Goal: Task Accomplishment & Management: Manage account settings

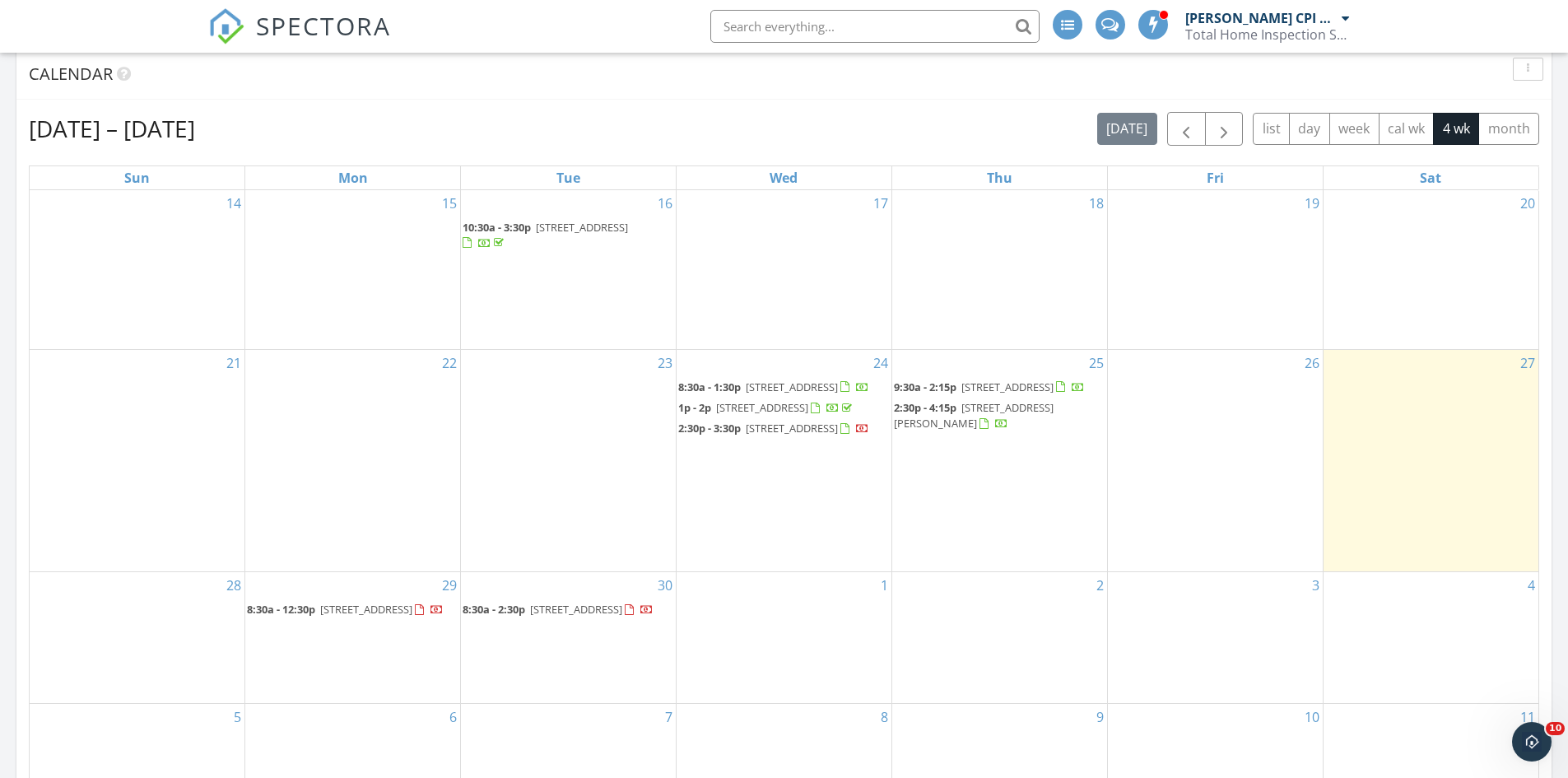
scroll to position [824, 0]
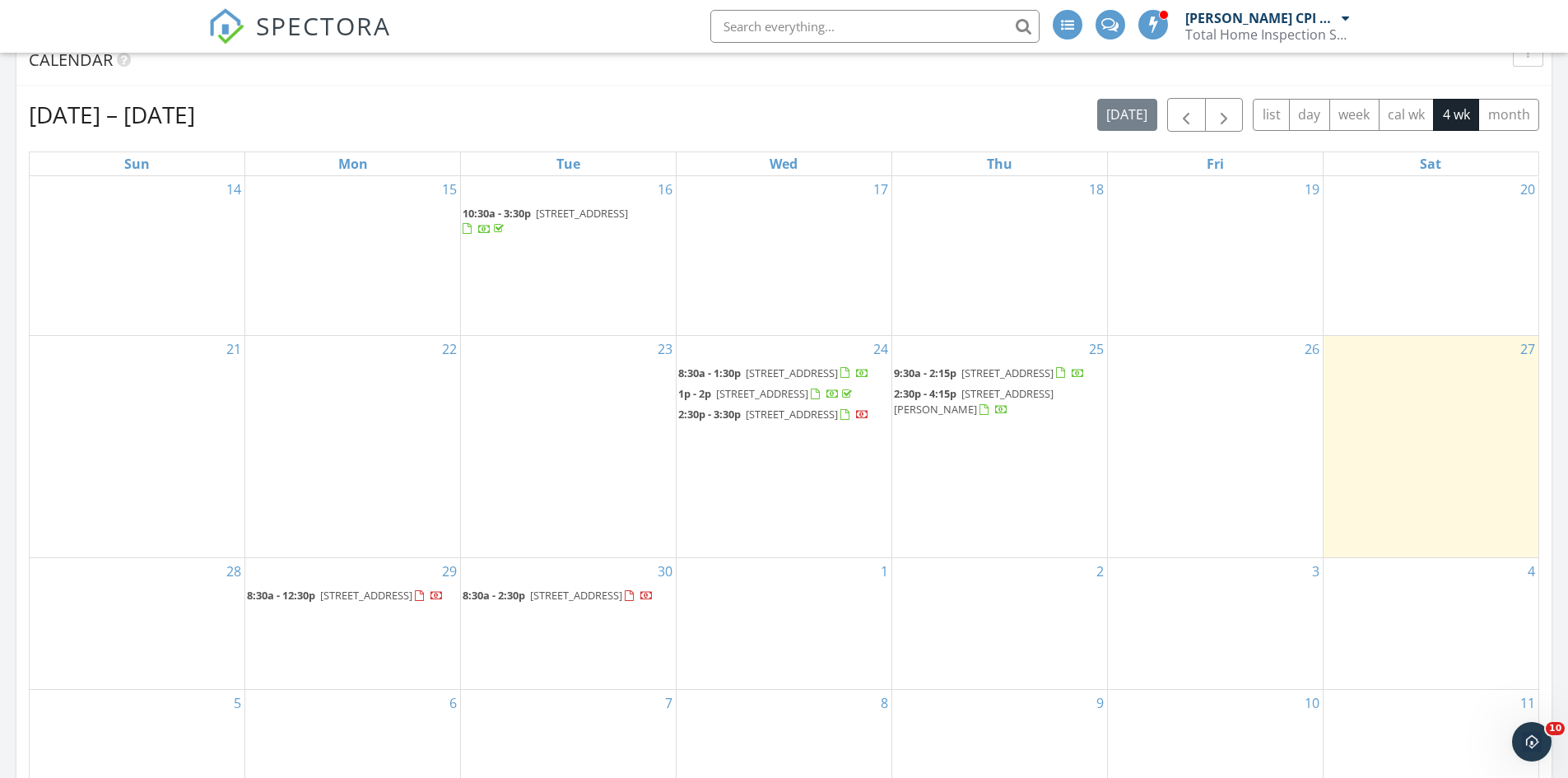
click at [1008, 621] on div "2" at bounding box center [999, 623] width 215 height 131
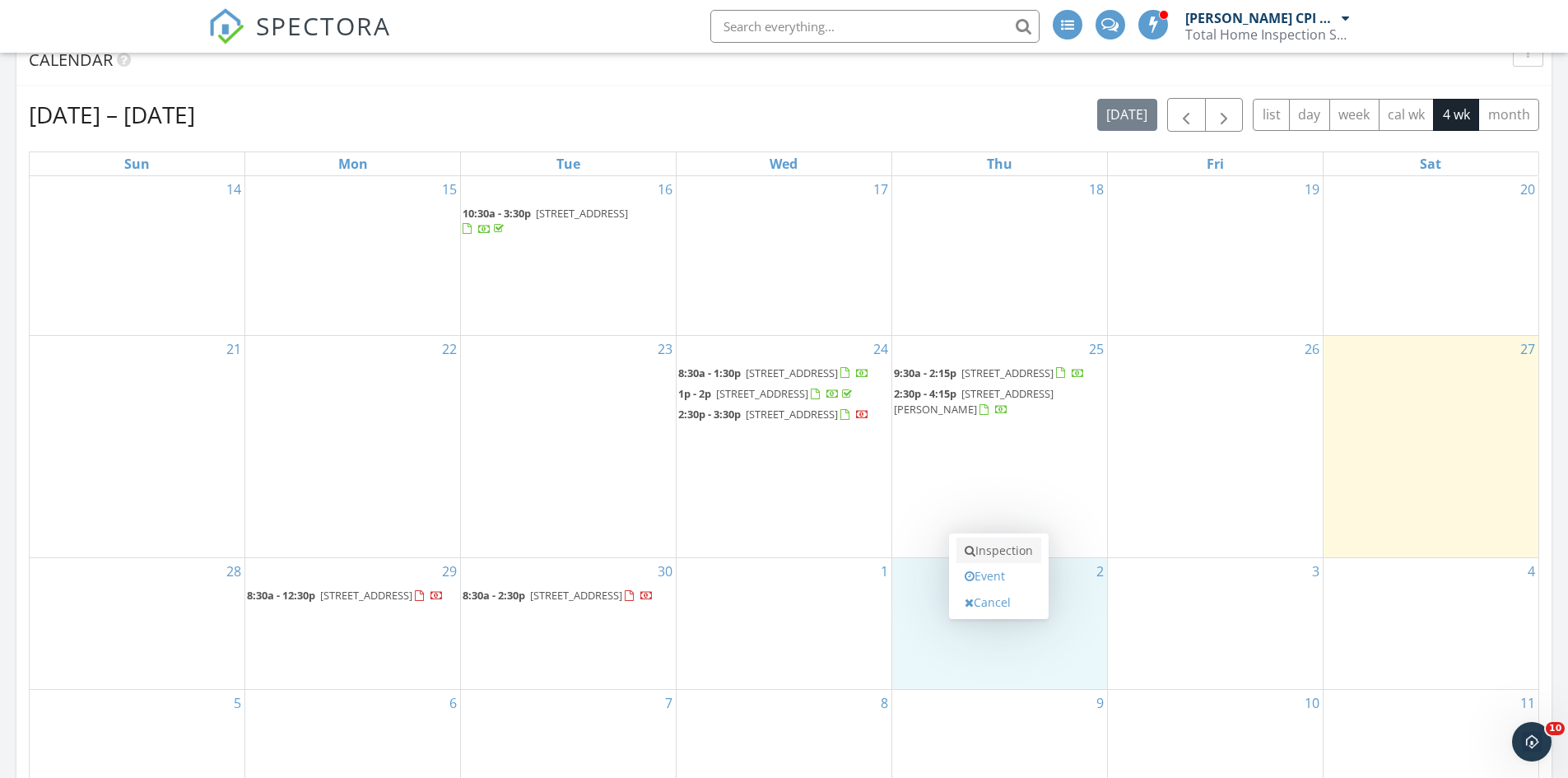
click at [1005, 555] on link "Inspection" at bounding box center [998, 551] width 85 height 27
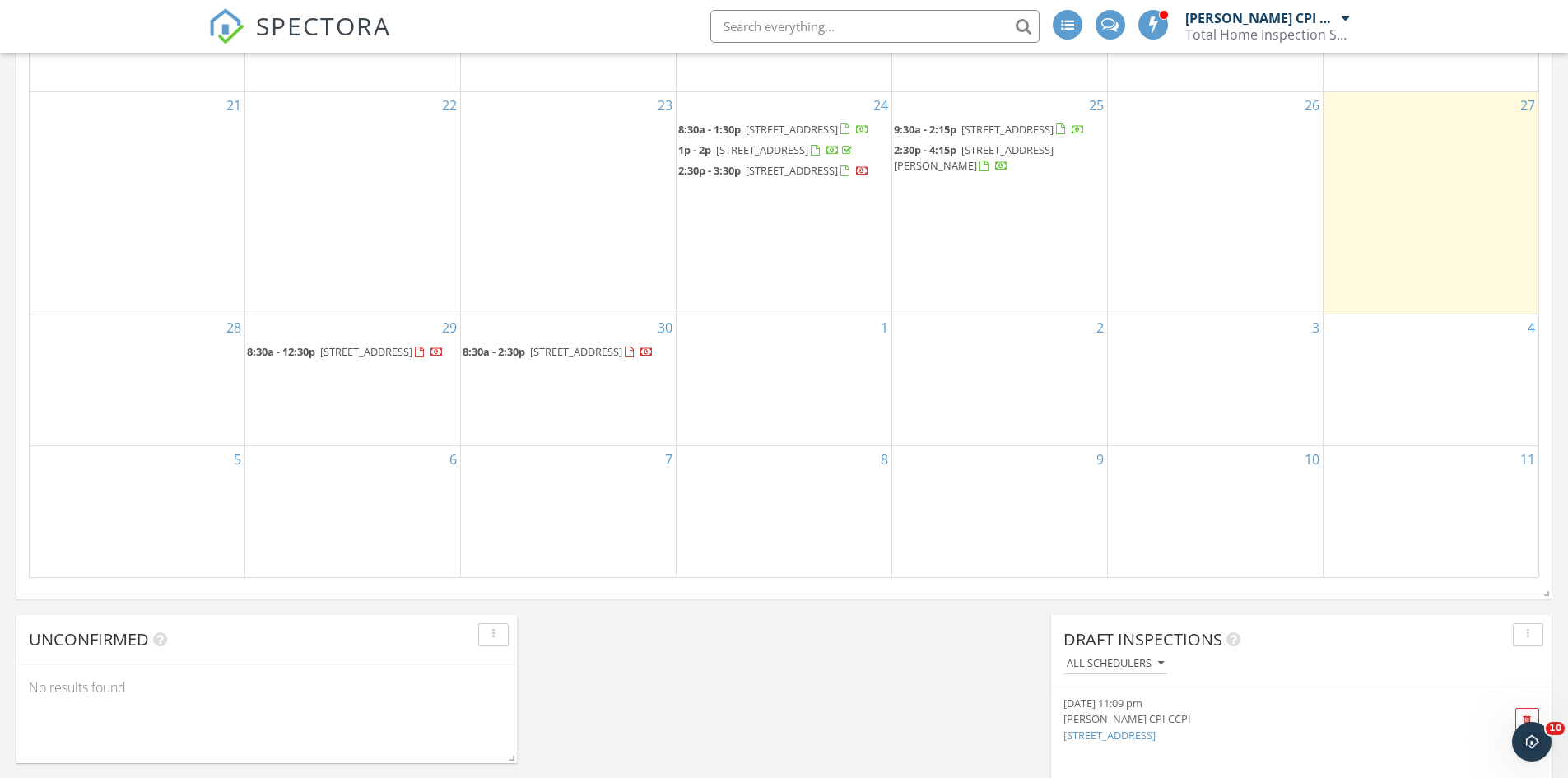
scroll to position [1071, 0]
click at [360, 419] on div "29 8:30a - 12:30p 19 Cornell Dr, Longmont 80503" at bounding box center [352, 376] width 215 height 131
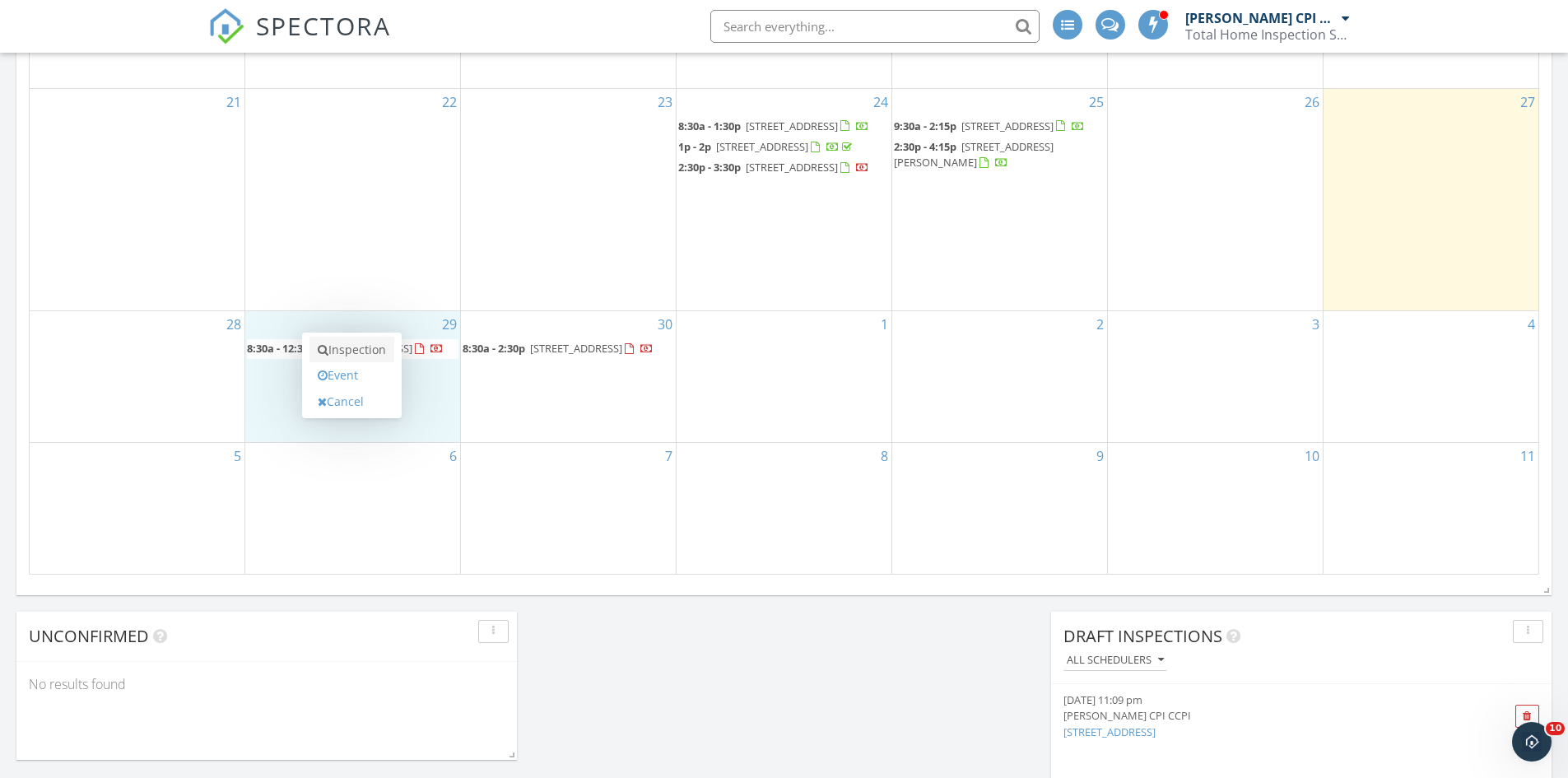
click at [338, 351] on link "Inspection" at bounding box center [351, 350] width 85 height 27
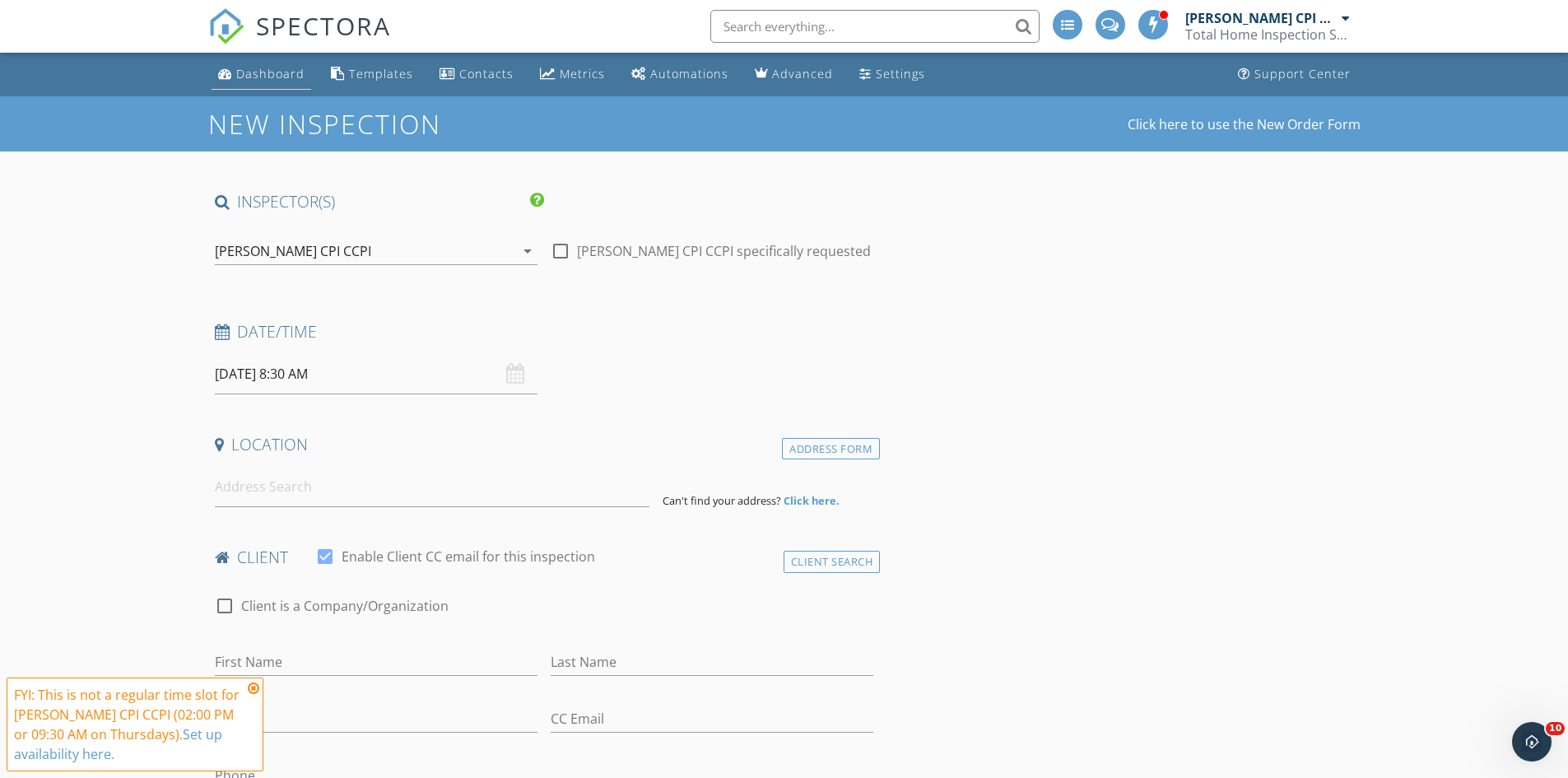
click at [278, 78] on div "Dashboard" at bounding box center [270, 73] width 69 height 16
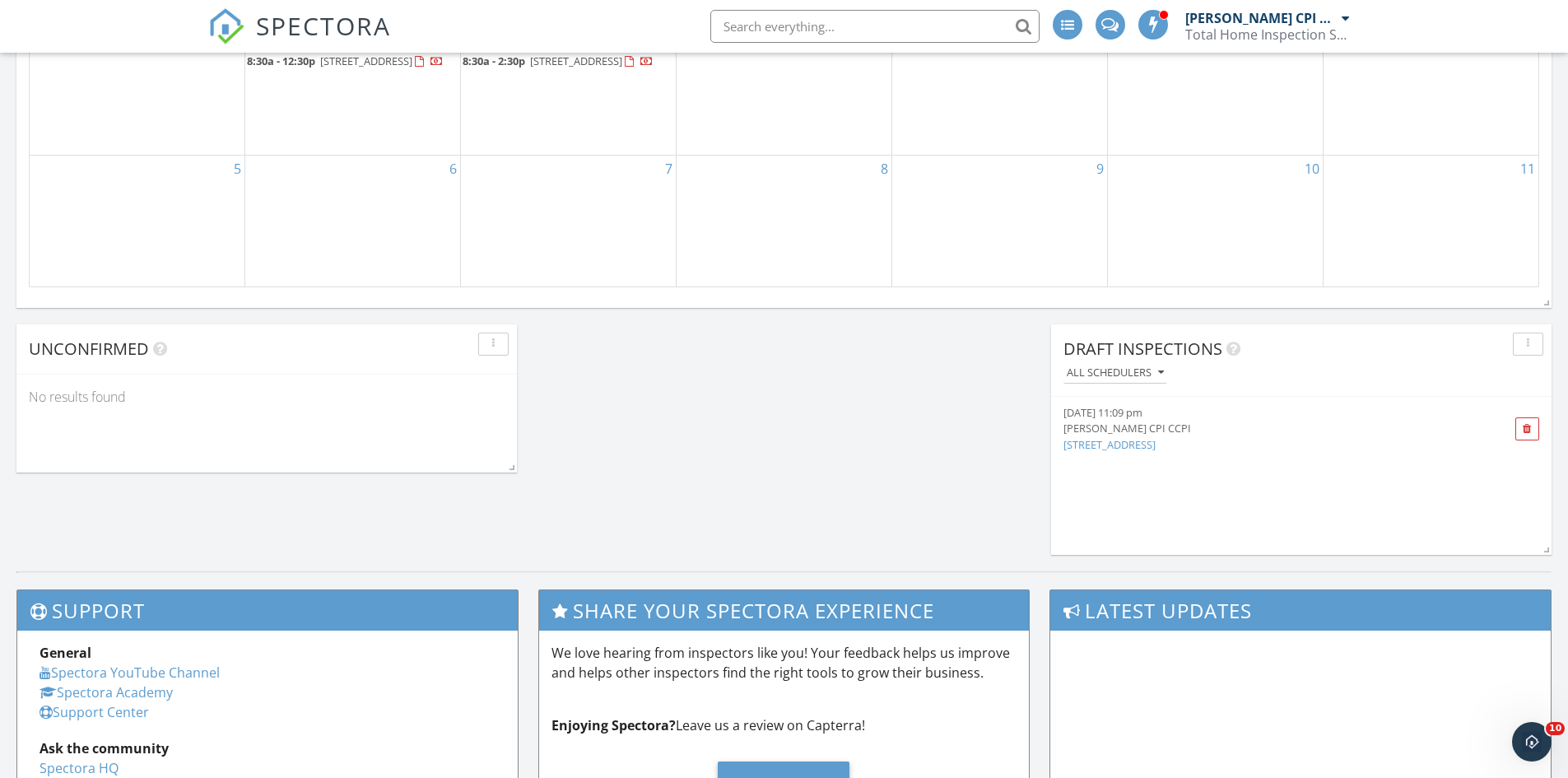
scroll to position [1358, 0]
click at [1155, 447] on link "16580 E 104th Pl, Commerce City, CO" at bounding box center [1109, 445] width 92 height 15
click at [1117, 431] on div "[PERSON_NAME] CPI CCPI" at bounding box center [1262, 428] width 397 height 16
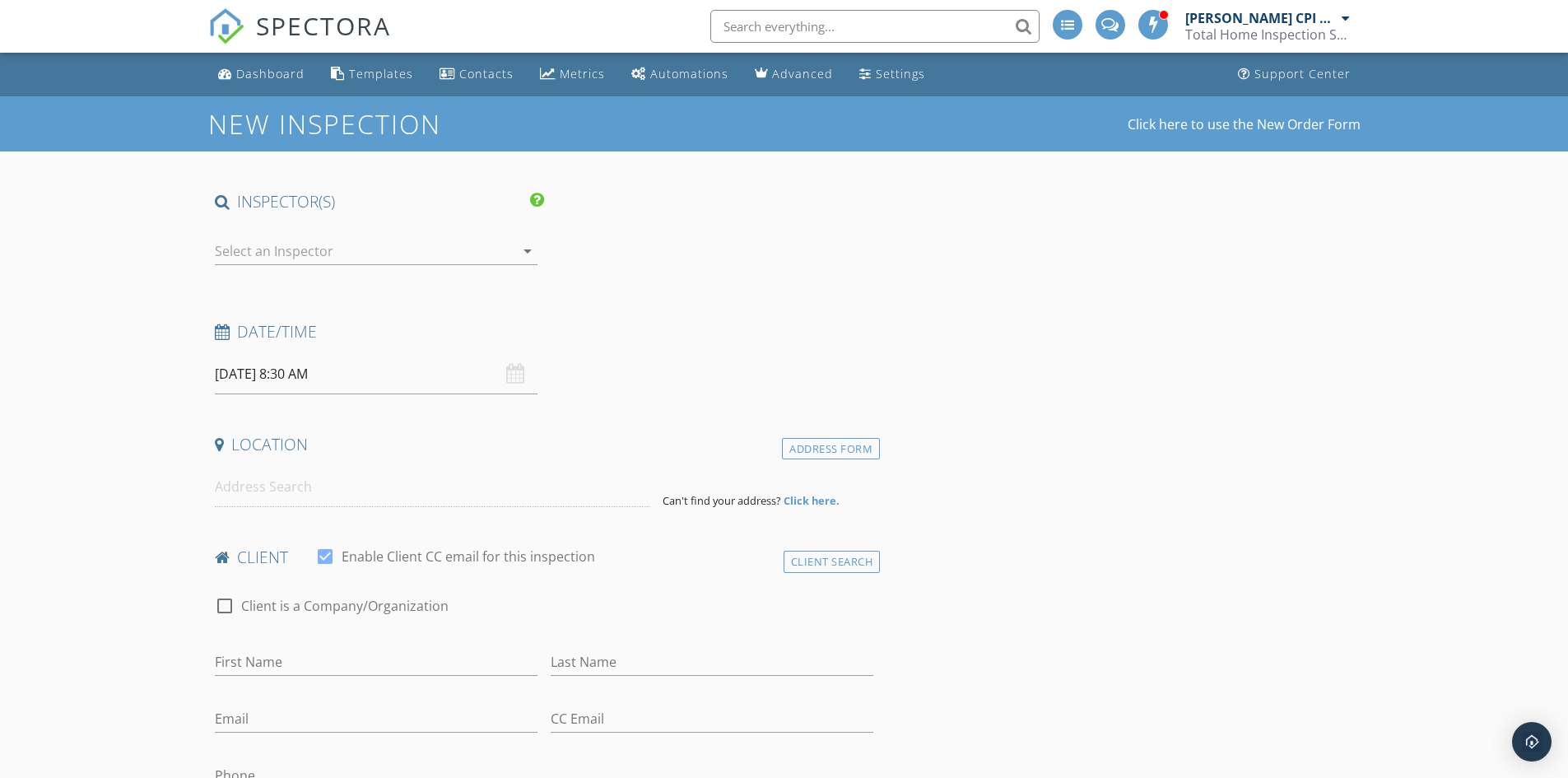
type input "[PERSON_NAME]"
type input "[EMAIL_ADDRESS][DOMAIN_NAME]"
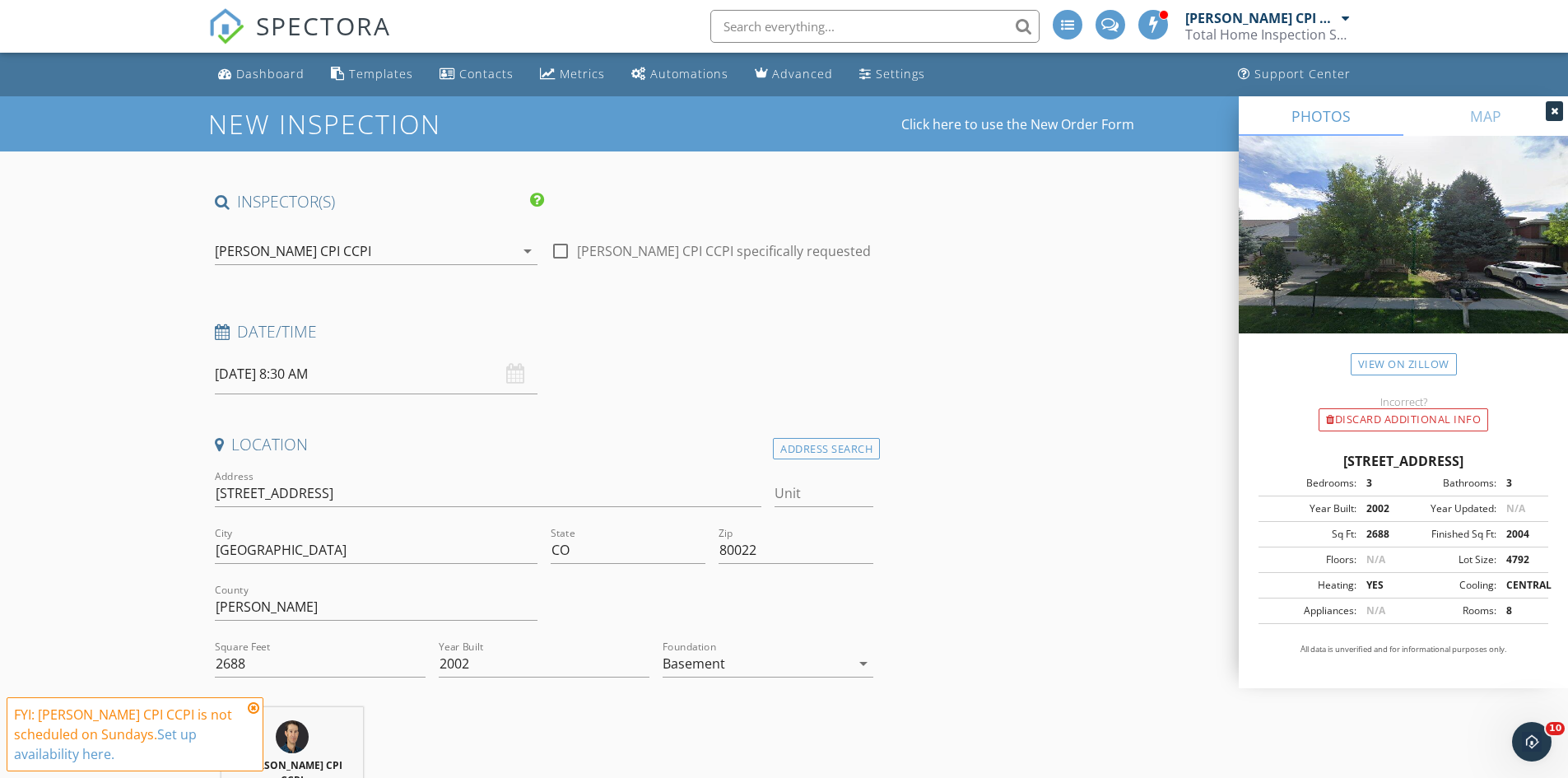
click at [515, 375] on div "[DATE] 8:30 AM" at bounding box center [376, 374] width 323 height 40
click at [311, 374] on input "09/28/2025 8:30 AM" at bounding box center [376, 374] width 323 height 40
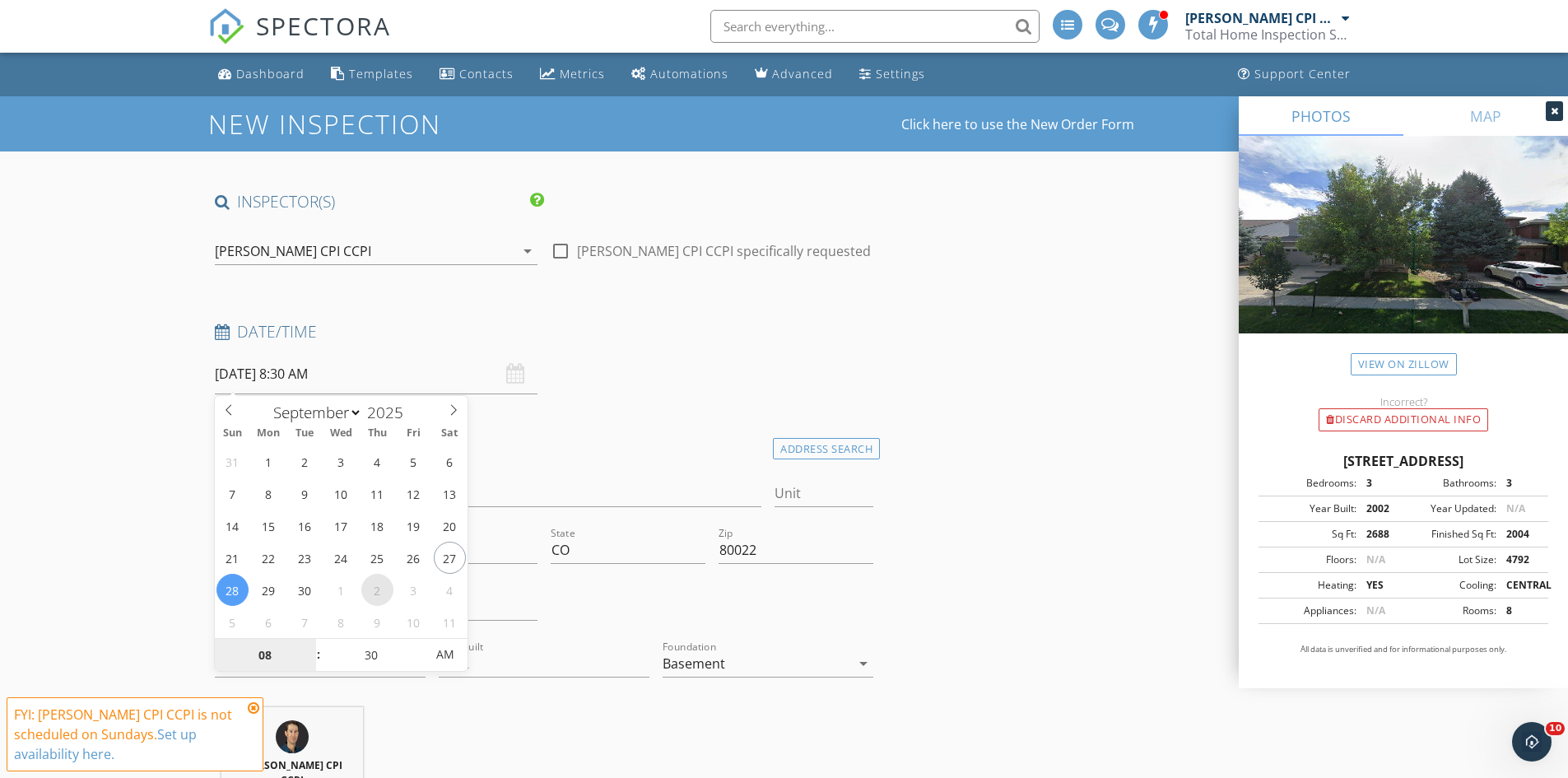
select select "9"
type input "10/02/2025 8:30 AM"
click at [639, 373] on div "Date/Time 10/02/2025 8:30 AM" at bounding box center [544, 358] width 672 height 73
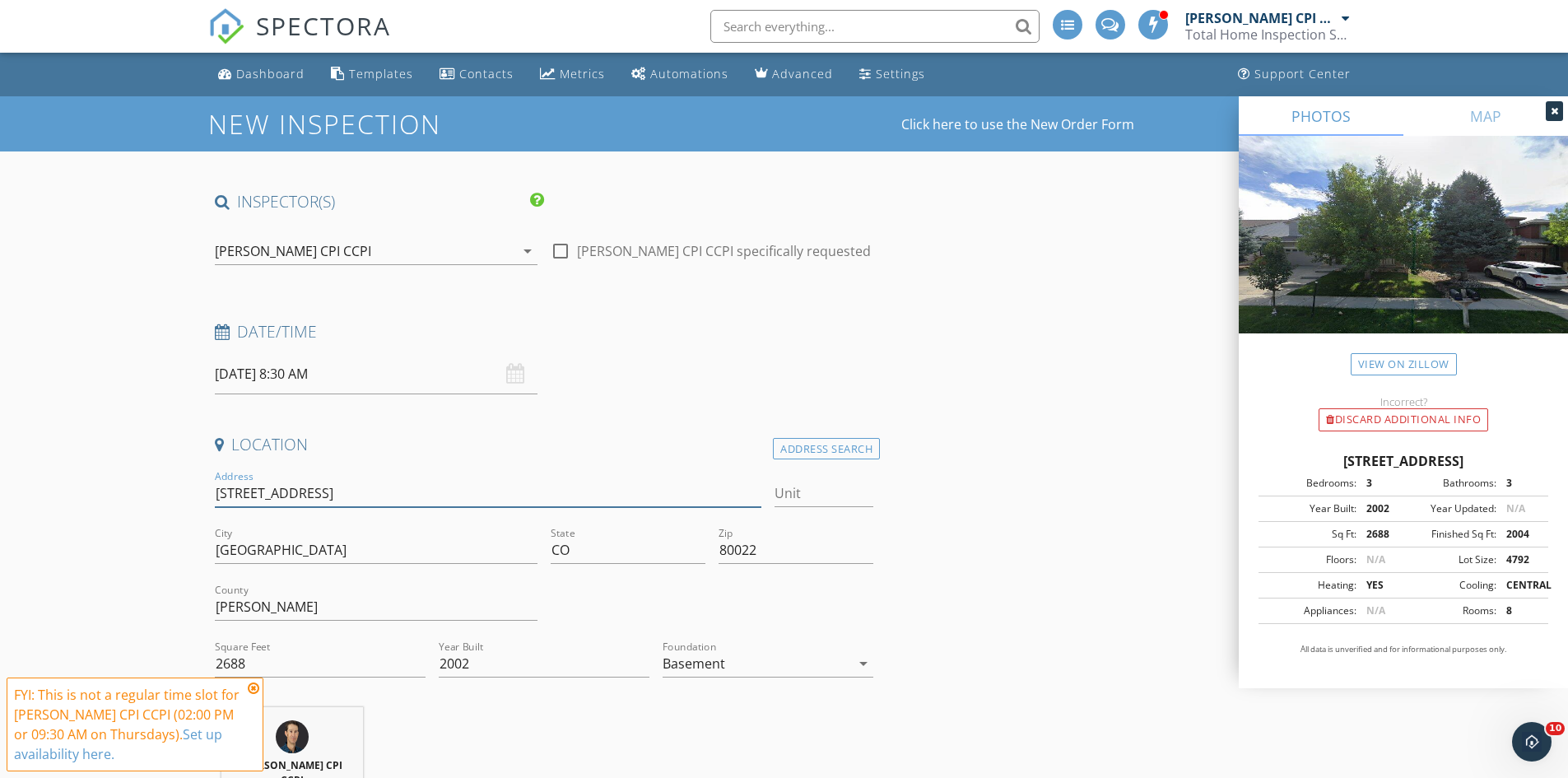
drag, startPoint x: 323, startPoint y: 495, endPoint x: 182, endPoint y: 505, distance: 141.4
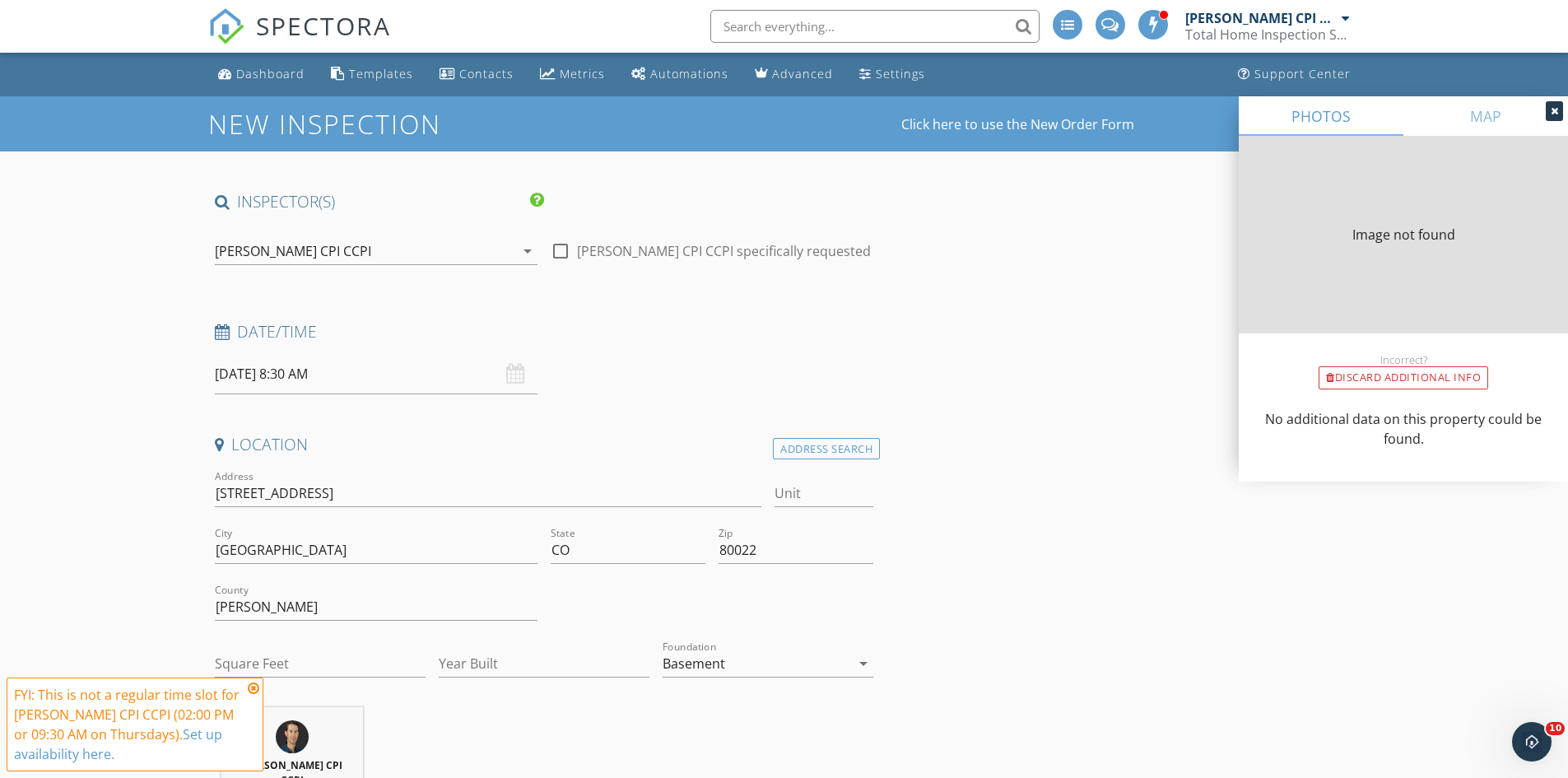
type input "2004"
type input "2002"
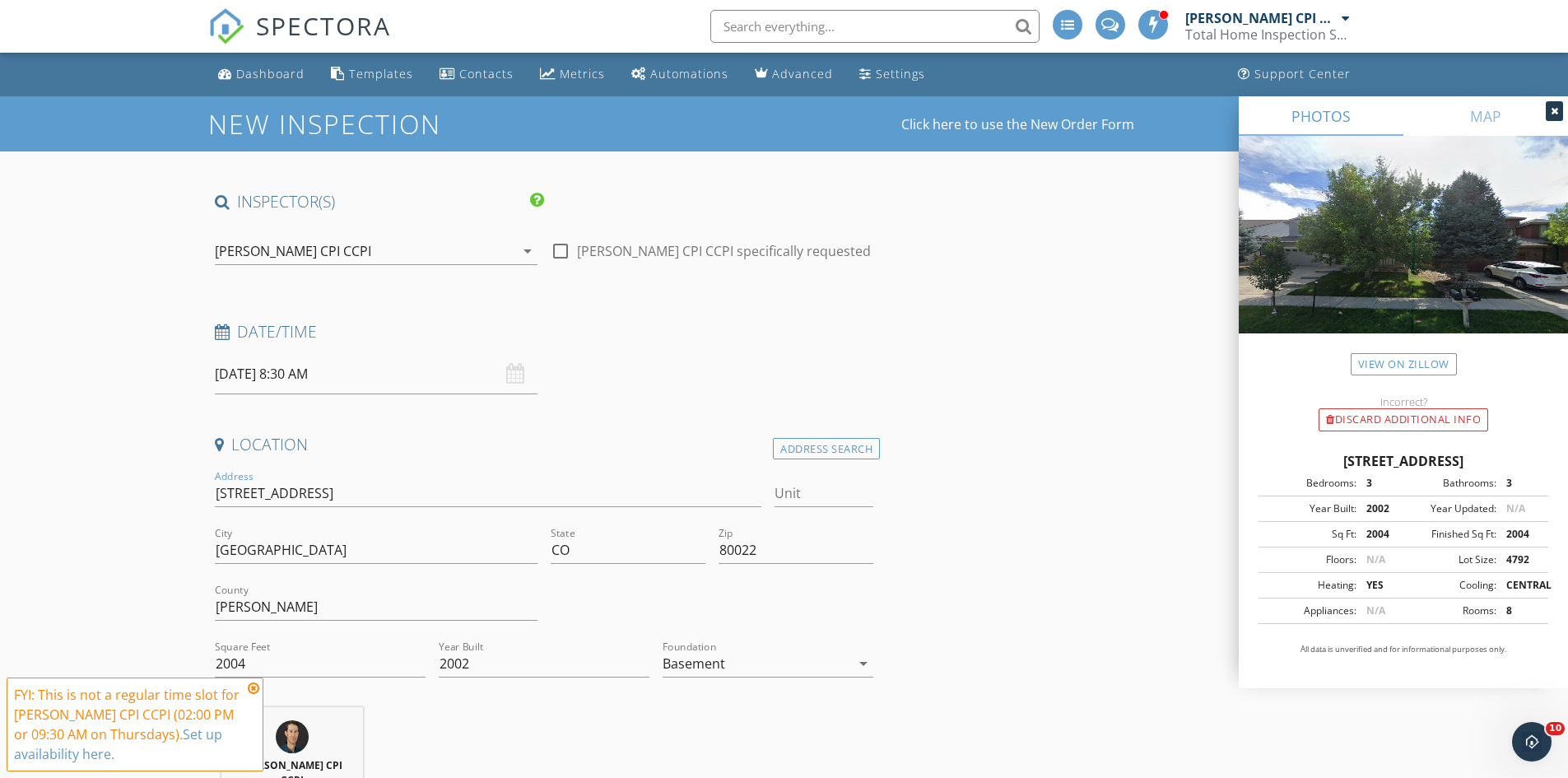
click at [307, 374] on input "10/02/2025 8:30 AM" at bounding box center [376, 374] width 323 height 40
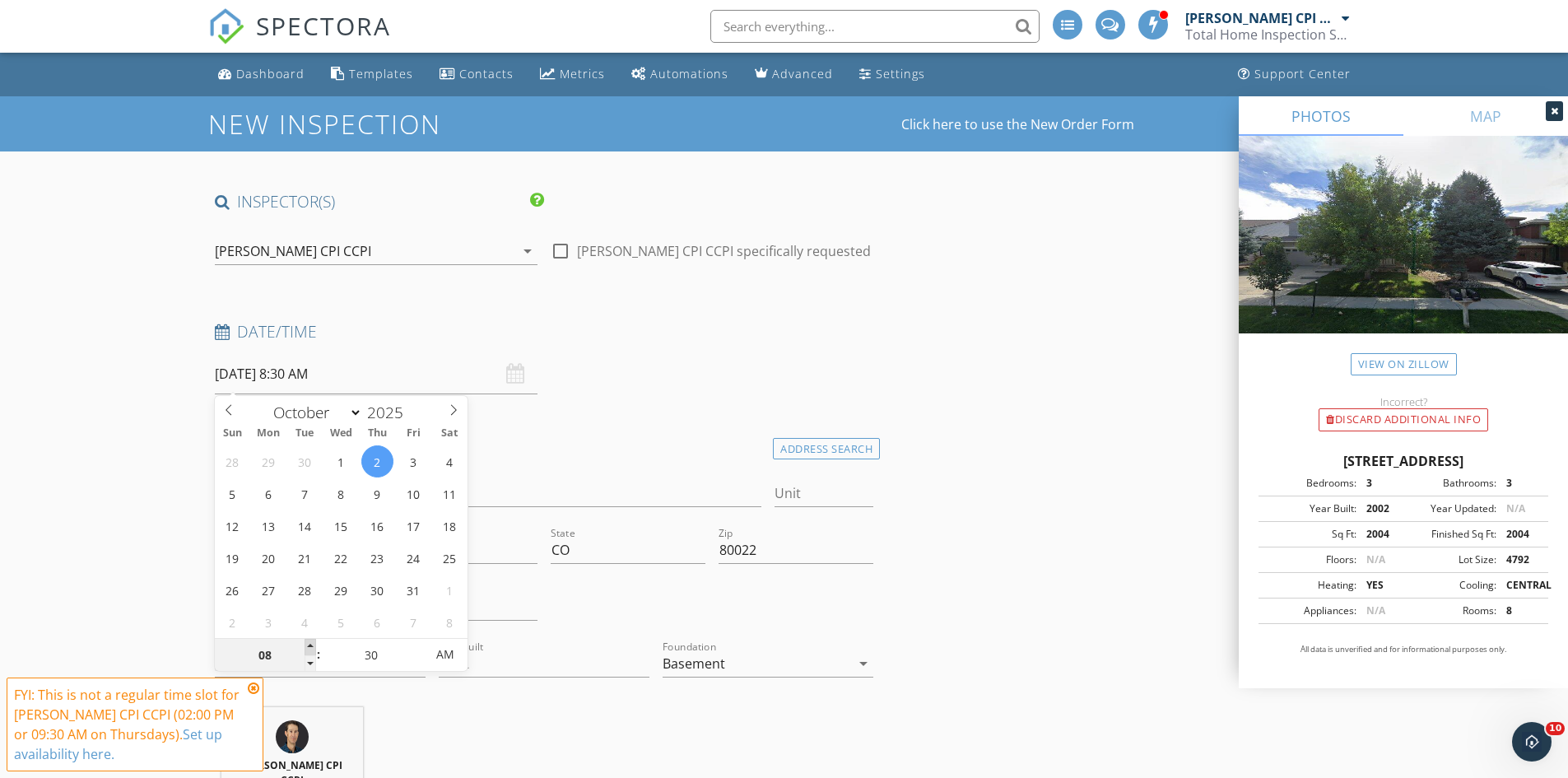
type input "09"
type input "10/02/2025 9:30 AM"
click at [305, 646] on span at bounding box center [310, 647] width 12 height 16
type input "10"
type input "10/02/2025 10:30 AM"
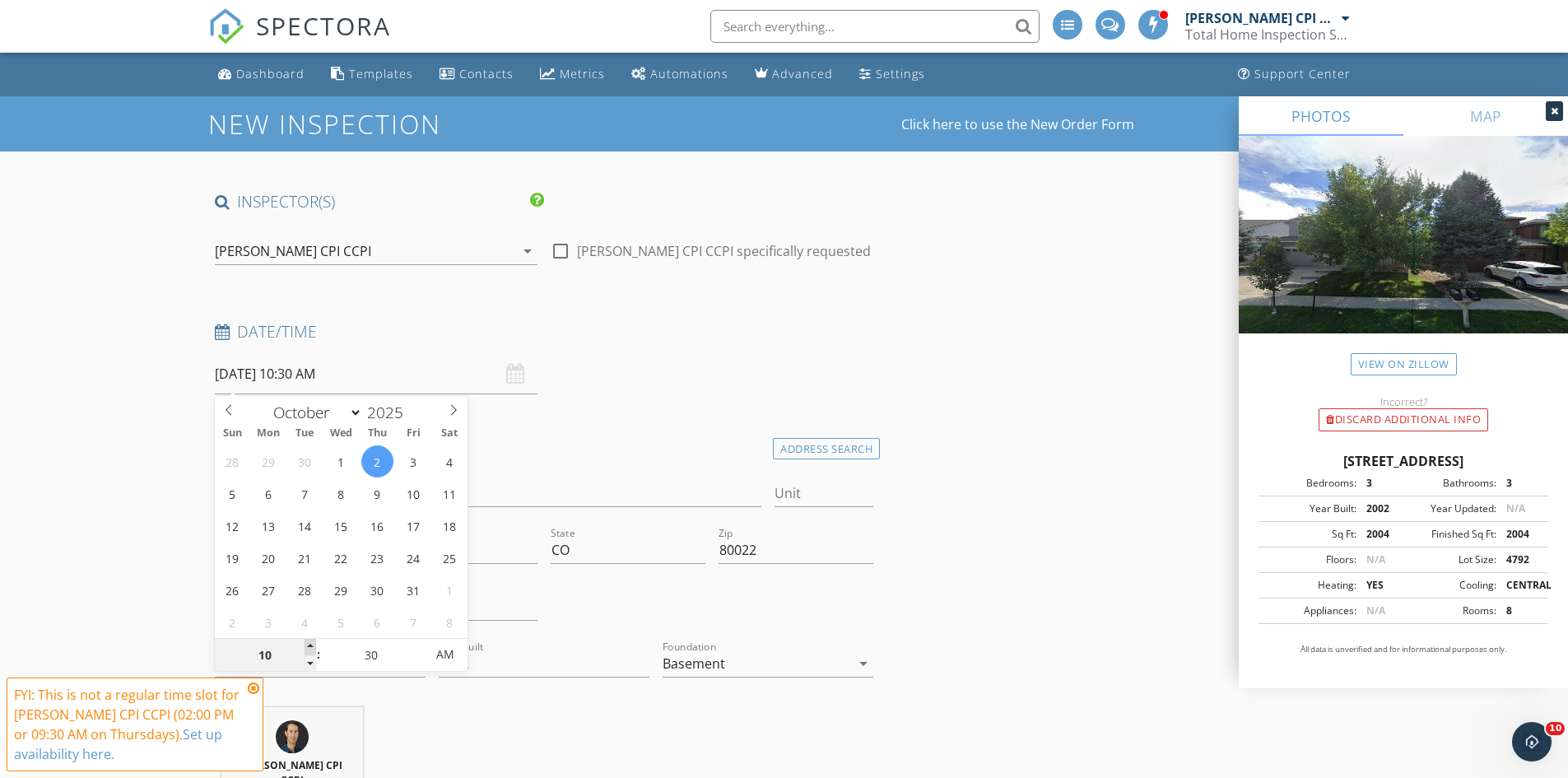
click at [309, 649] on span at bounding box center [310, 647] width 12 height 16
type input "25"
type input "10/02/2025 10:25 AM"
click at [417, 665] on span at bounding box center [416, 664] width 12 height 16
type input "20"
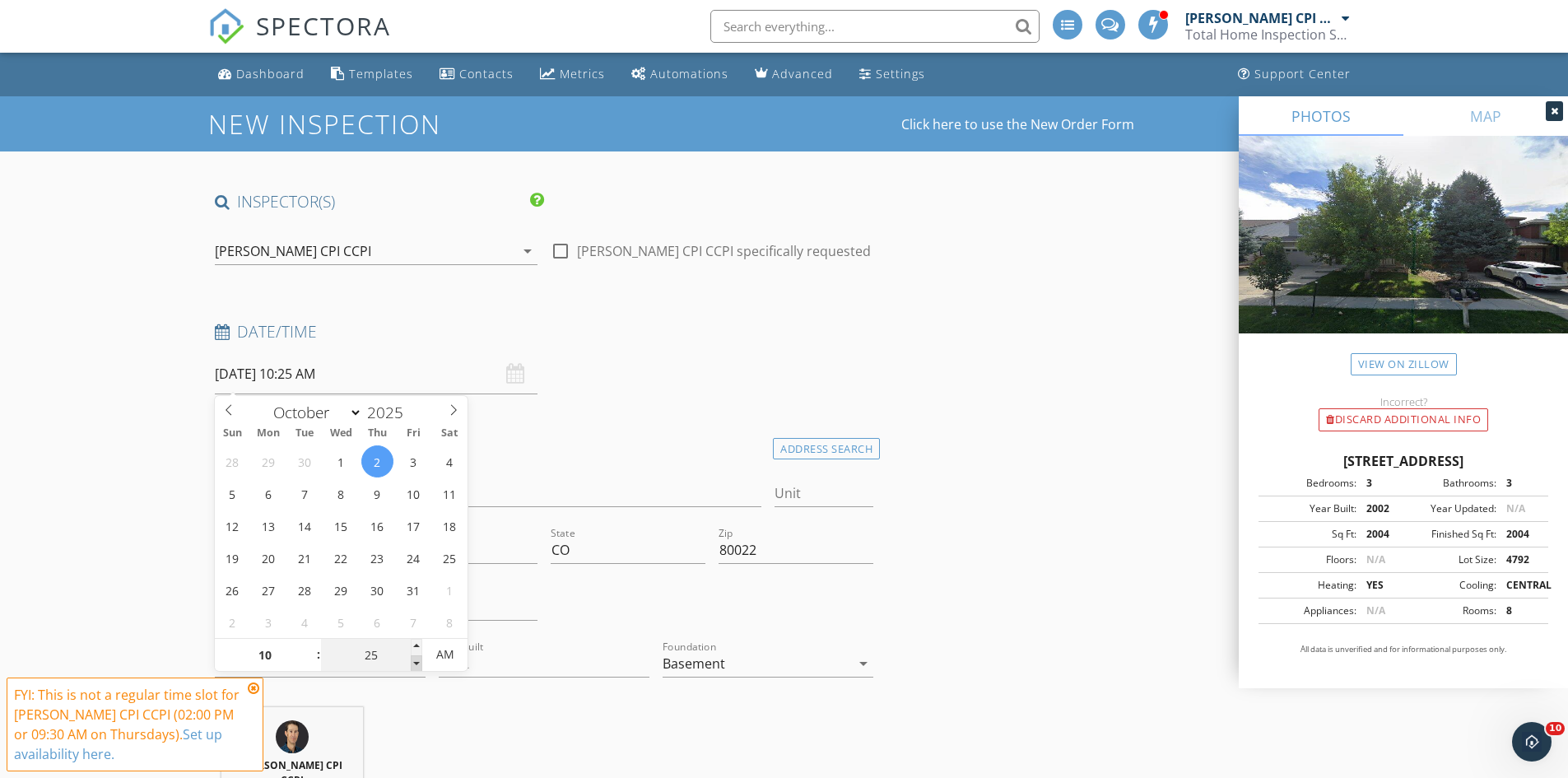
type input "10/02/2025 10:20 AM"
click at [417, 665] on span at bounding box center [416, 664] width 12 height 16
type input "15"
type input "10/02/2025 10:15 AM"
click at [417, 665] on span at bounding box center [416, 664] width 12 height 16
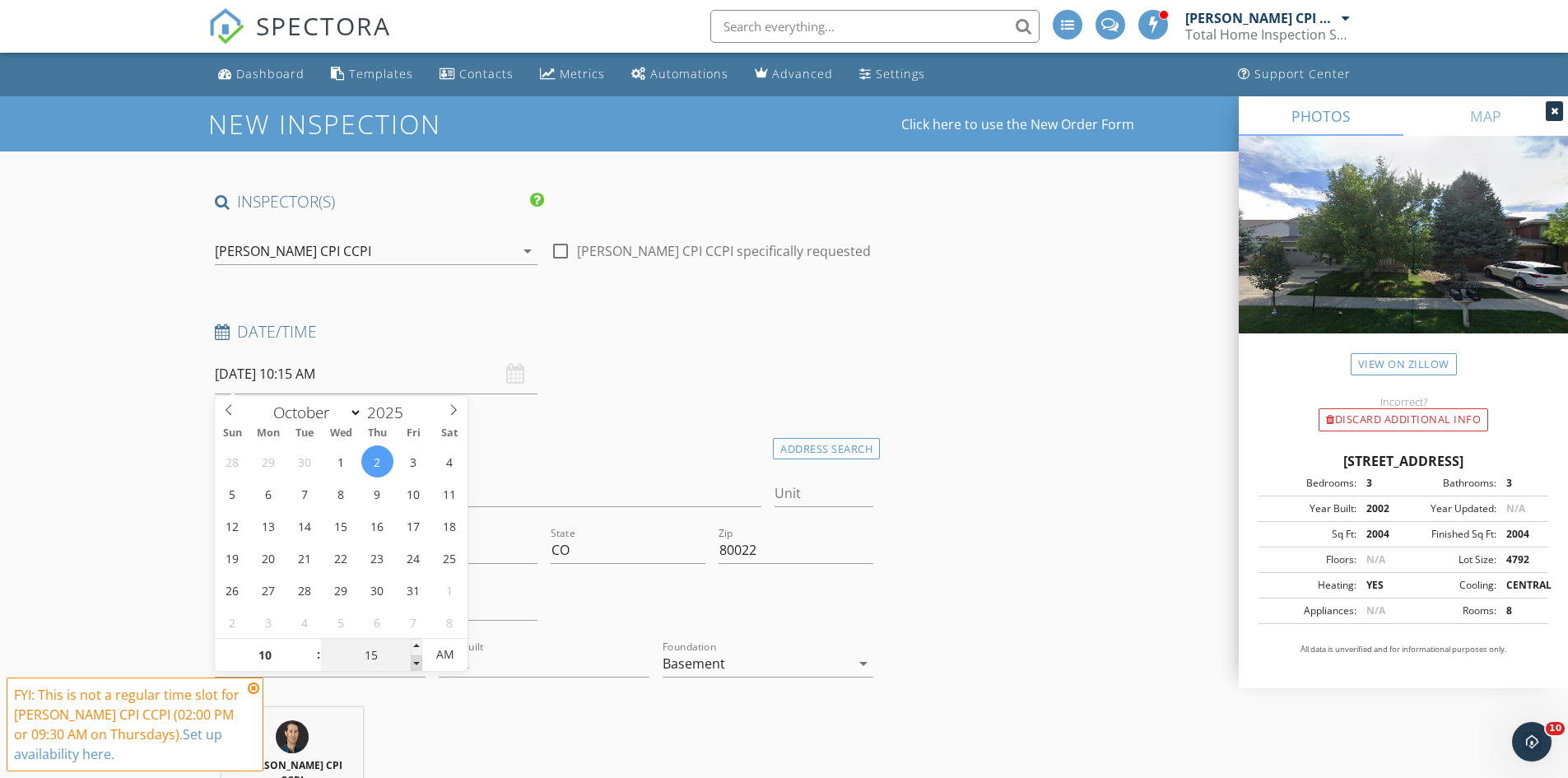
type input "10"
type input "10/02/2025 10:10 AM"
click at [417, 665] on span at bounding box center [416, 664] width 12 height 16
type input "05"
type input "10/02/2025 10:05 AM"
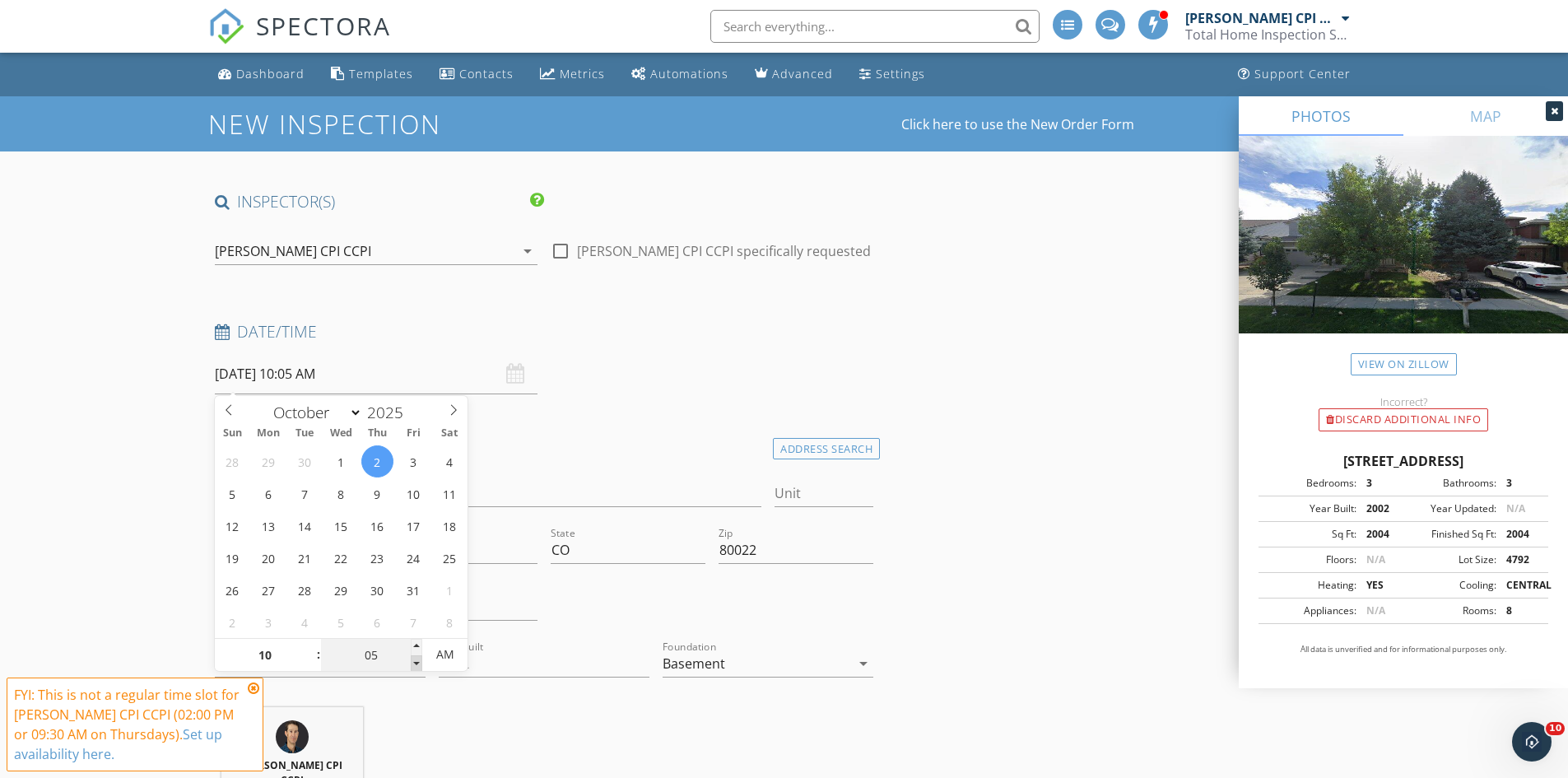
click at [417, 665] on span at bounding box center [416, 664] width 12 height 16
type input "00"
type input "10/02/2025 10:00 AM"
click at [417, 665] on span at bounding box center [416, 664] width 12 height 16
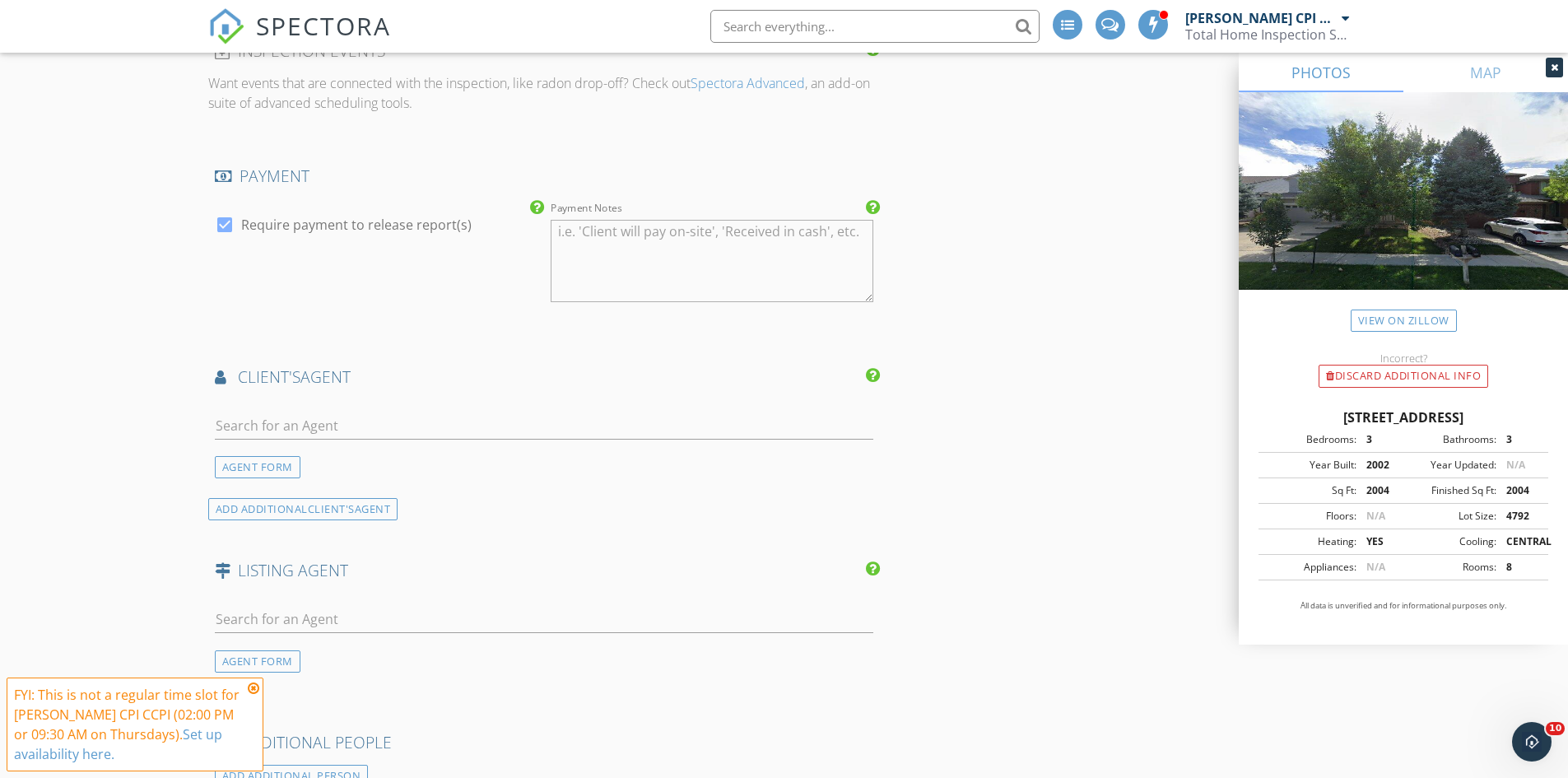
scroll to position [2058, 0]
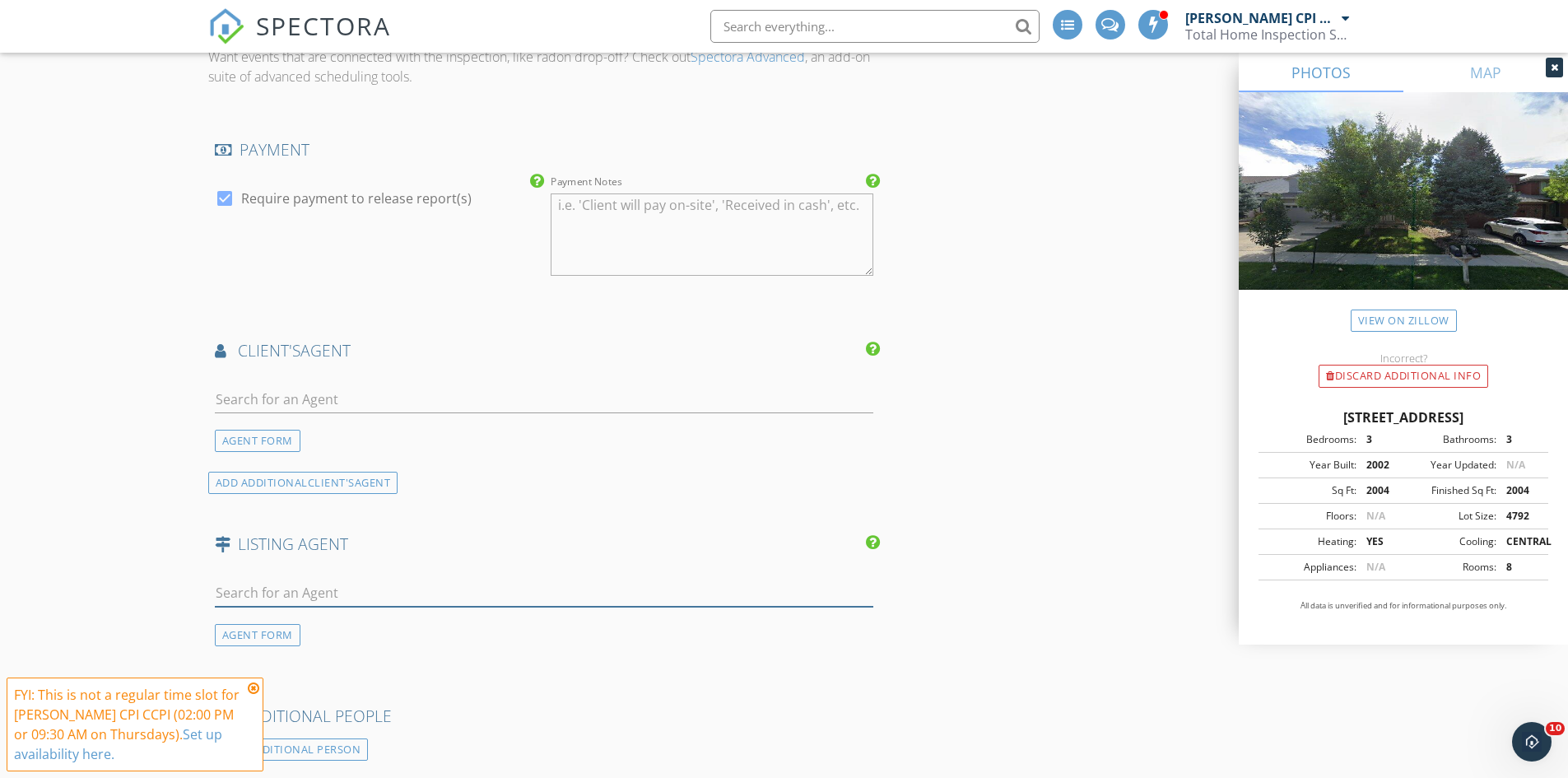
click at [248, 579] on input "text" at bounding box center [544, 593] width 660 height 27
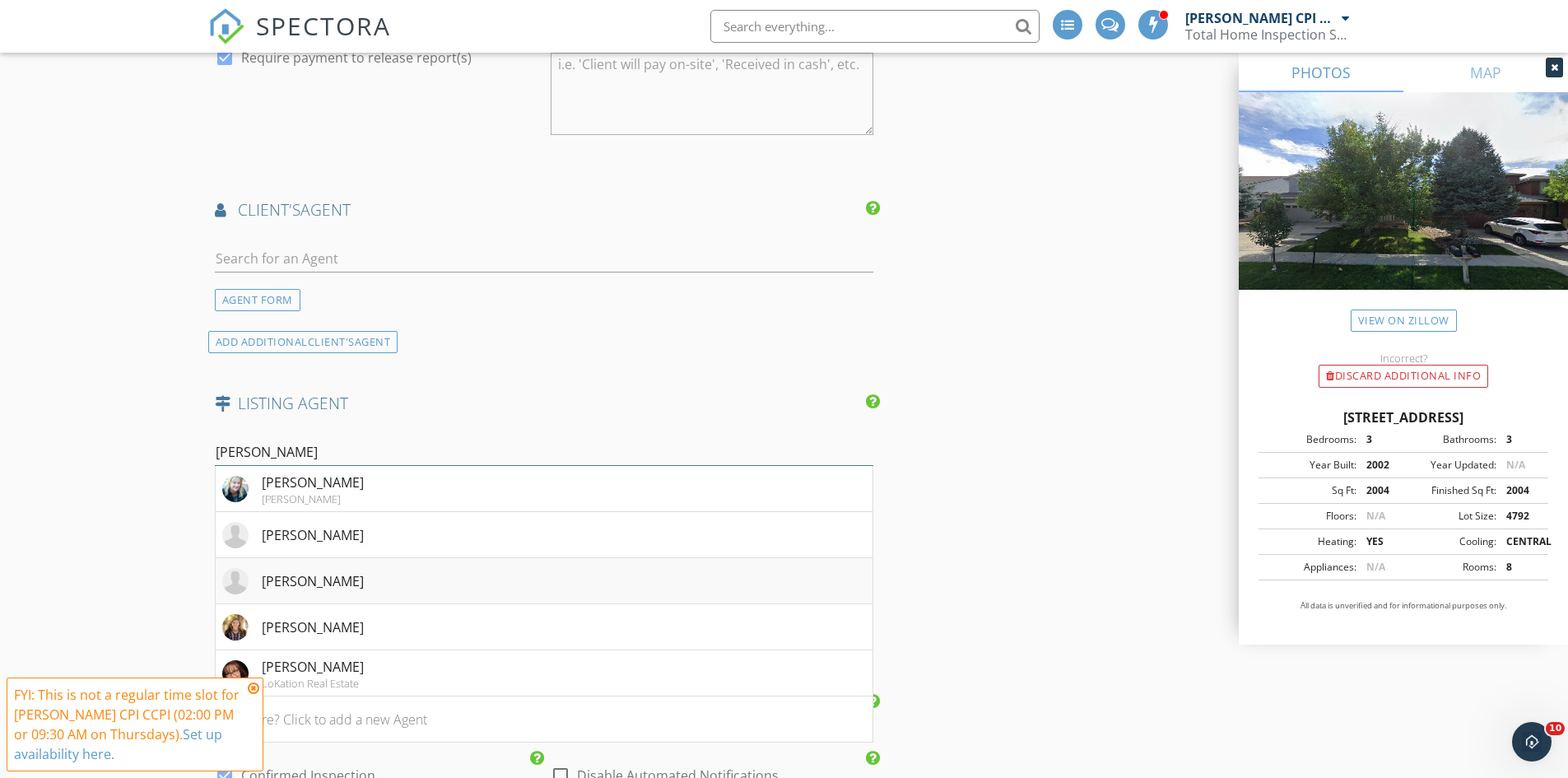
scroll to position [2306, 0]
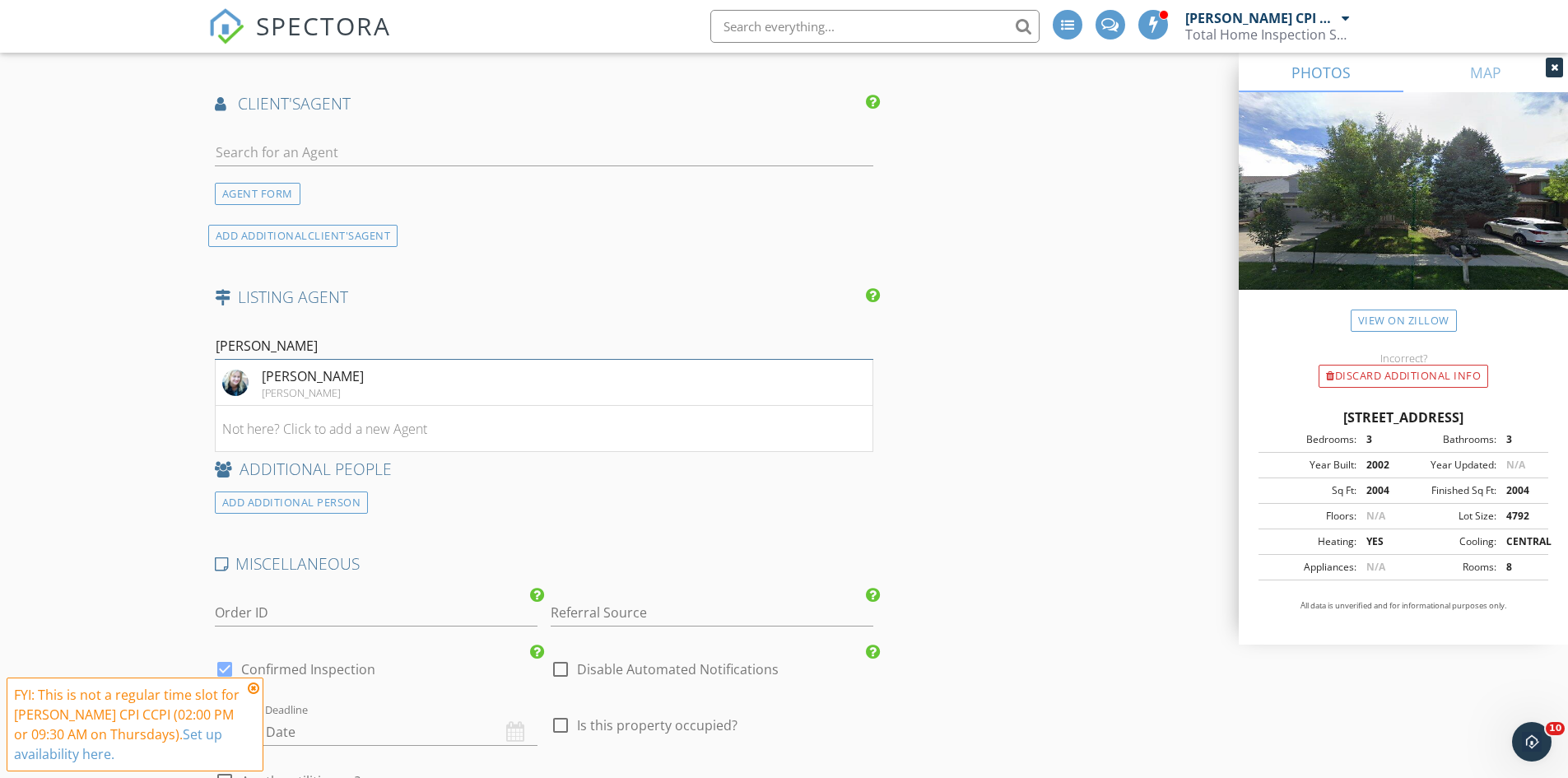
drag, startPoint x: 300, startPoint y: 317, endPoint x: 163, endPoint y: 318, distance: 137.0
type input "heather m"
click at [387, 406] on li "Not here? Click to add a new Agent" at bounding box center [544, 429] width 658 height 46
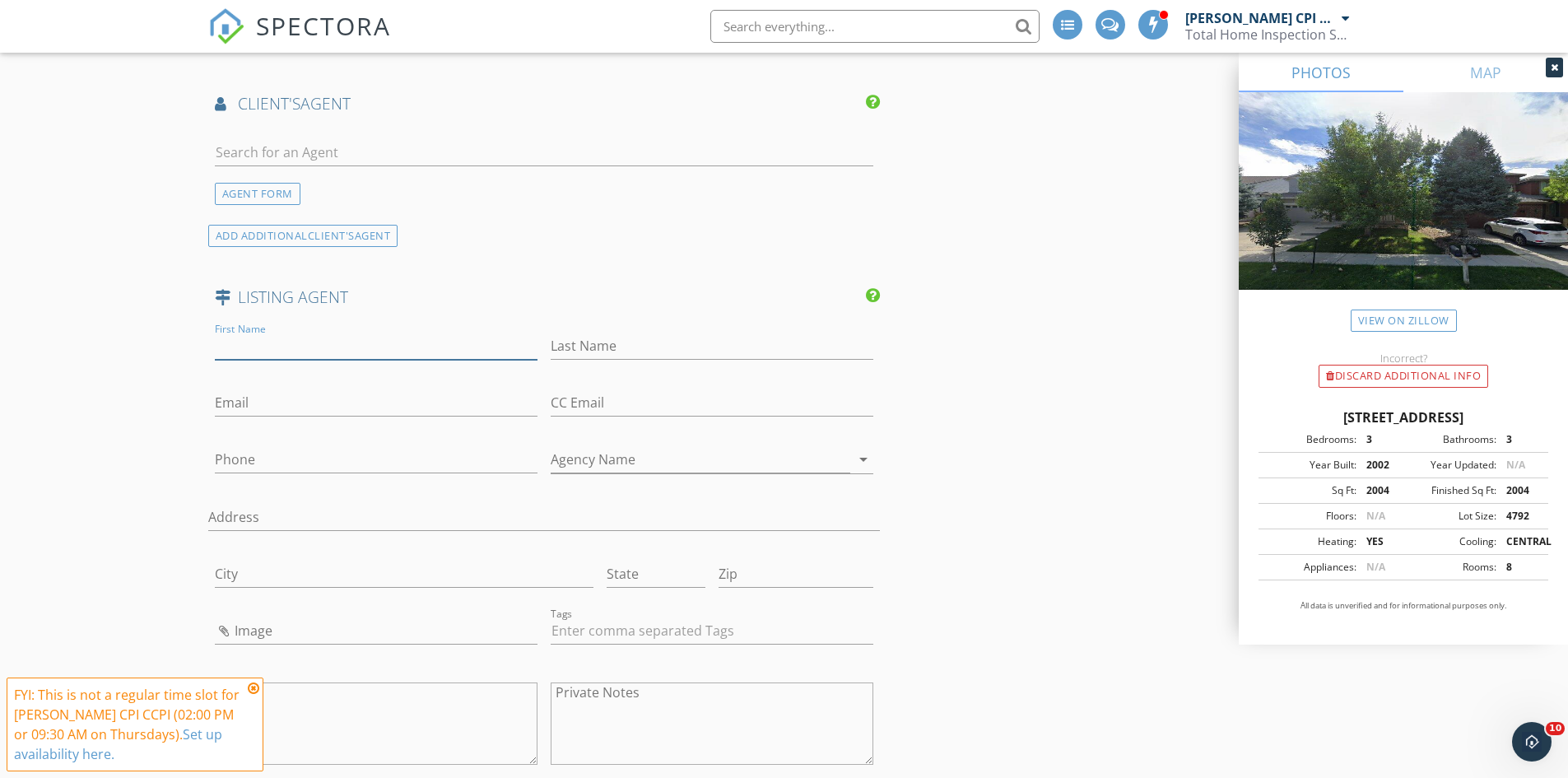
click at [248, 332] on input "First Name" at bounding box center [376, 346] width 323 height 27
type input "Heather"
drag, startPoint x: 650, startPoint y: 319, endPoint x: 547, endPoint y: 296, distance: 105.5
click at [650, 332] on input "Last Name" at bounding box center [712, 346] width 323 height 27
click at [583, 332] on input "Last Name" at bounding box center [712, 346] width 323 height 27
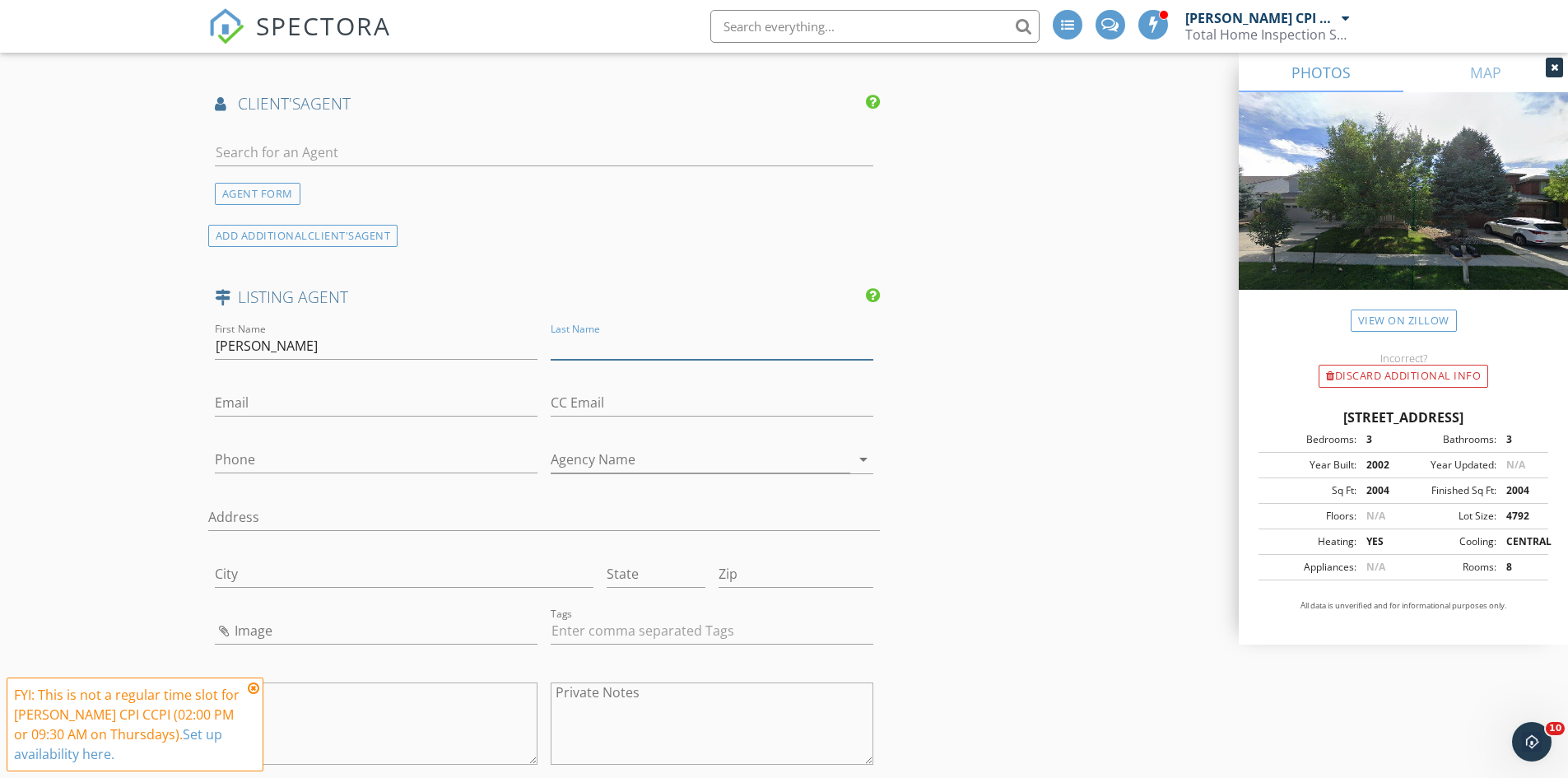
paste input "McInally"
type input "McInally"
click at [230, 447] on input "Phone" at bounding box center [376, 460] width 323 height 27
paste input "720-323-1269"
type input "720-323-1269"
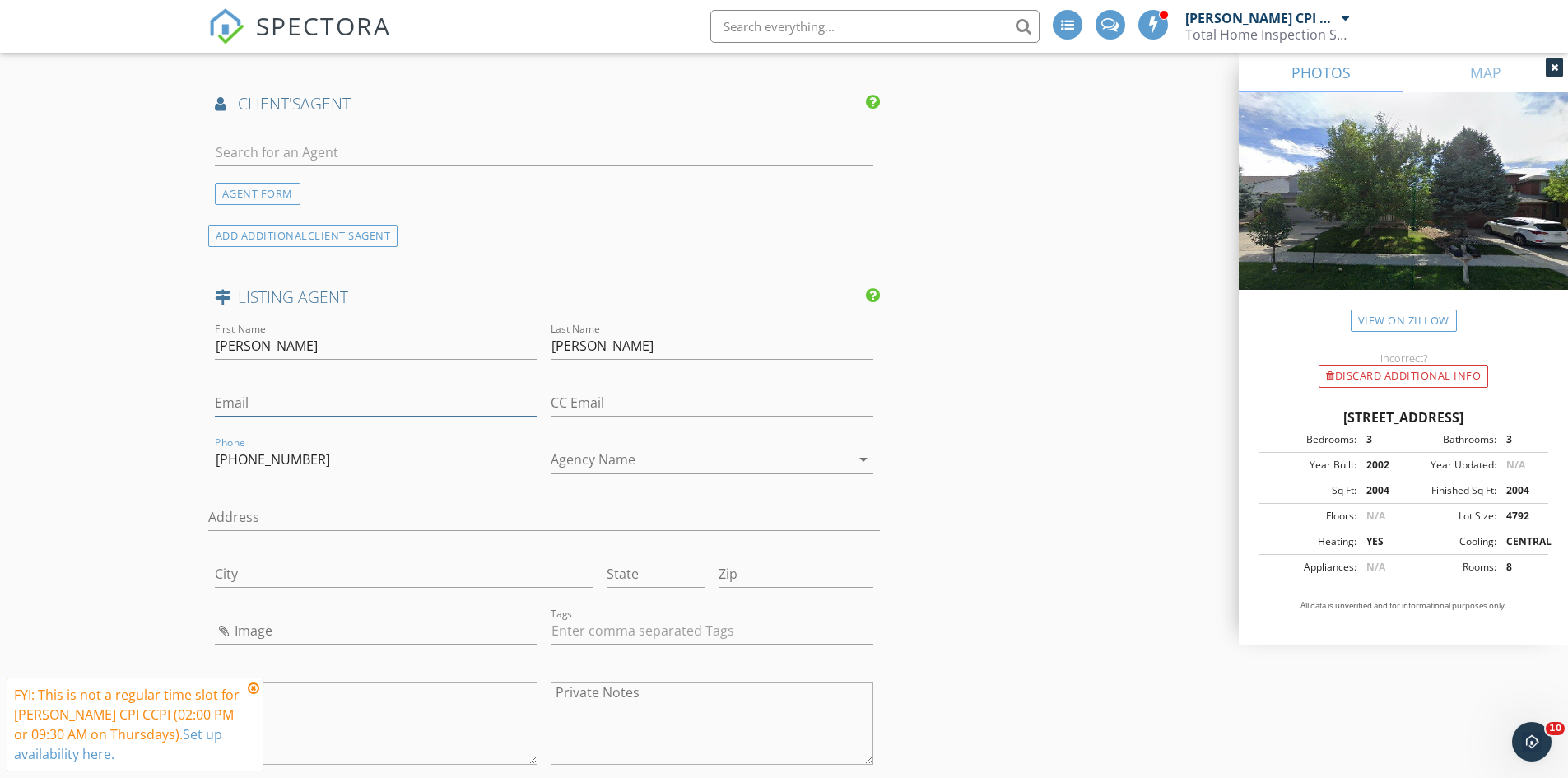
click at [227, 390] on input "Email" at bounding box center [376, 404] width 323 height 27
paste input "heathermcinally@kw.com"
type input "heathermcinally@kw.com"
drag, startPoint x: 106, startPoint y: 430, endPoint x: 114, endPoint y: 437, distance: 10.6
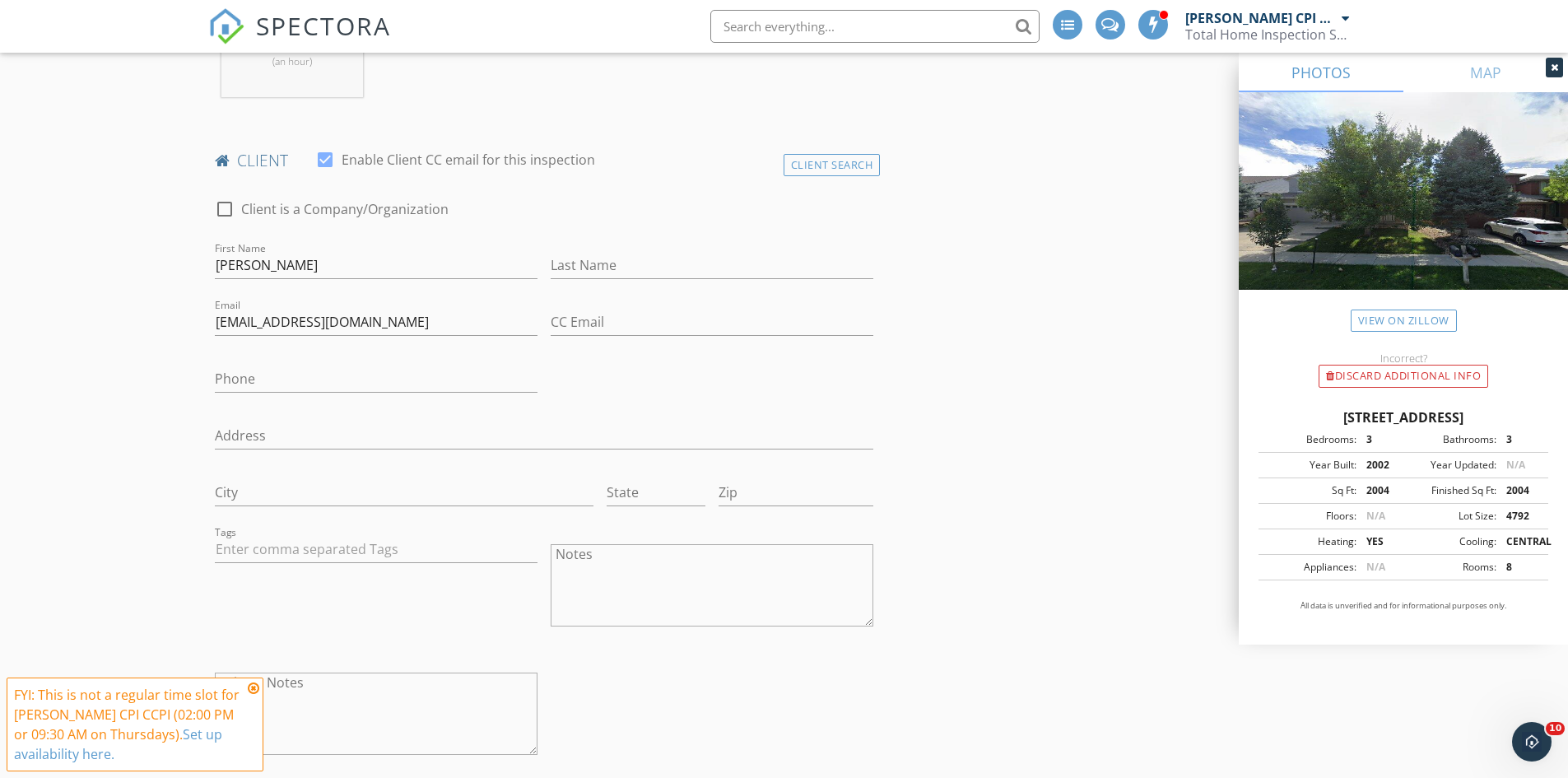
scroll to position [741, 0]
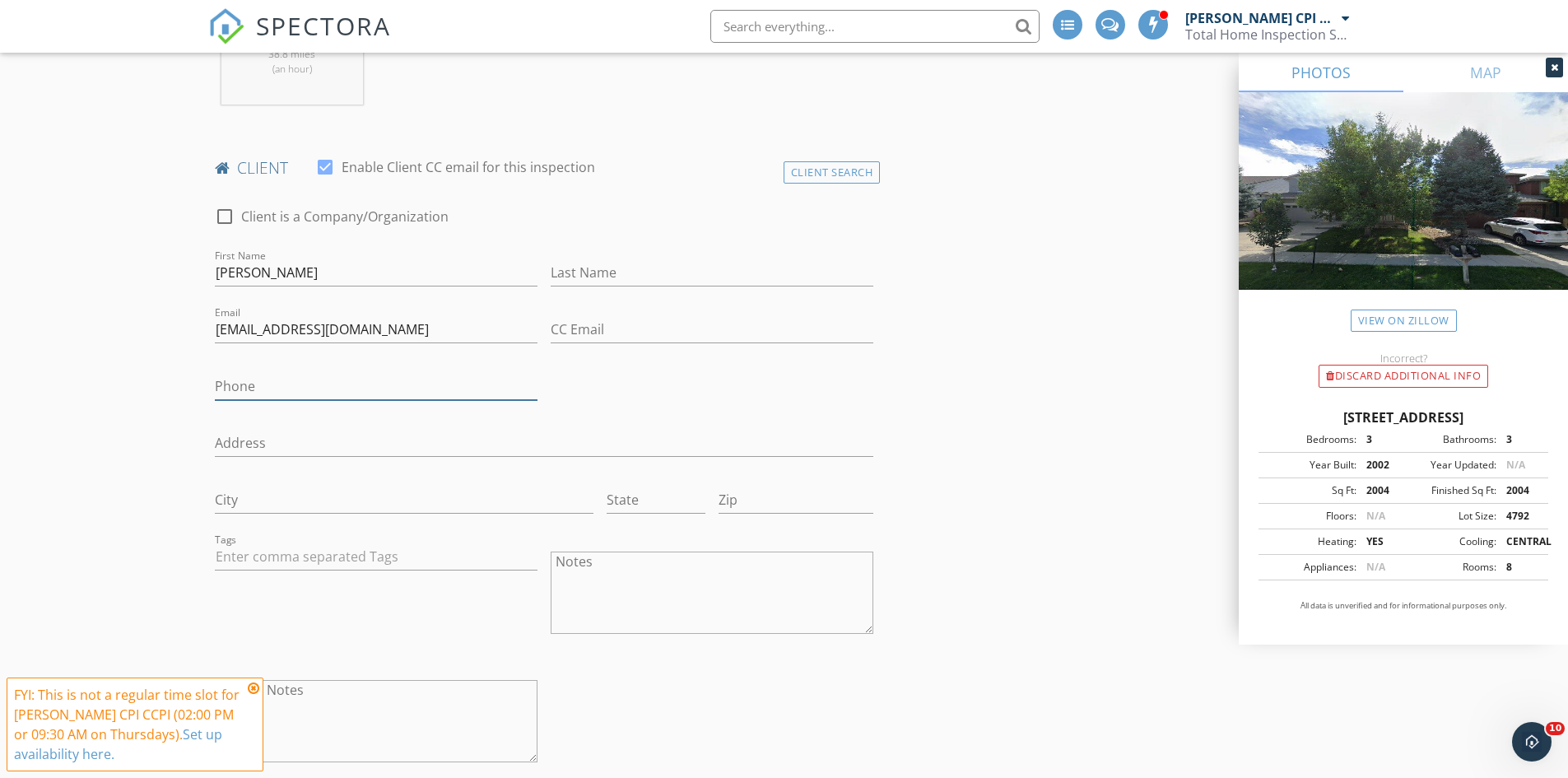
click at [247, 374] on input "Phone" at bounding box center [376, 387] width 323 height 27
paste input "630-779-6712"
type input "630-779-6712"
drag, startPoint x: 261, startPoint y: 259, endPoint x: 360, endPoint y: 262, distance: 99.0
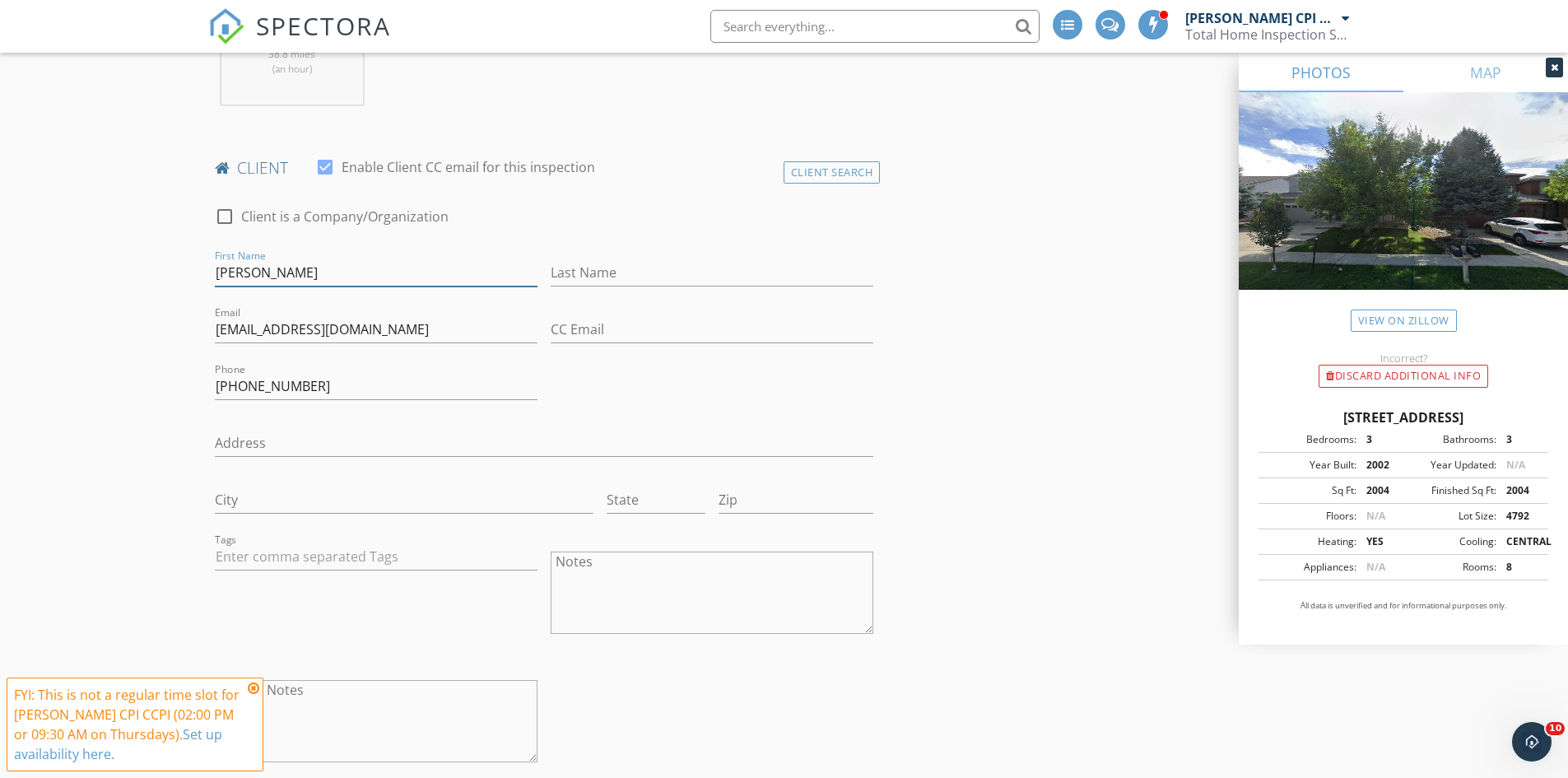
click at [360, 262] on input "Allison Fagerson" at bounding box center [376, 273] width 323 height 27
type input "Allison"
paste input "Fagerson"
type input "Fagerson"
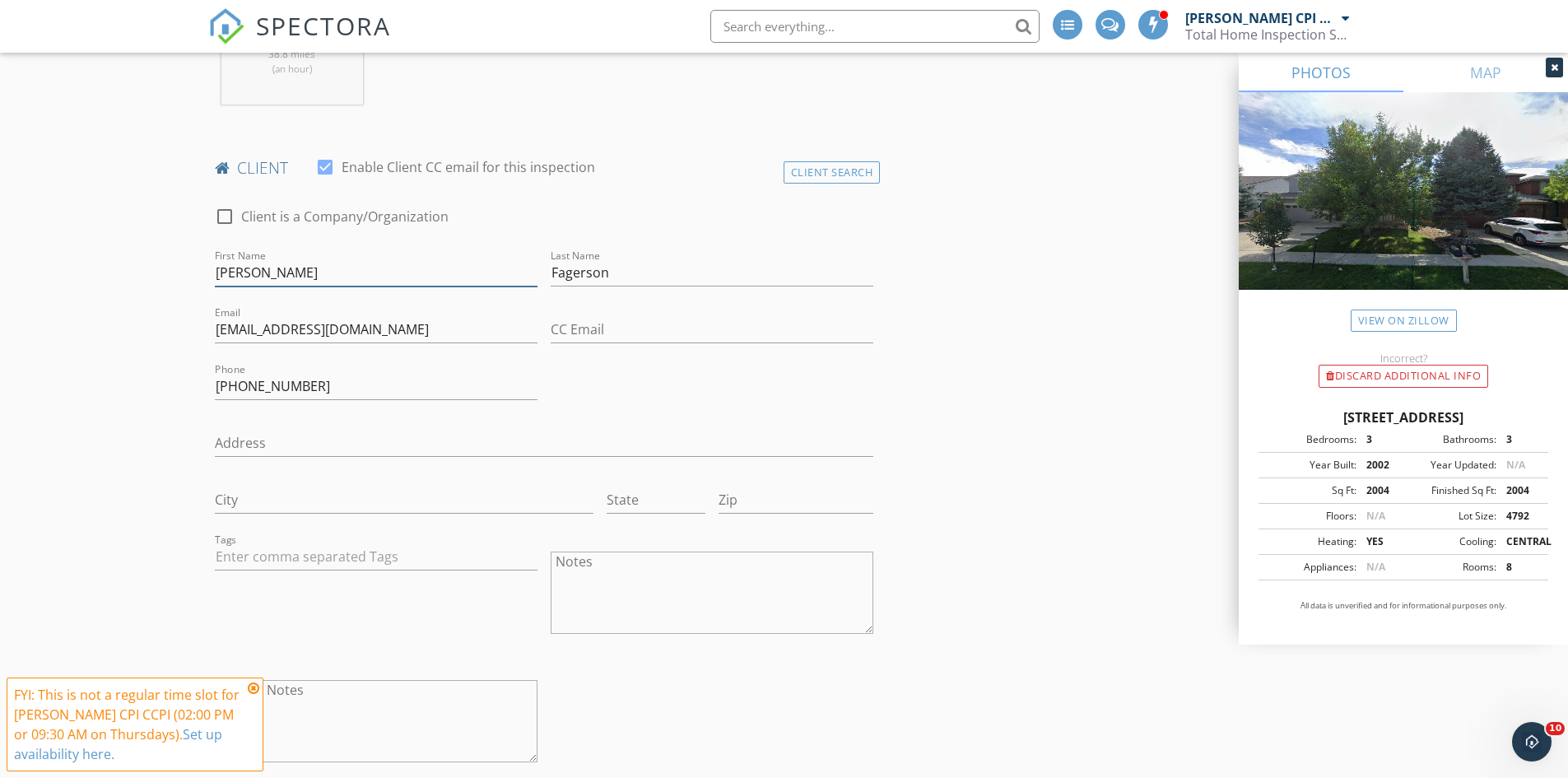
click at [270, 259] on input "Allison" at bounding box center [376, 273] width 323 height 27
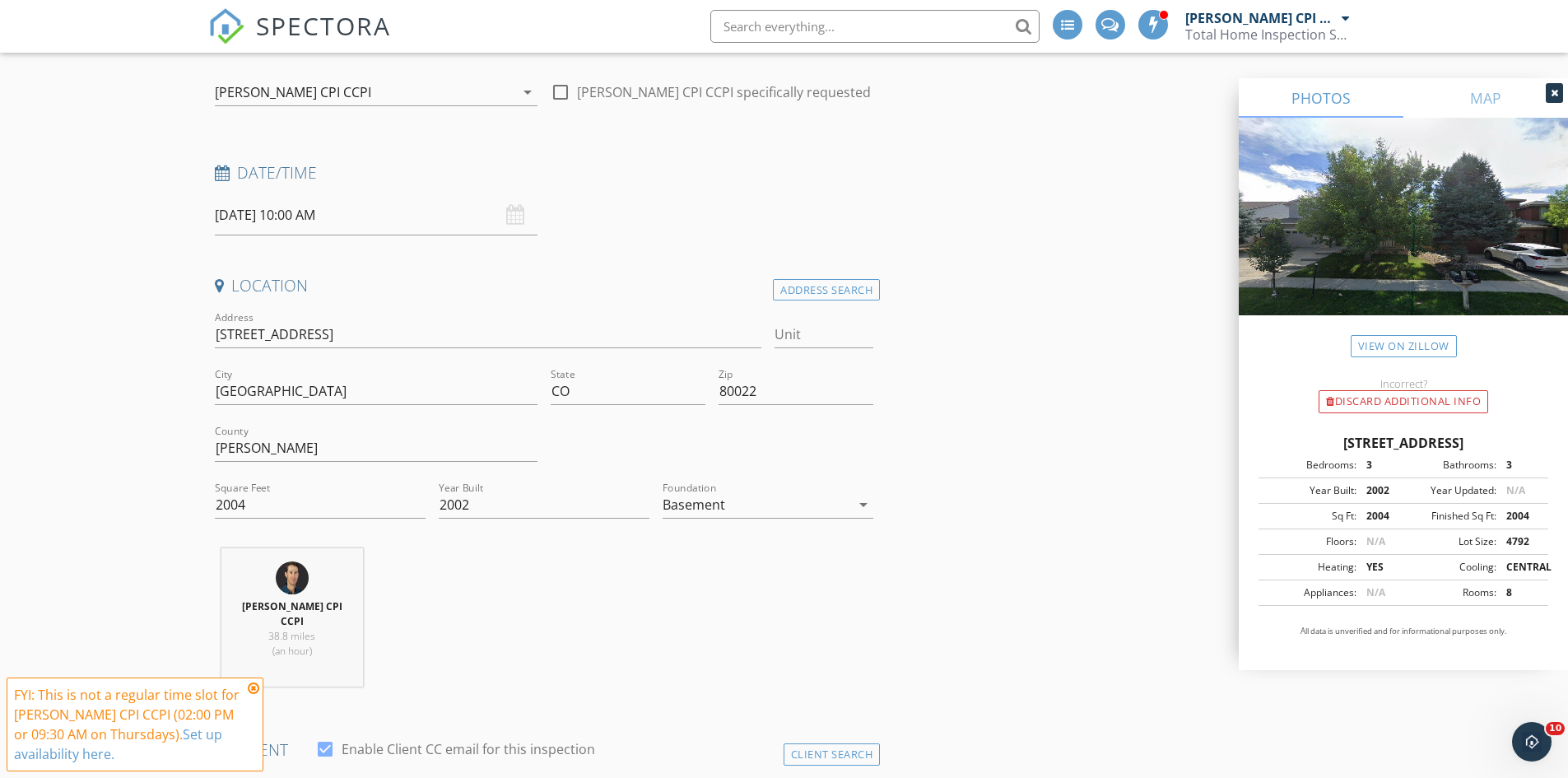
scroll to position [165, 0]
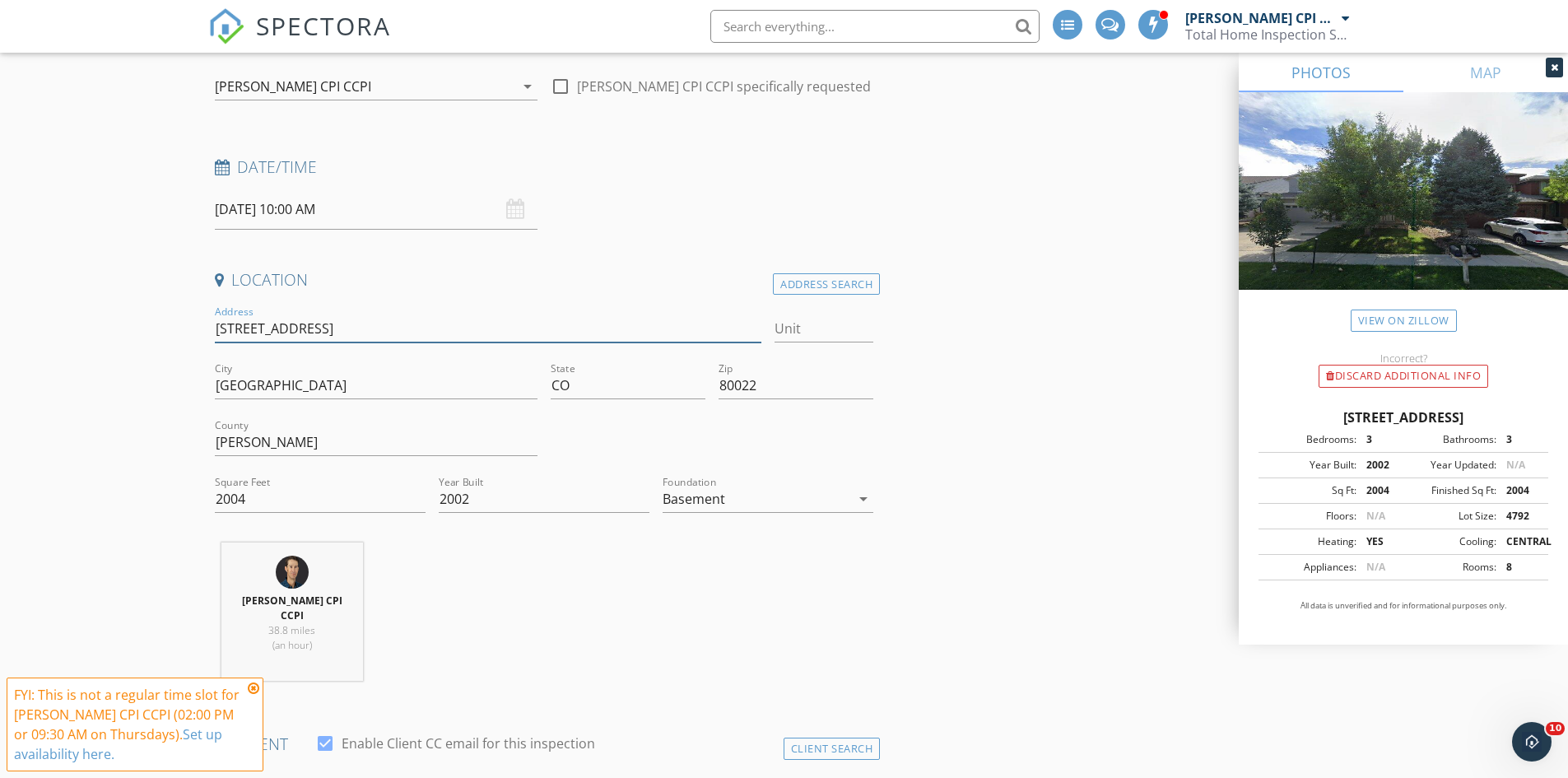
drag, startPoint x: 330, startPoint y: 330, endPoint x: 209, endPoint y: 319, distance: 121.5
click at [209, 319] on div "Address 16580 E 104th Pl" at bounding box center [489, 330] width 561 height 57
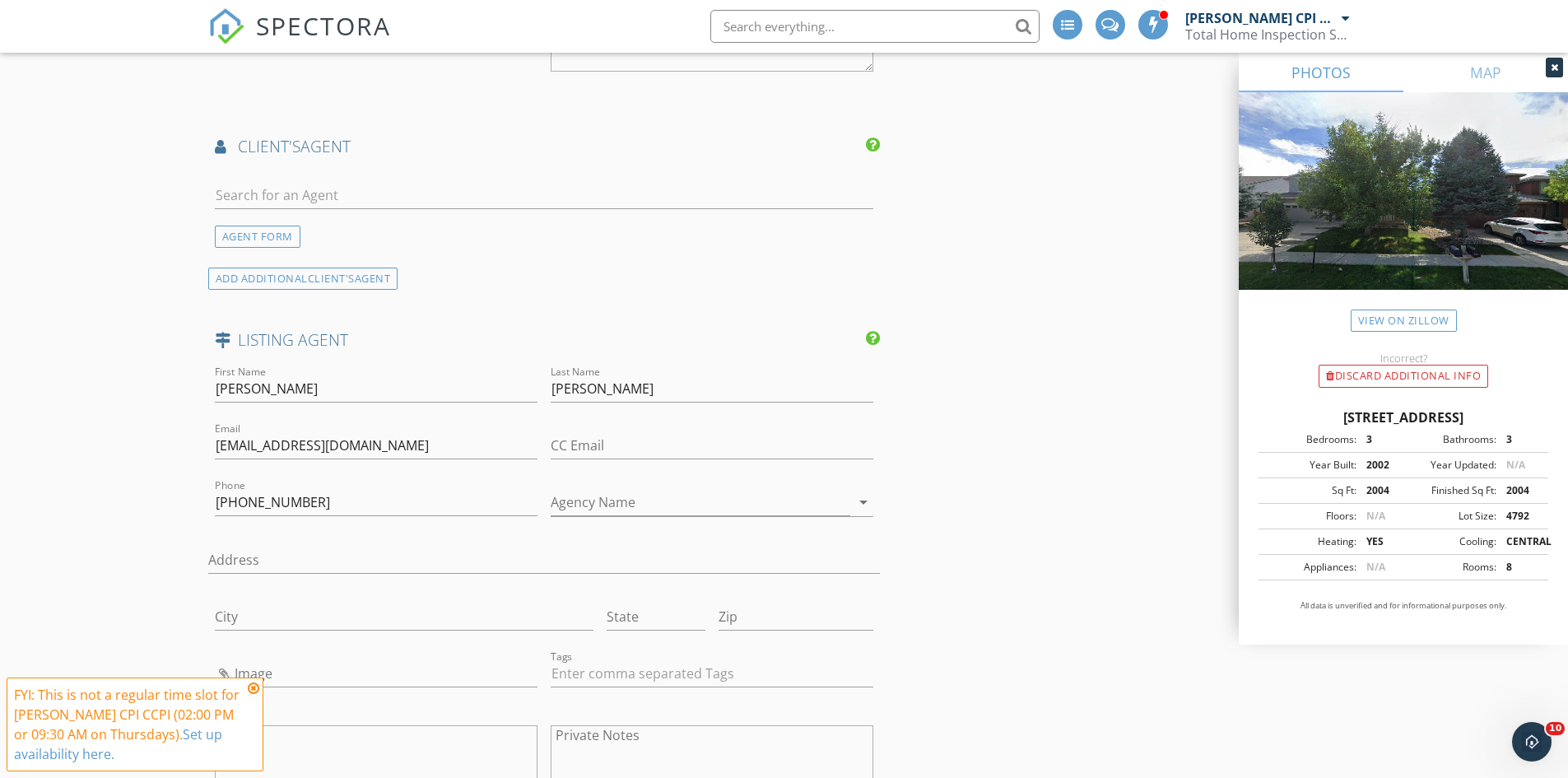
scroll to position [2223, 0]
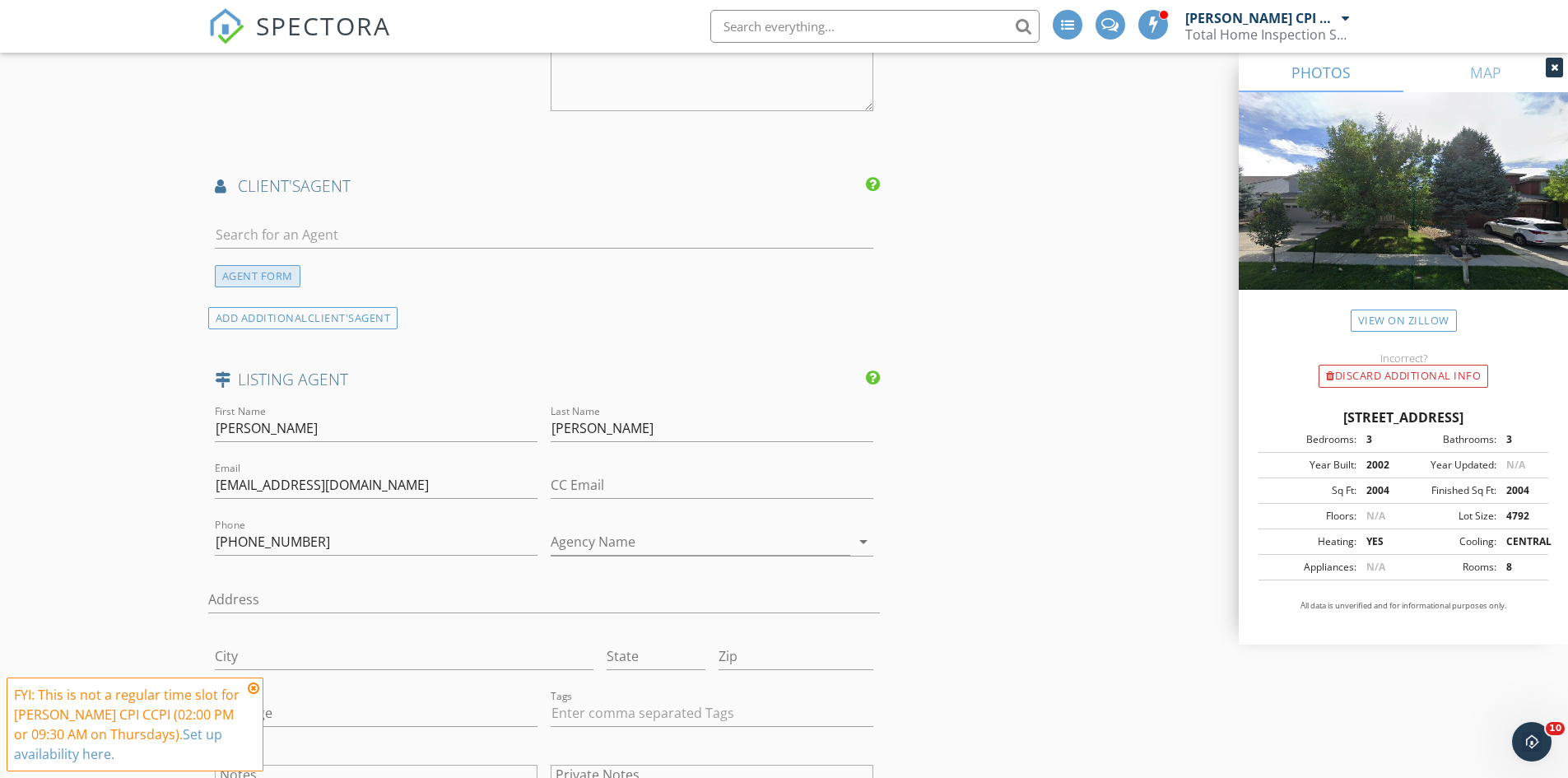
click at [284, 265] on div "AGENT FORM" at bounding box center [258, 276] width 86 height 22
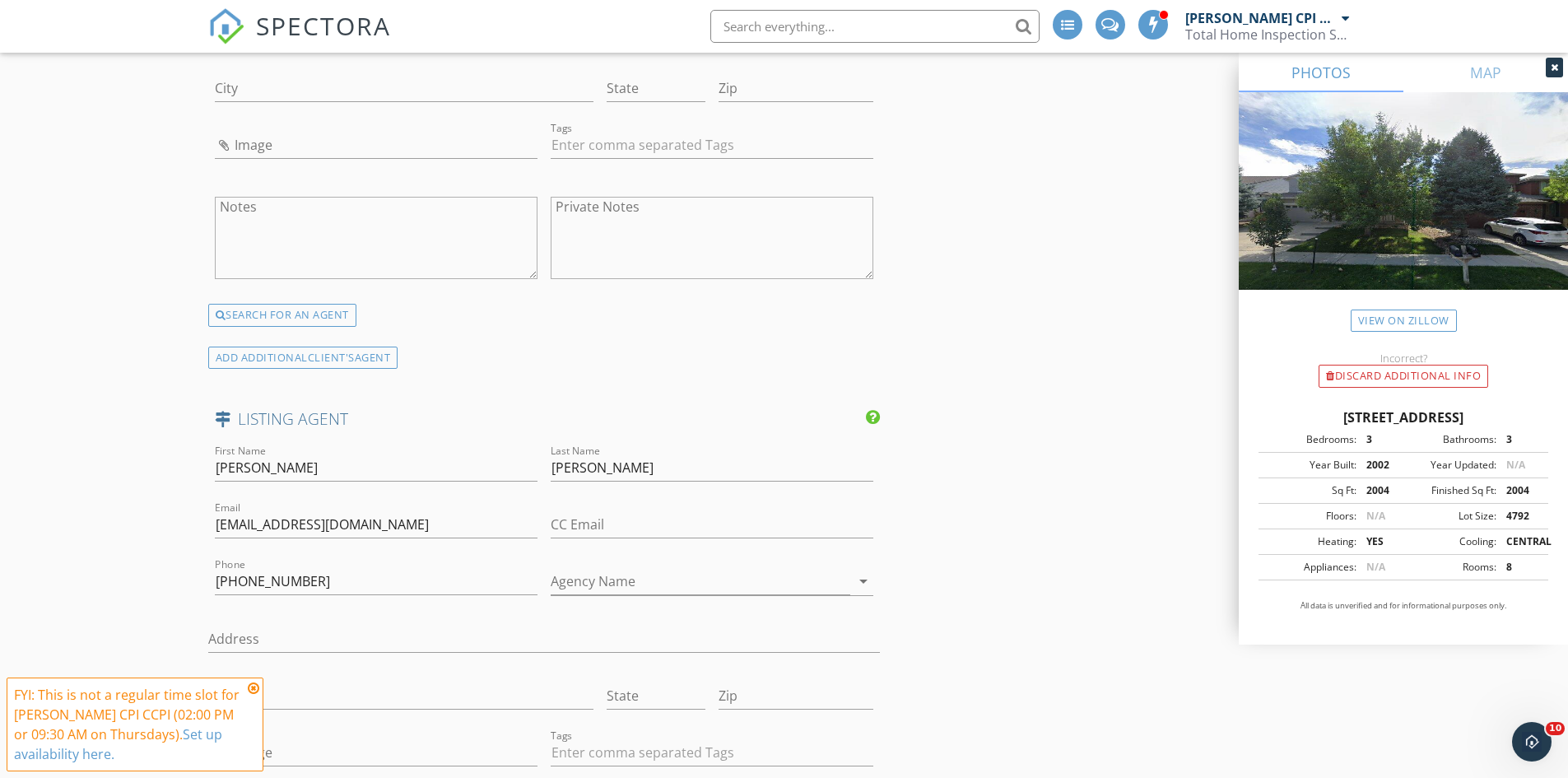
scroll to position [2553, 0]
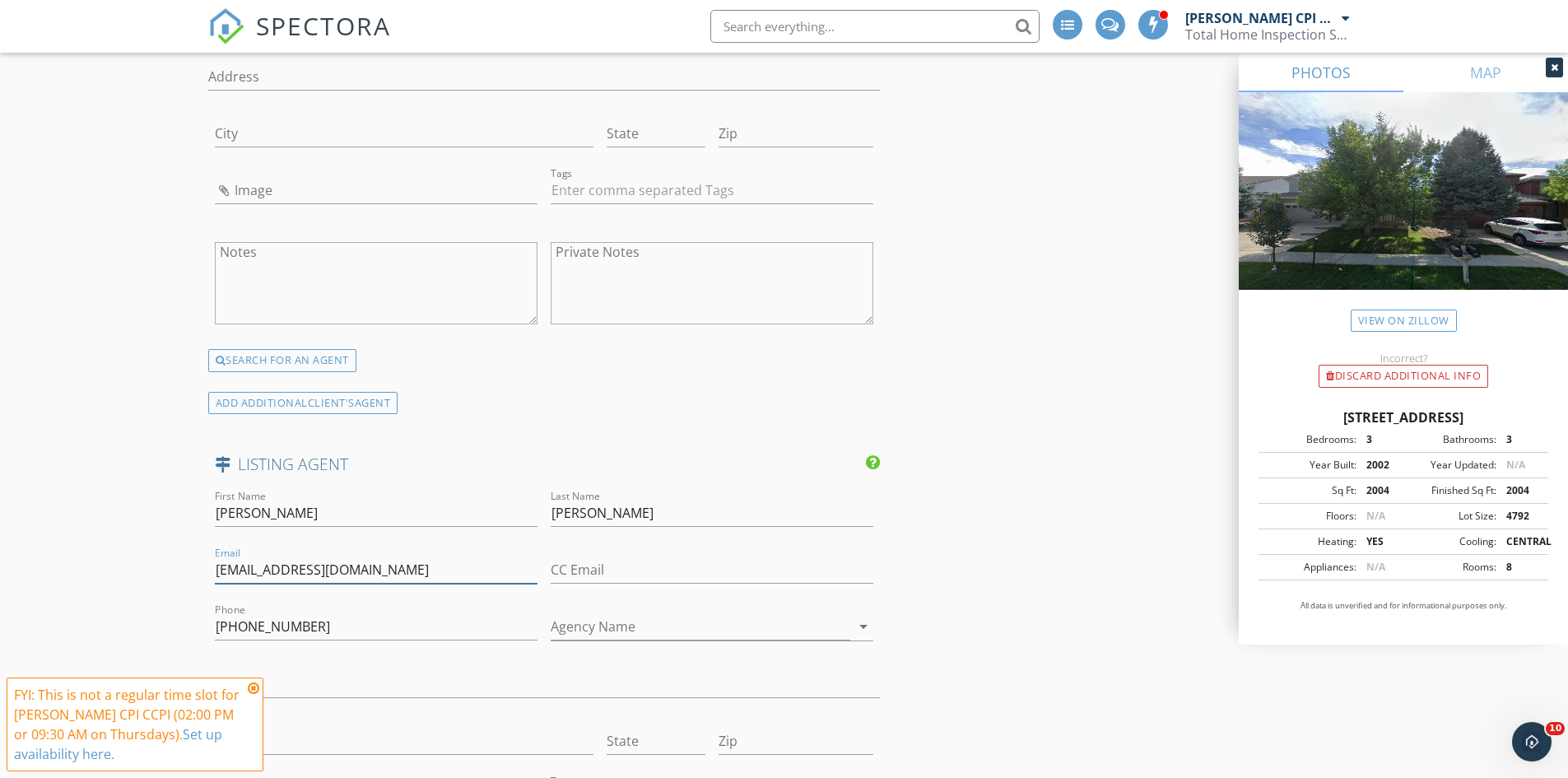
drag, startPoint x: 392, startPoint y: 549, endPoint x: 176, endPoint y: 547, distance: 216.0
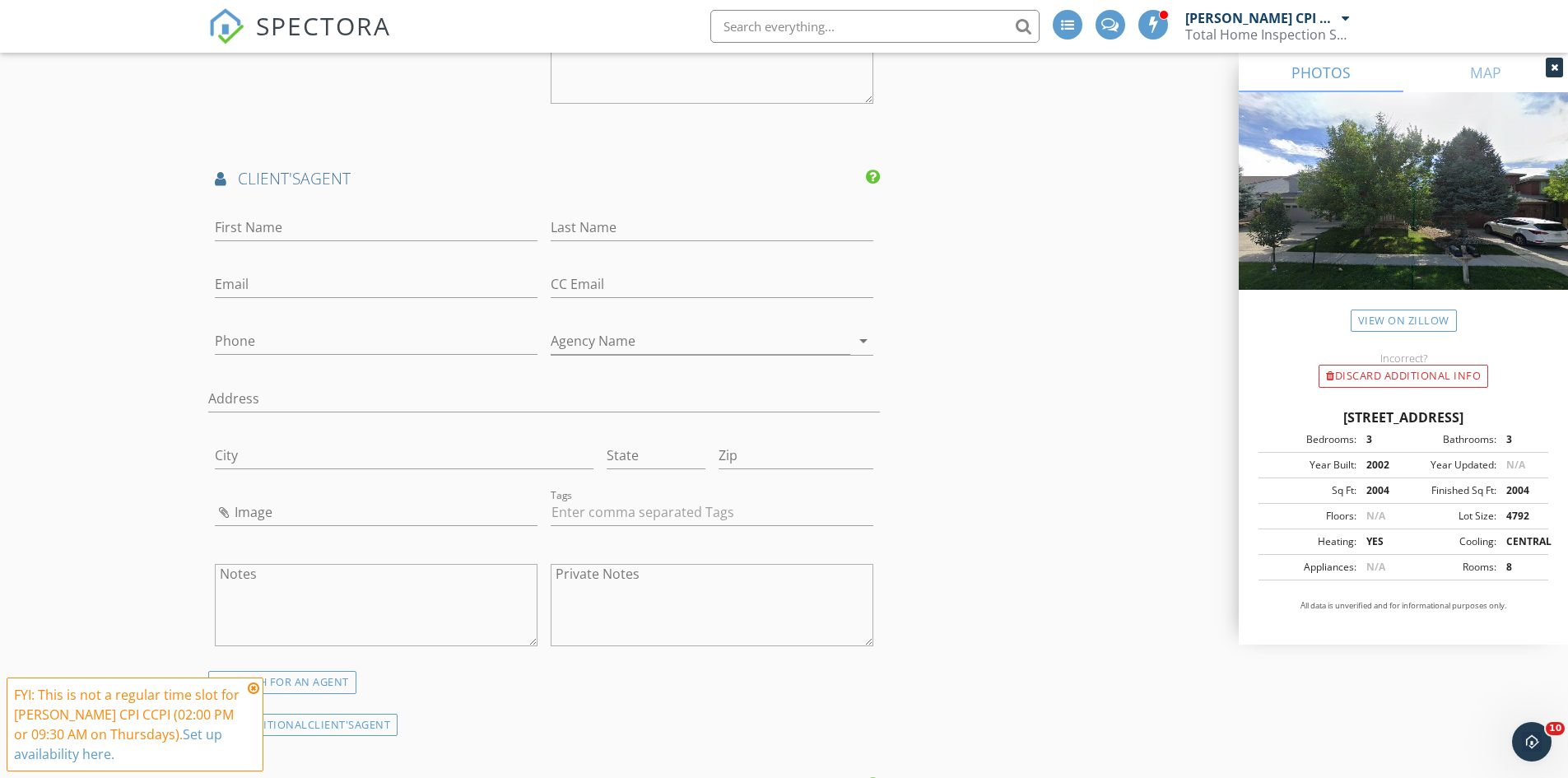
scroll to position [2223, 0]
click at [235, 278] on input "Email" at bounding box center [376, 292] width 323 height 27
paste input "heathermcinally@kw.com"
type input "heathermcinally@kw.com"
click at [89, 343] on div "New Inspection Click here to use the New Order Form INSPECTOR(S) check_box Stev…" at bounding box center [784, 134] width 1568 height 4522
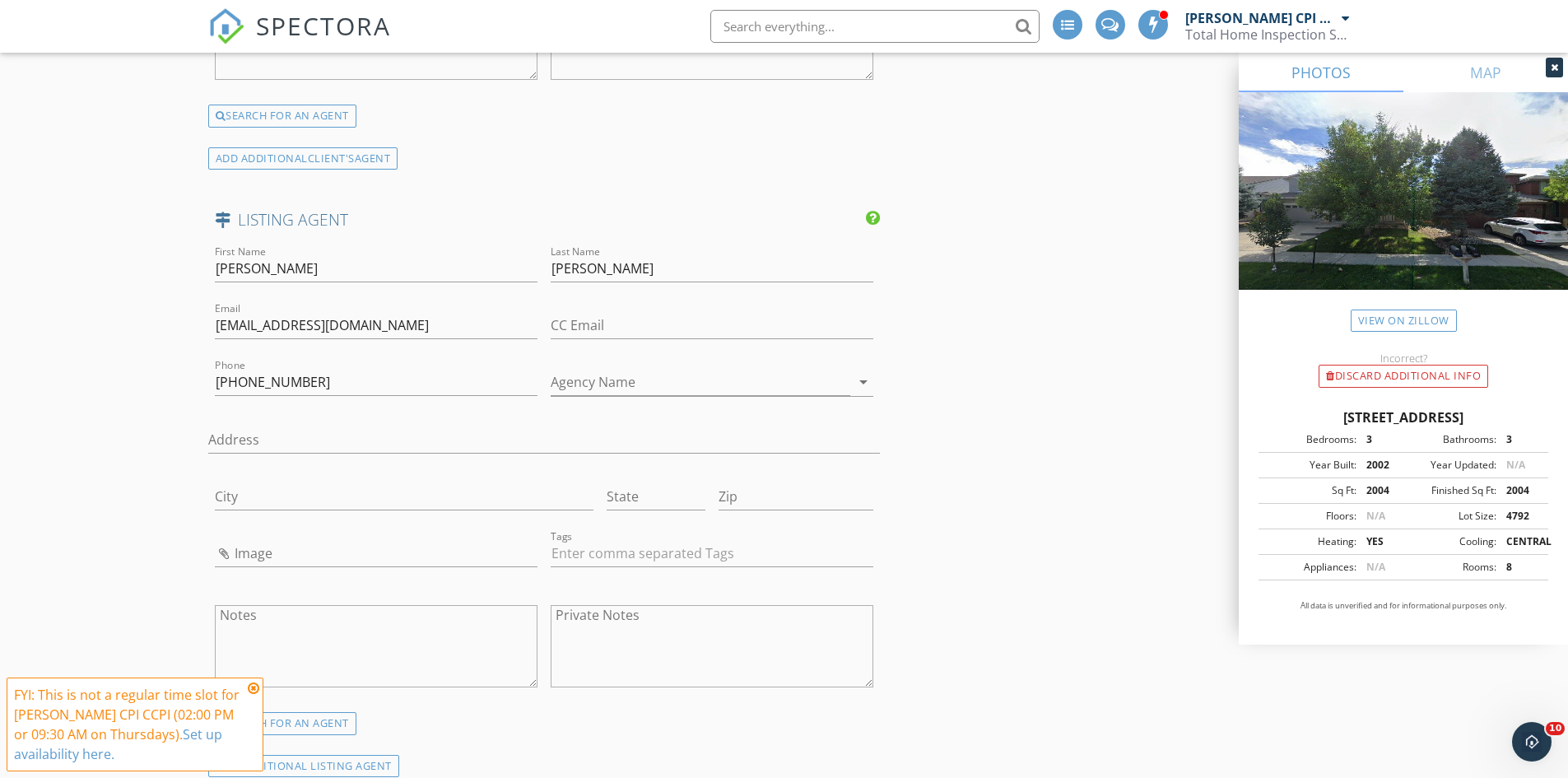
scroll to position [2800, 0]
drag, startPoint x: 300, startPoint y: 356, endPoint x: 156, endPoint y: 348, distance: 144.2
type input "720-300-6363"
drag, startPoint x: 270, startPoint y: 244, endPoint x: 126, endPoint y: 234, distance: 144.3
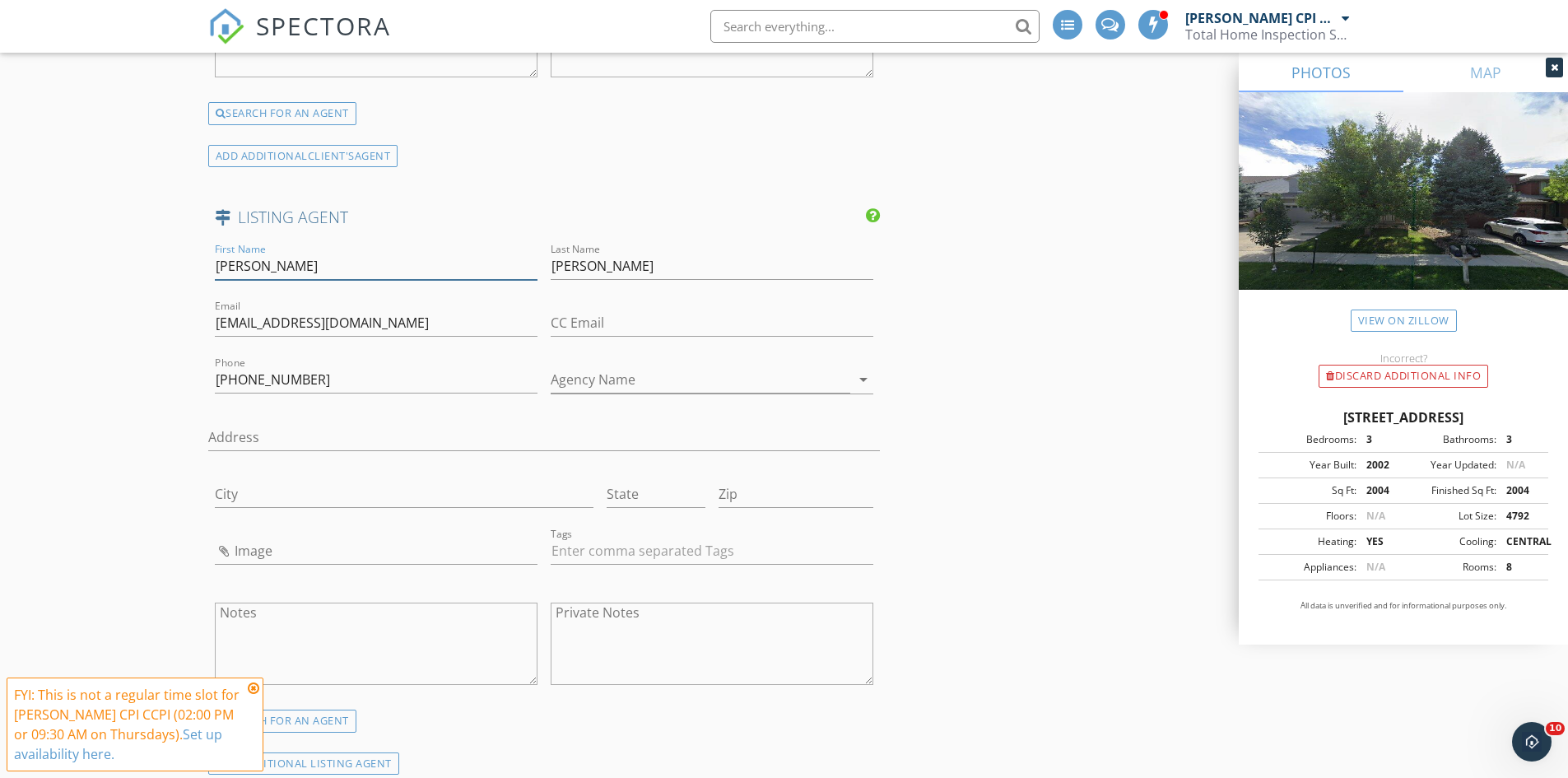
type input "Eric"
drag, startPoint x: 609, startPoint y: 237, endPoint x: 473, endPoint y: 243, distance: 136.1
click at [473, 243] on div "First Name Eric Last Name McInally Email heathermcinally@kw.com CC Email Phone …" at bounding box center [544, 475] width 672 height 470
drag, startPoint x: 612, startPoint y: 237, endPoint x: 533, endPoint y: 223, distance: 80.2
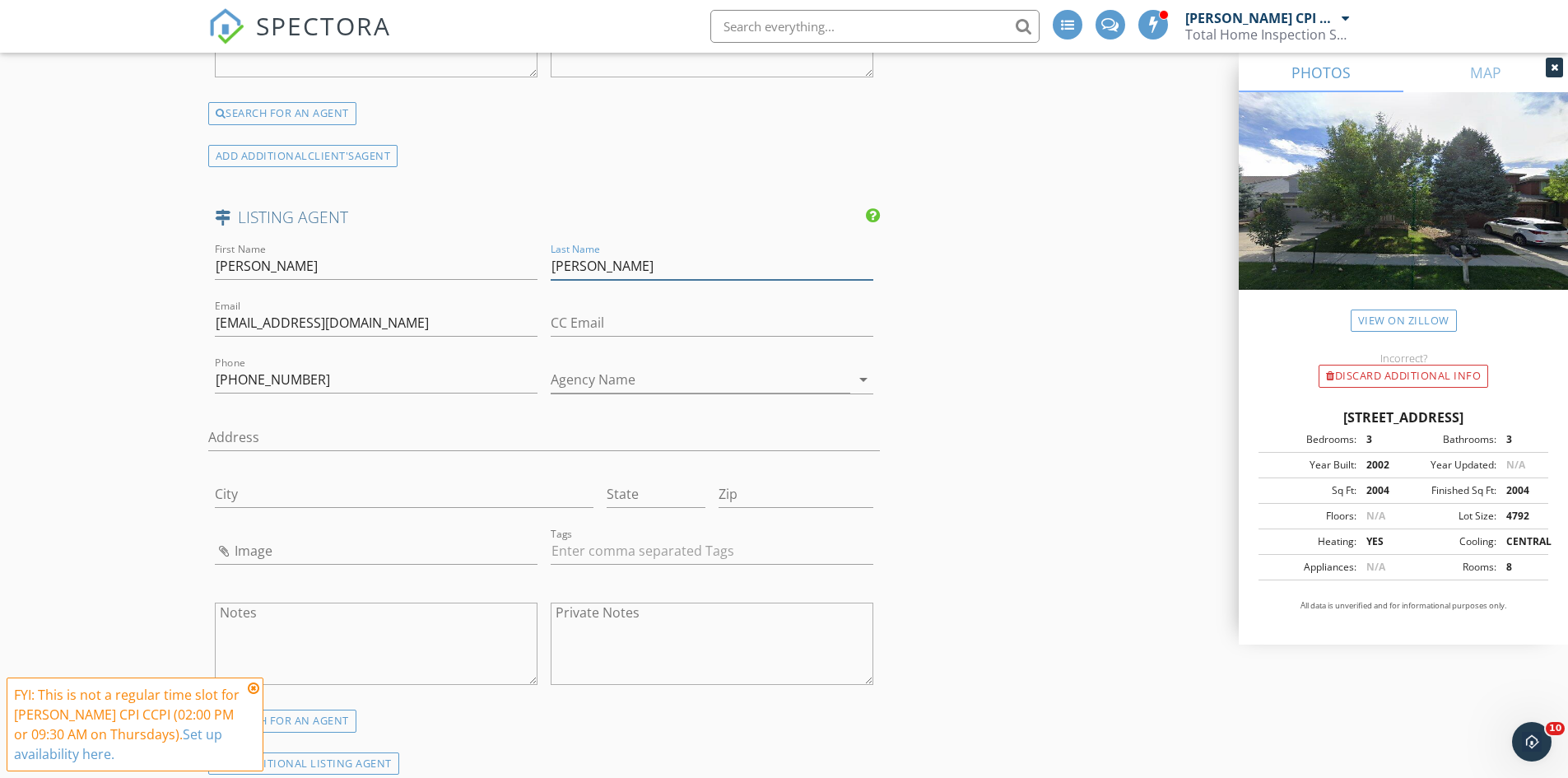
click at [534, 240] on div "First Name Eric Last Name McInally Email heathermcinally@kw.com CC Email Phone …" at bounding box center [544, 475] width 672 height 470
drag, startPoint x: 400, startPoint y: 289, endPoint x: 193, endPoint y: 295, distance: 207.1
click at [578, 253] on input "McInally" at bounding box center [712, 266] width 323 height 27
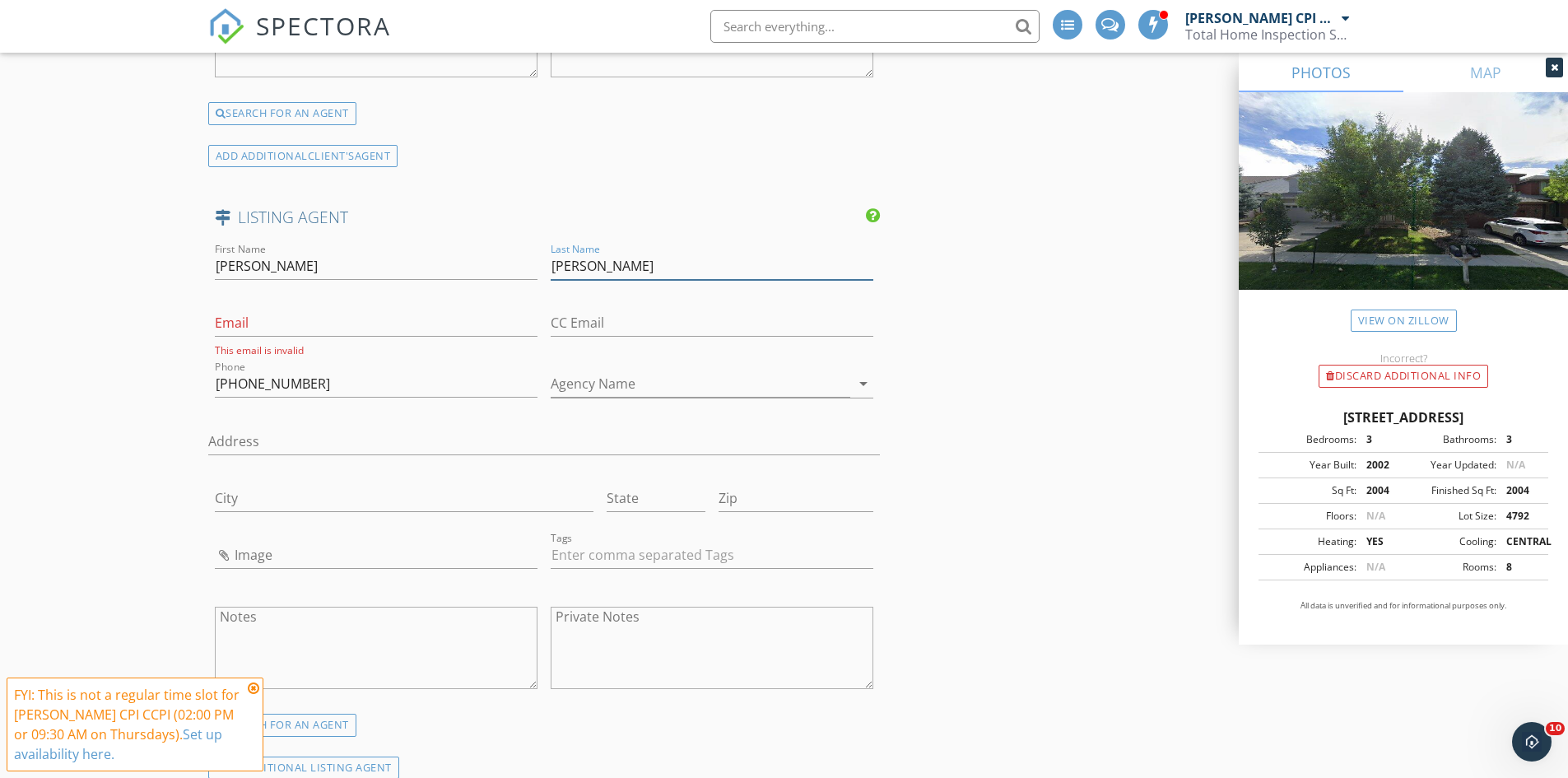
paste input "Fritzke"
type input "Fritzke"
click at [256, 309] on input "Email" at bounding box center [376, 323] width 323 height 27
paste input "eric@trinityteamre.com"
type input "eric@trinityteamre.com"
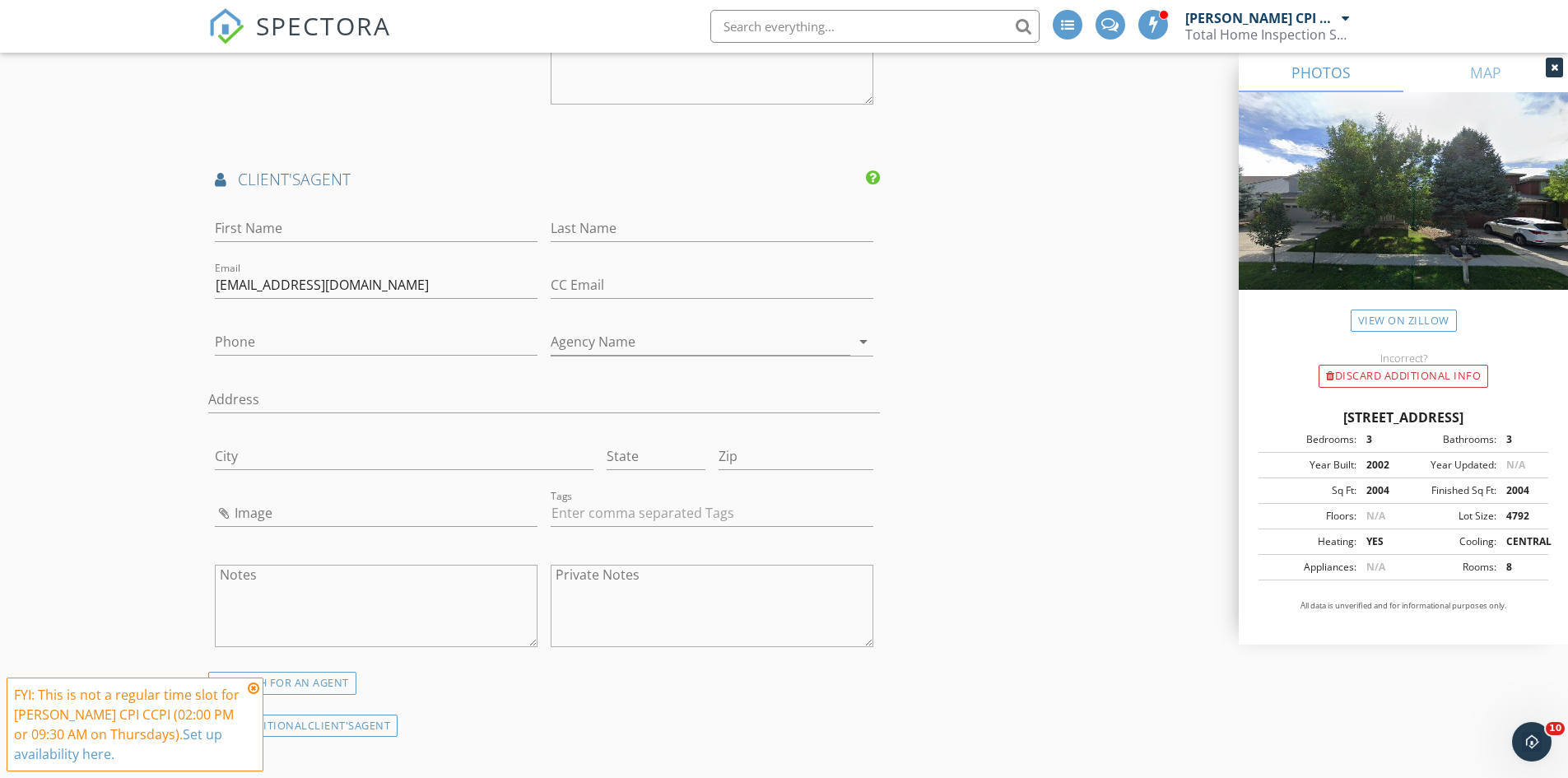
scroll to position [2223, 0]
click at [270, 222] on input "First Name" at bounding box center [376, 235] width 323 height 27
type input "Heather"
click at [596, 222] on input "Last Name" at bounding box center [712, 235] width 323 height 27
click at [571, 222] on input "Mcinally" at bounding box center [712, 235] width 323 height 27
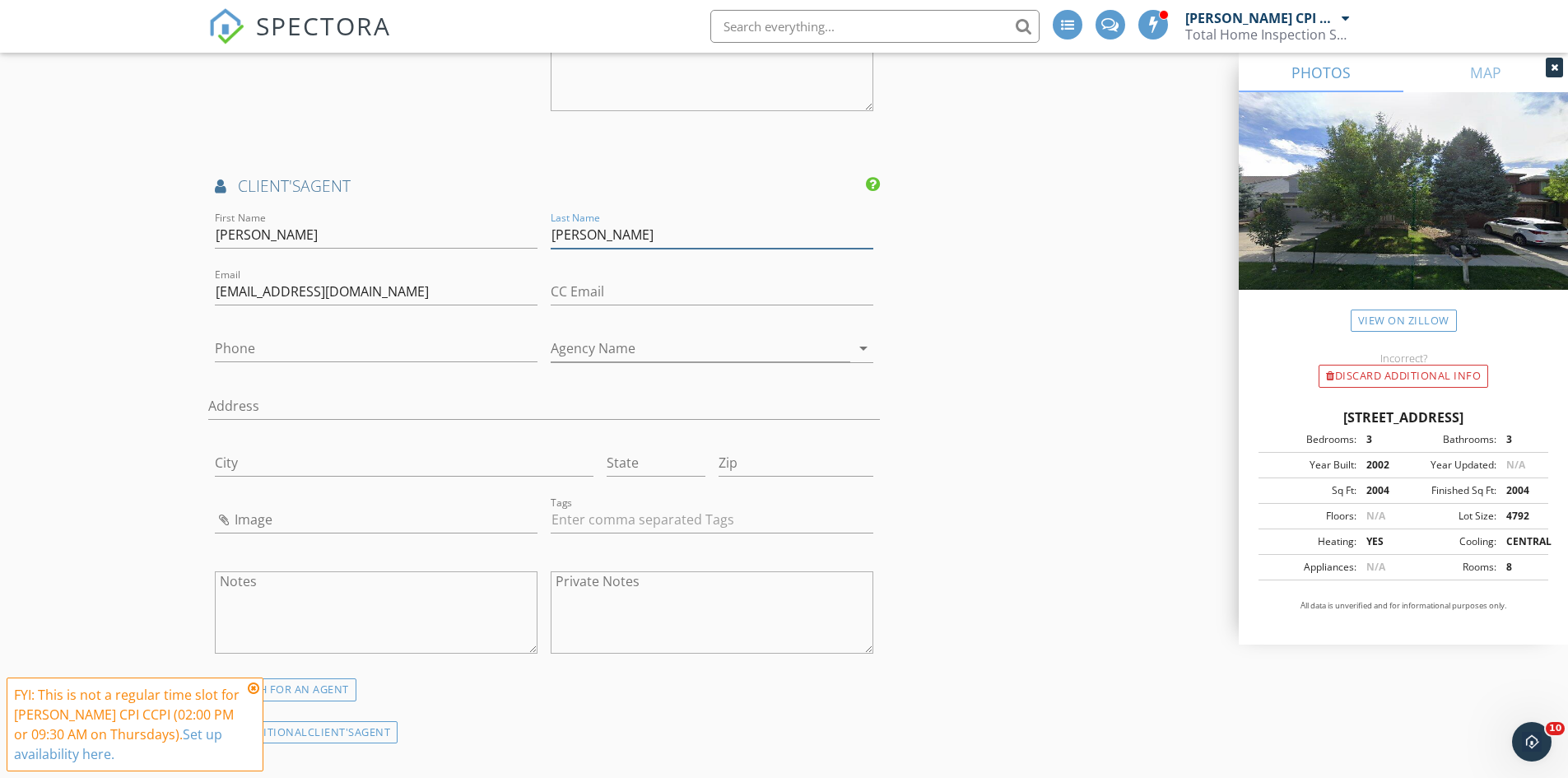
type input "McInally"
click at [747, 176] on h4 "client's AGENT" at bounding box center [544, 186] width 660 height 21
click at [242, 335] on input "Phone" at bounding box center [376, 349] width 323 height 27
paste input "720-323-1269"
type input "720-323-1269"
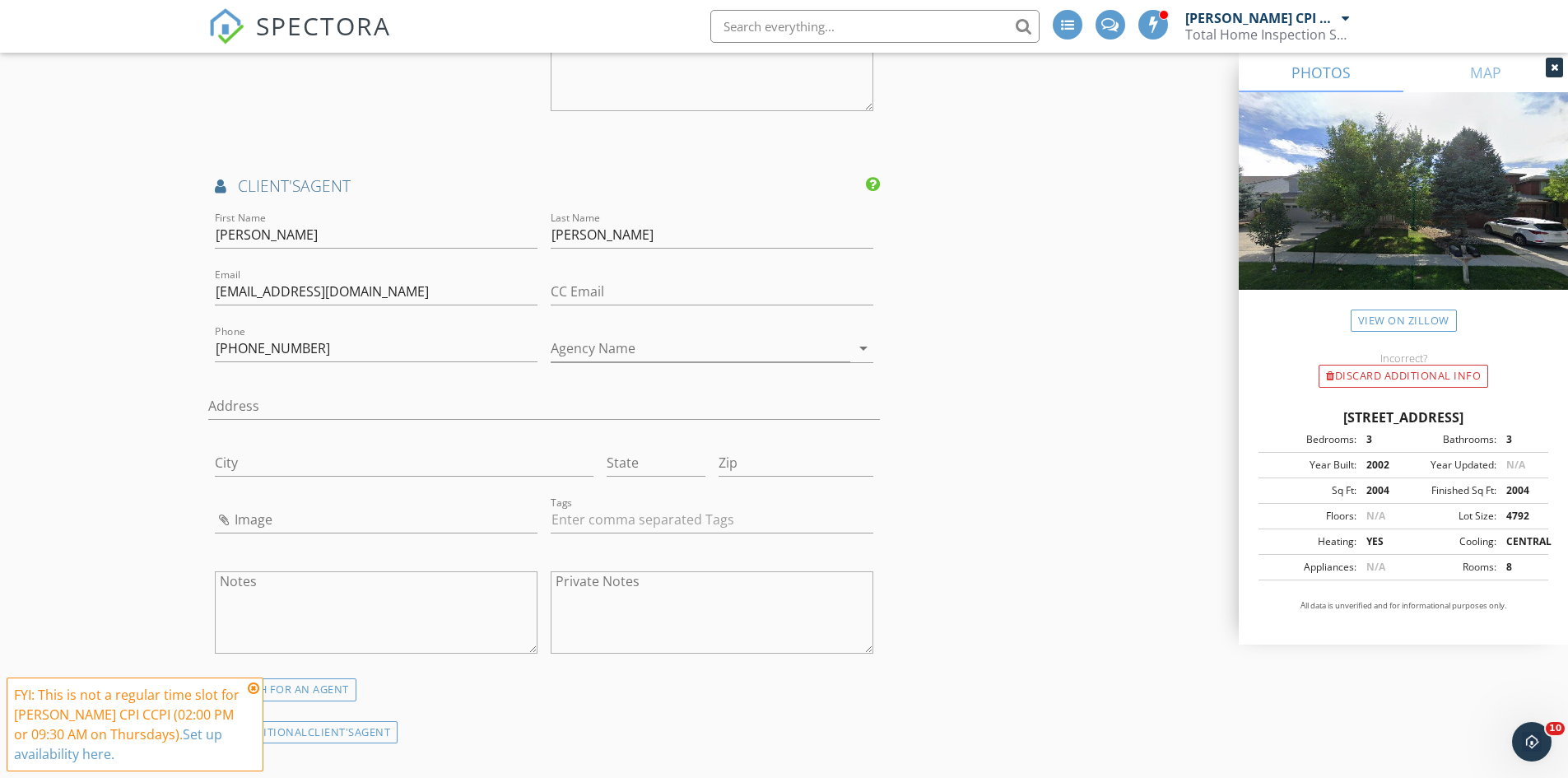
click at [141, 308] on div "New Inspection Click here to use the New Order Form INSPECTOR(S) check_box Stev…" at bounding box center [784, 134] width 1568 height 4522
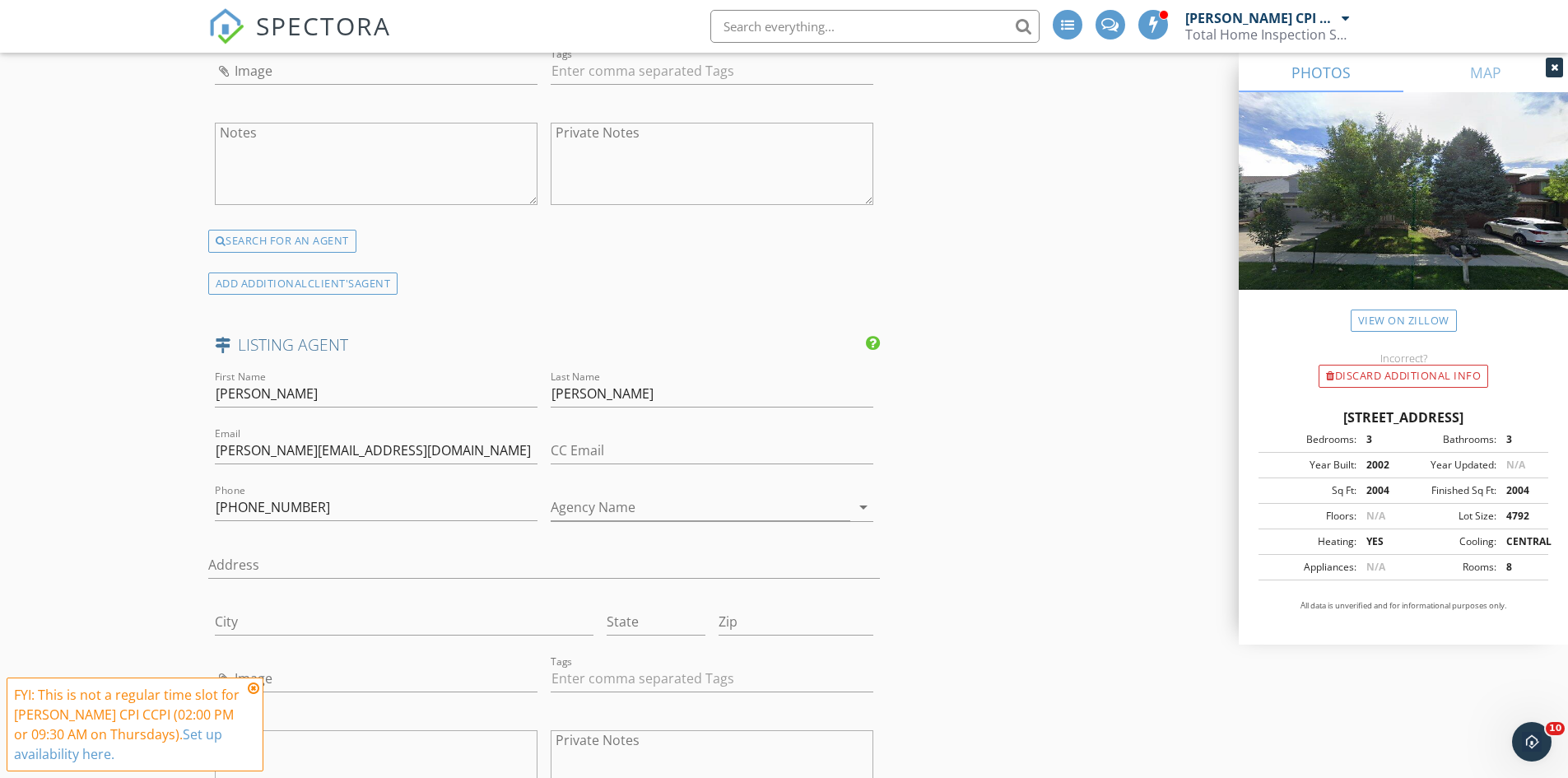
scroll to position [2800, 0]
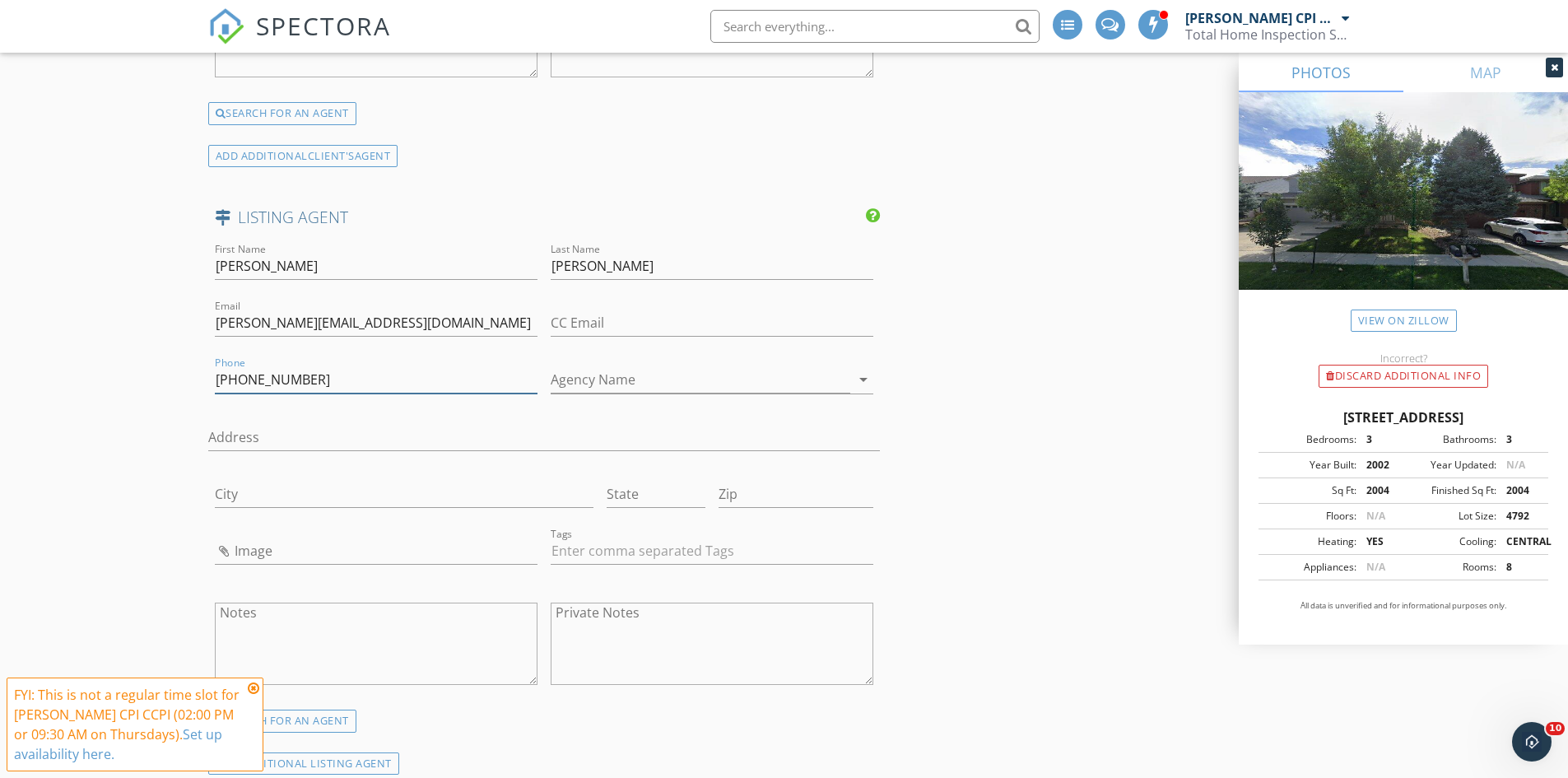
drag, startPoint x: 320, startPoint y: 357, endPoint x: 155, endPoint y: 351, distance: 165.1
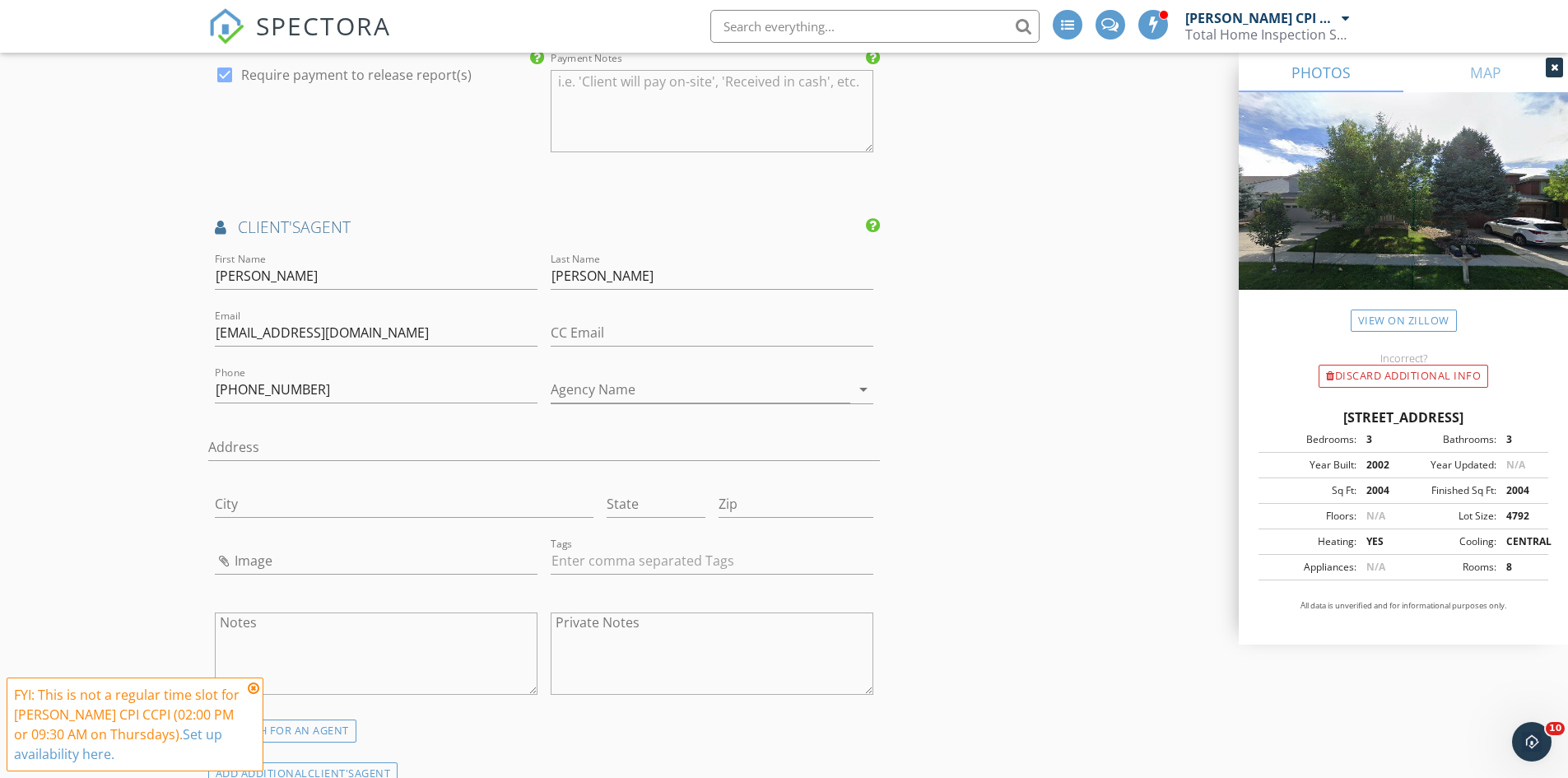
scroll to position [2141, 0]
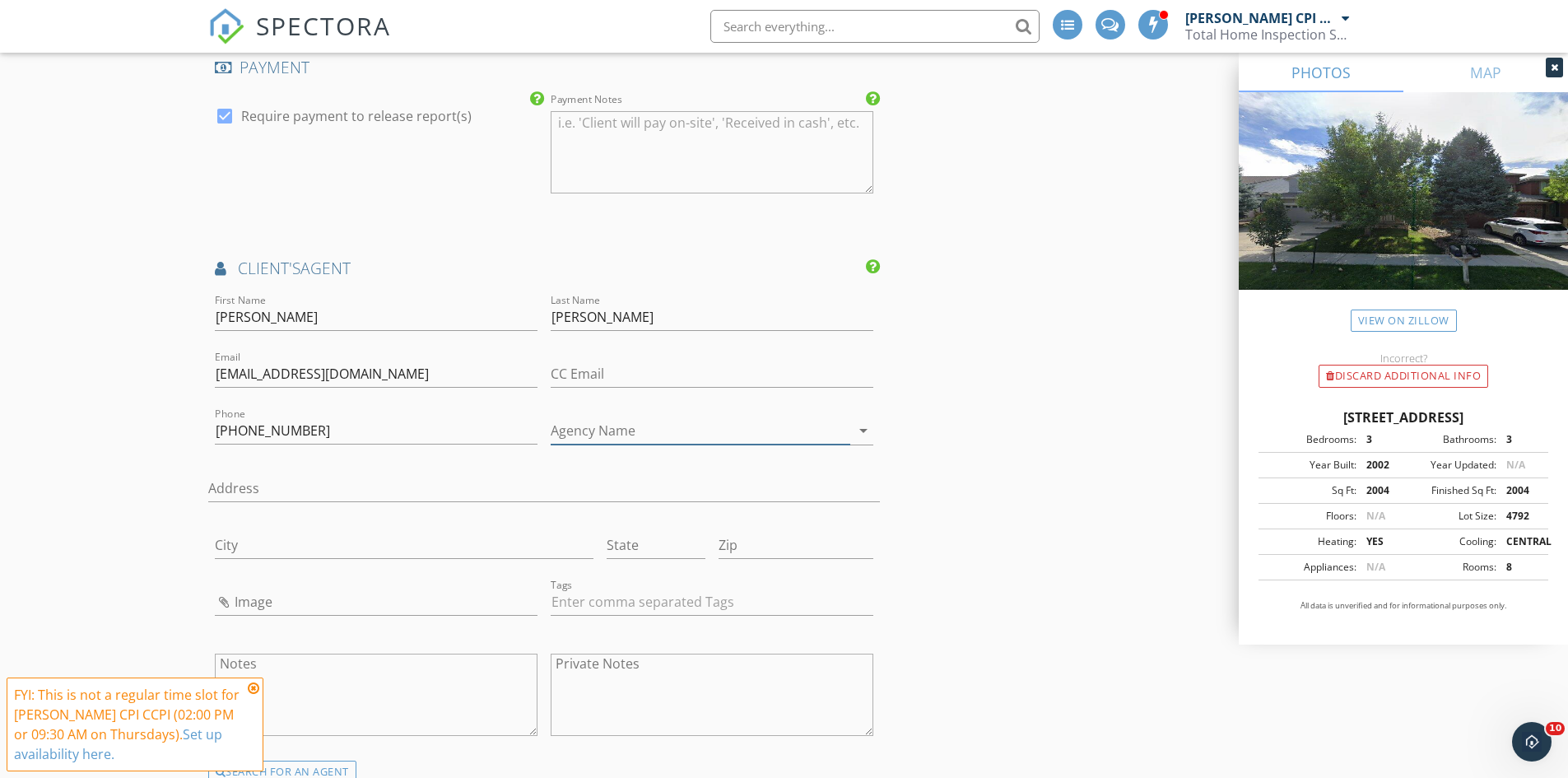
click at [617, 417] on input "Agency Name" at bounding box center [701, 431] width 300 height 27
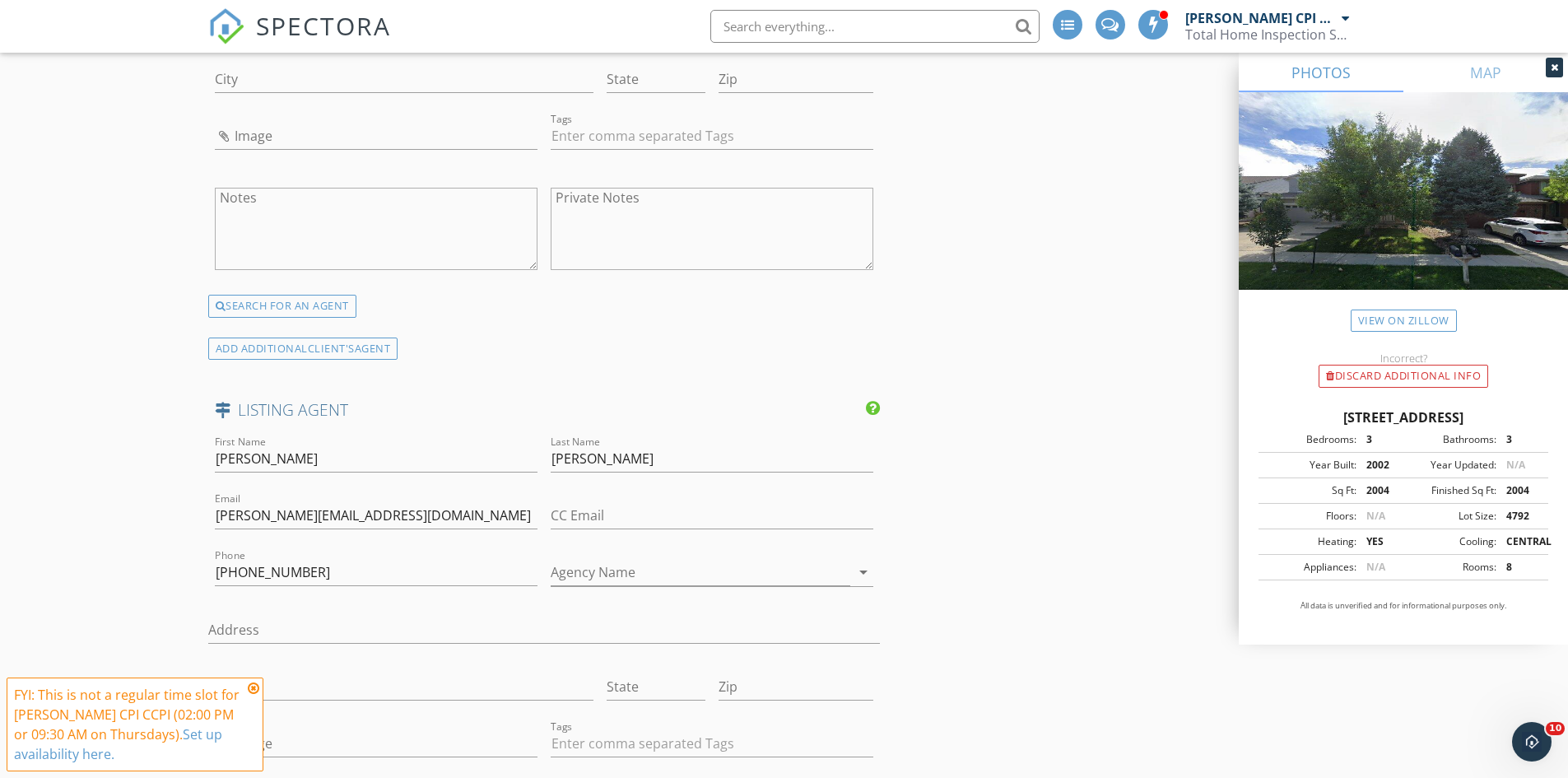
scroll to position [2635, 0]
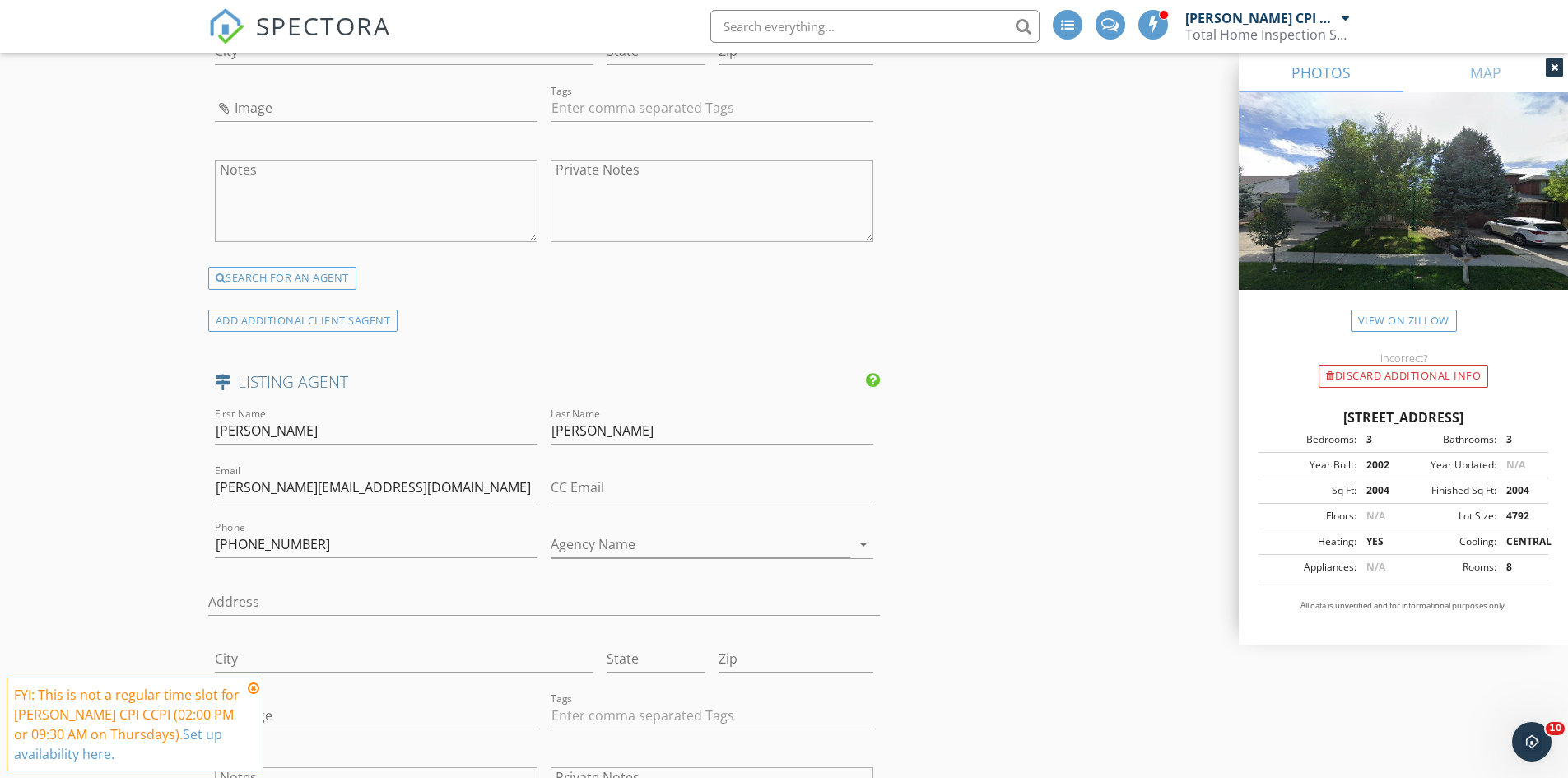
type input "Keller Williams DTC"
click at [579, 531] on input "Agency Name" at bounding box center [701, 545] width 300 height 27
type input "Keller Williams Preferred"
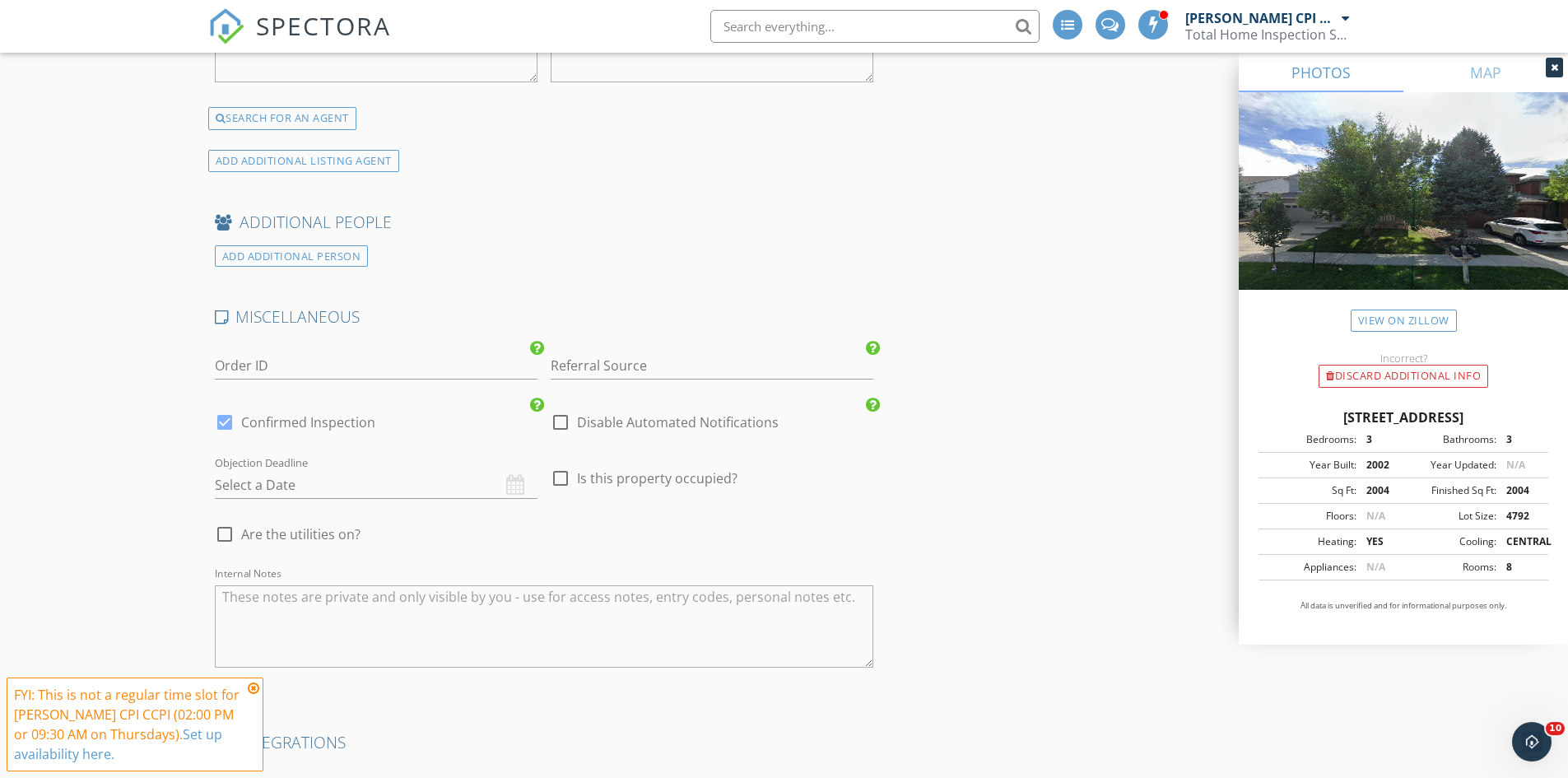
scroll to position [3459, 0]
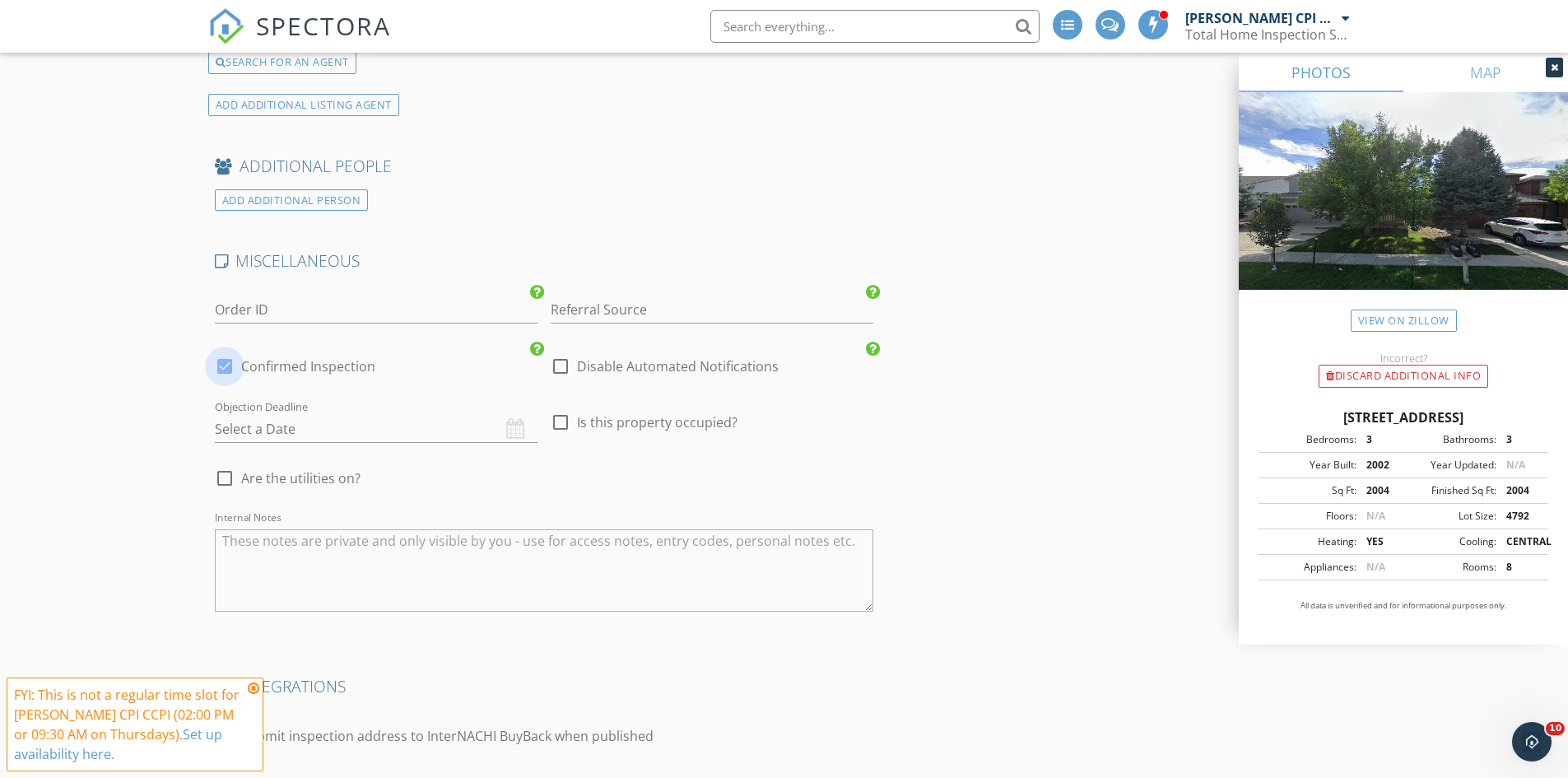
click at [226, 352] on div at bounding box center [224, 366] width 28 height 28
checkbox input "false"
checkbox input "true"
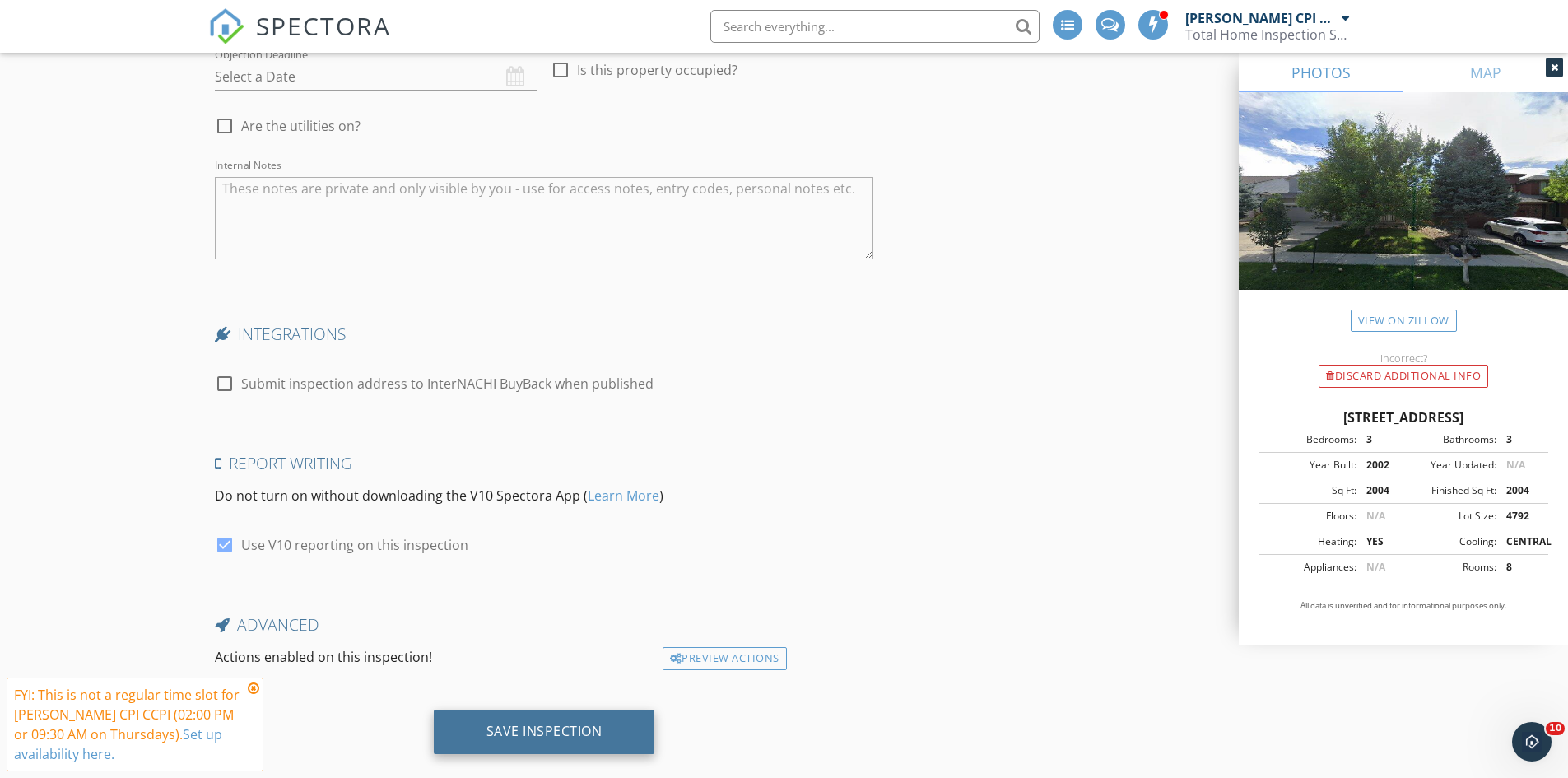
click at [558, 723] on div "Save Inspection" at bounding box center [544, 731] width 116 height 16
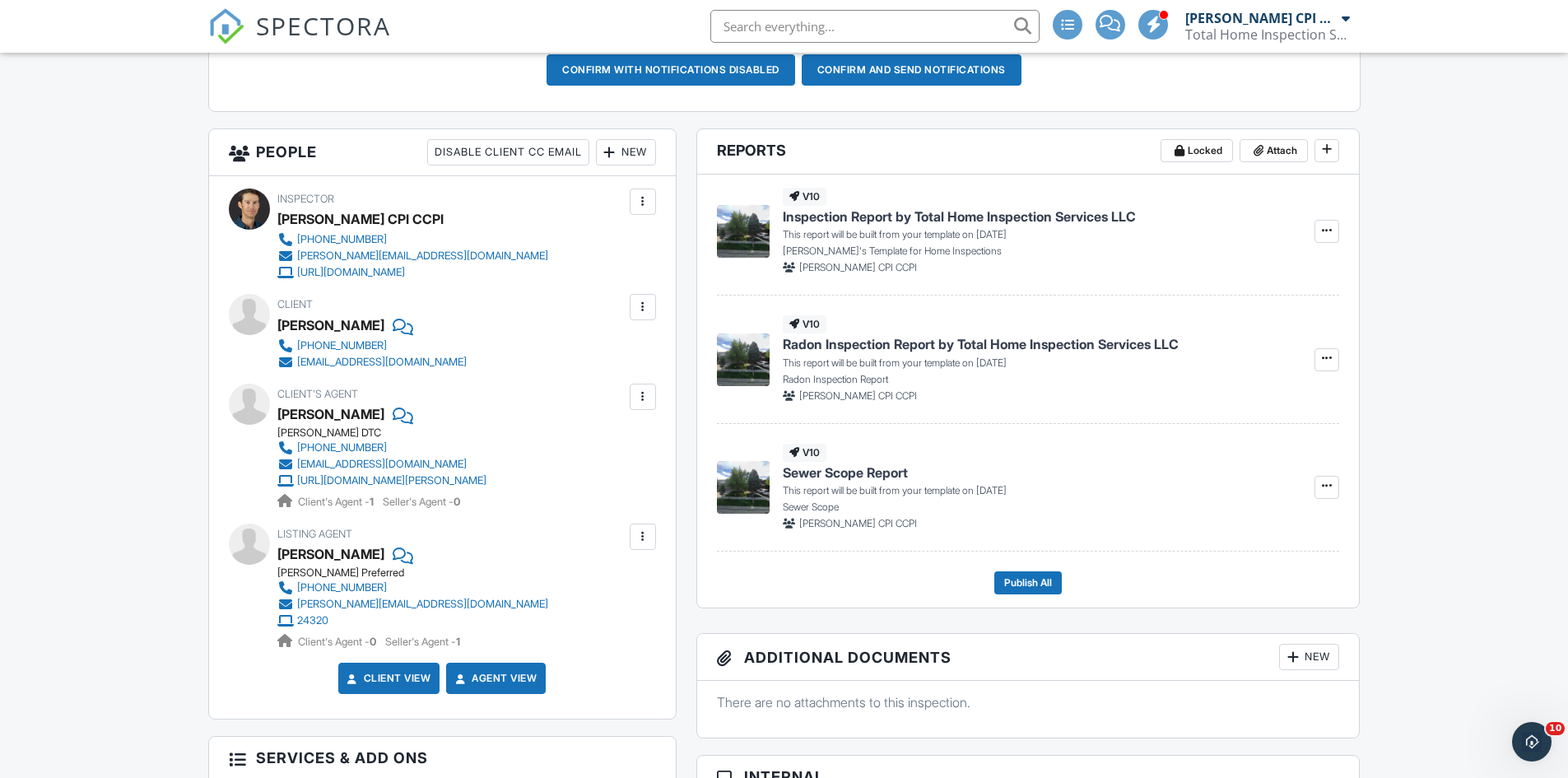
scroll to position [494, 0]
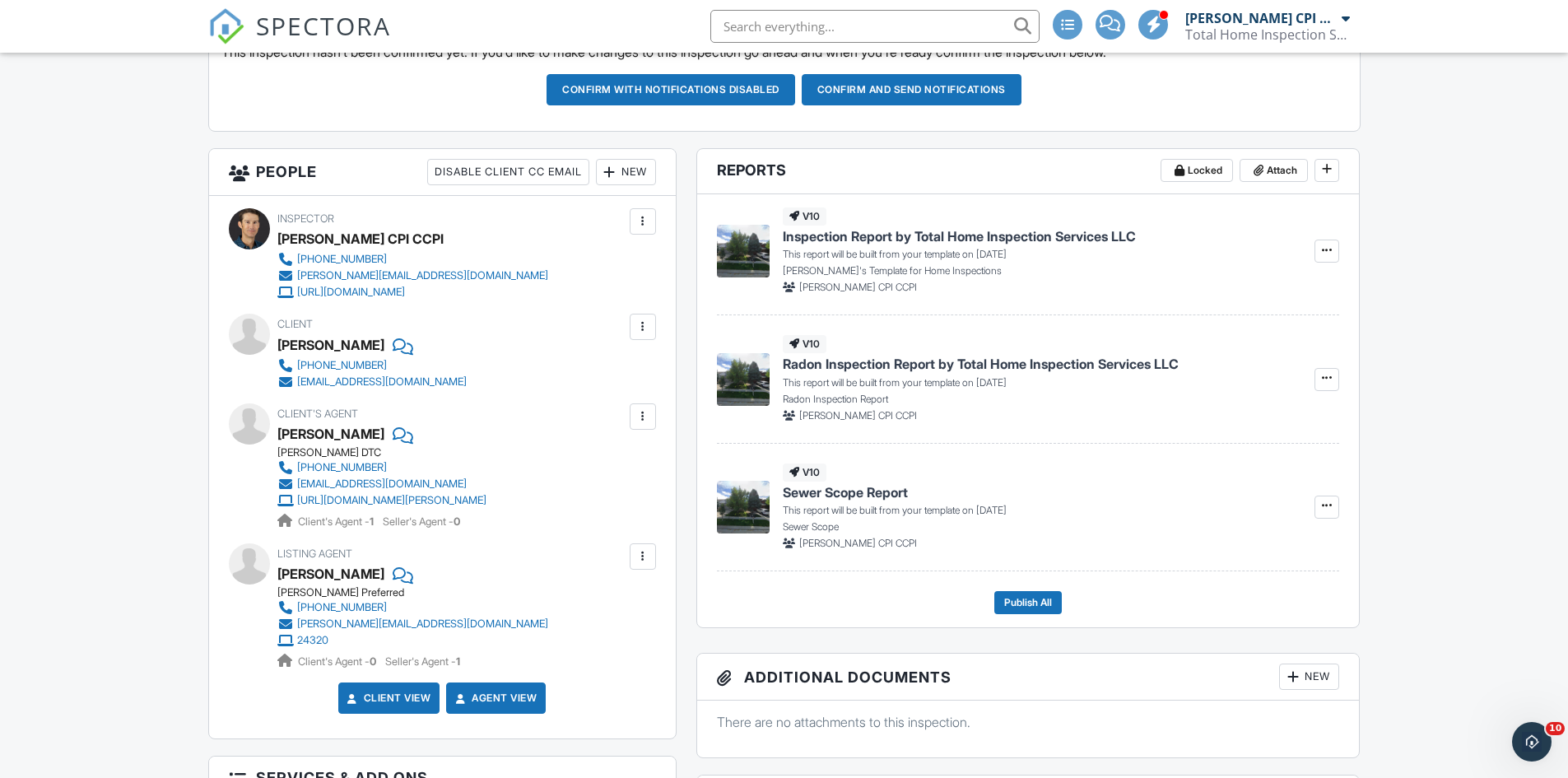
drag, startPoint x: 330, startPoint y: 464, endPoint x: 146, endPoint y: 446, distance: 184.9
click at [146, 446] on div "Dashboard Templates Contacts Metrics Automations Advanced Settings Support Cent…" at bounding box center [784, 761] width 1568 height 2404
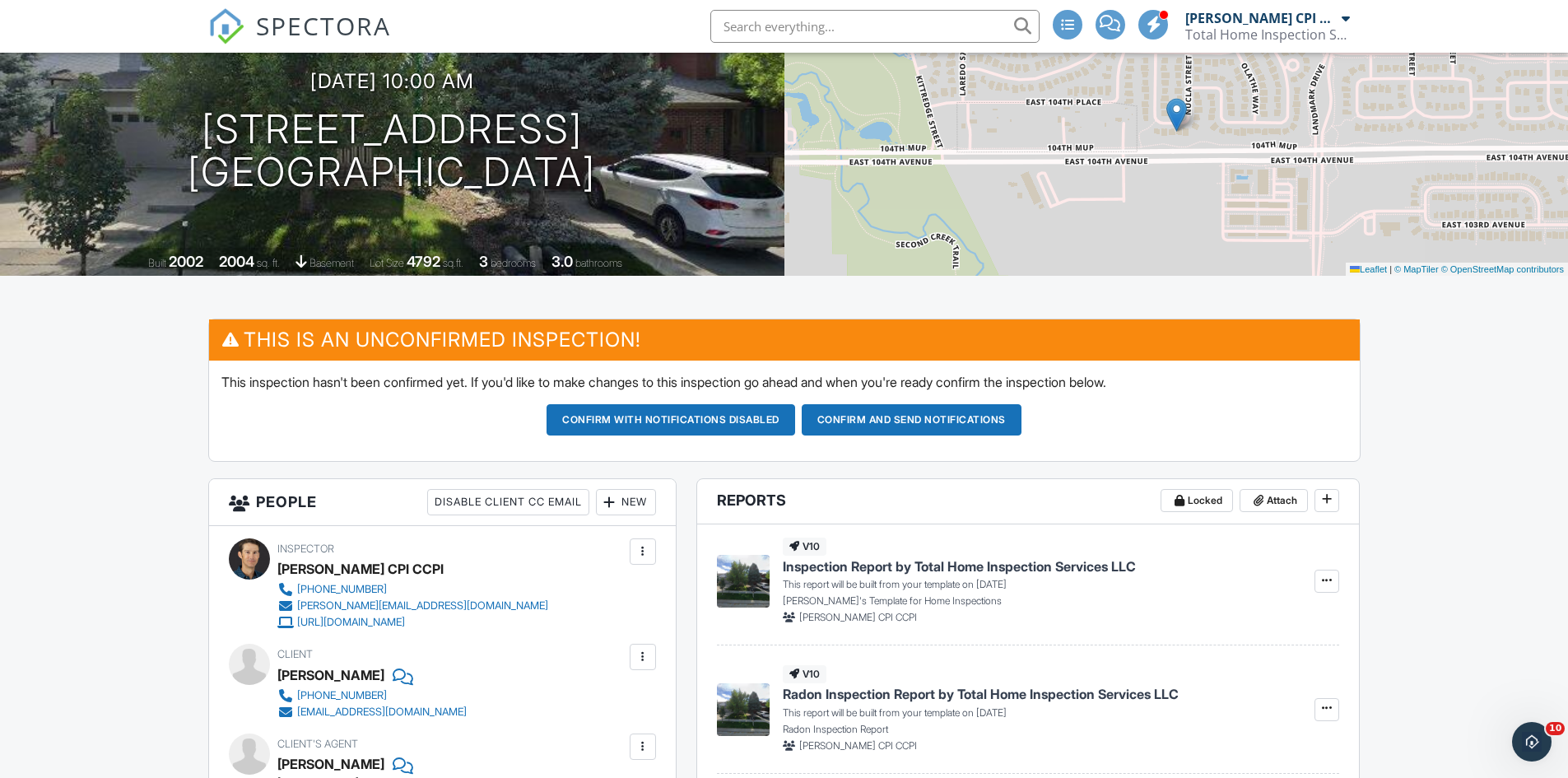
scroll to position [165, 0]
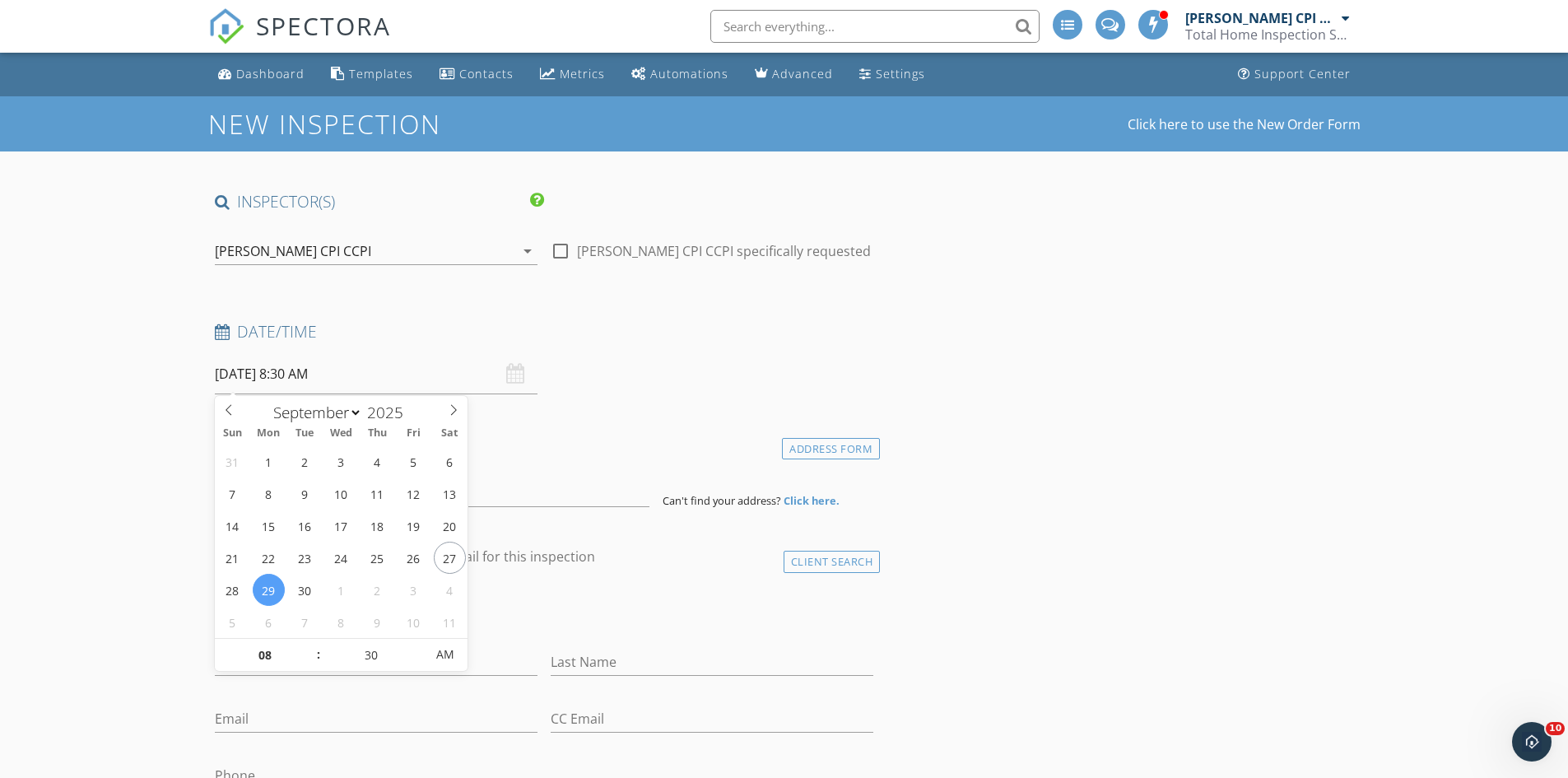
click at [296, 378] on input "[DATE] 8:30 AM" at bounding box center [376, 374] width 323 height 40
type input "09"
type input "[DATE] 9:30 AM"
click at [312, 644] on span at bounding box center [310, 647] width 12 height 16
type input "10"
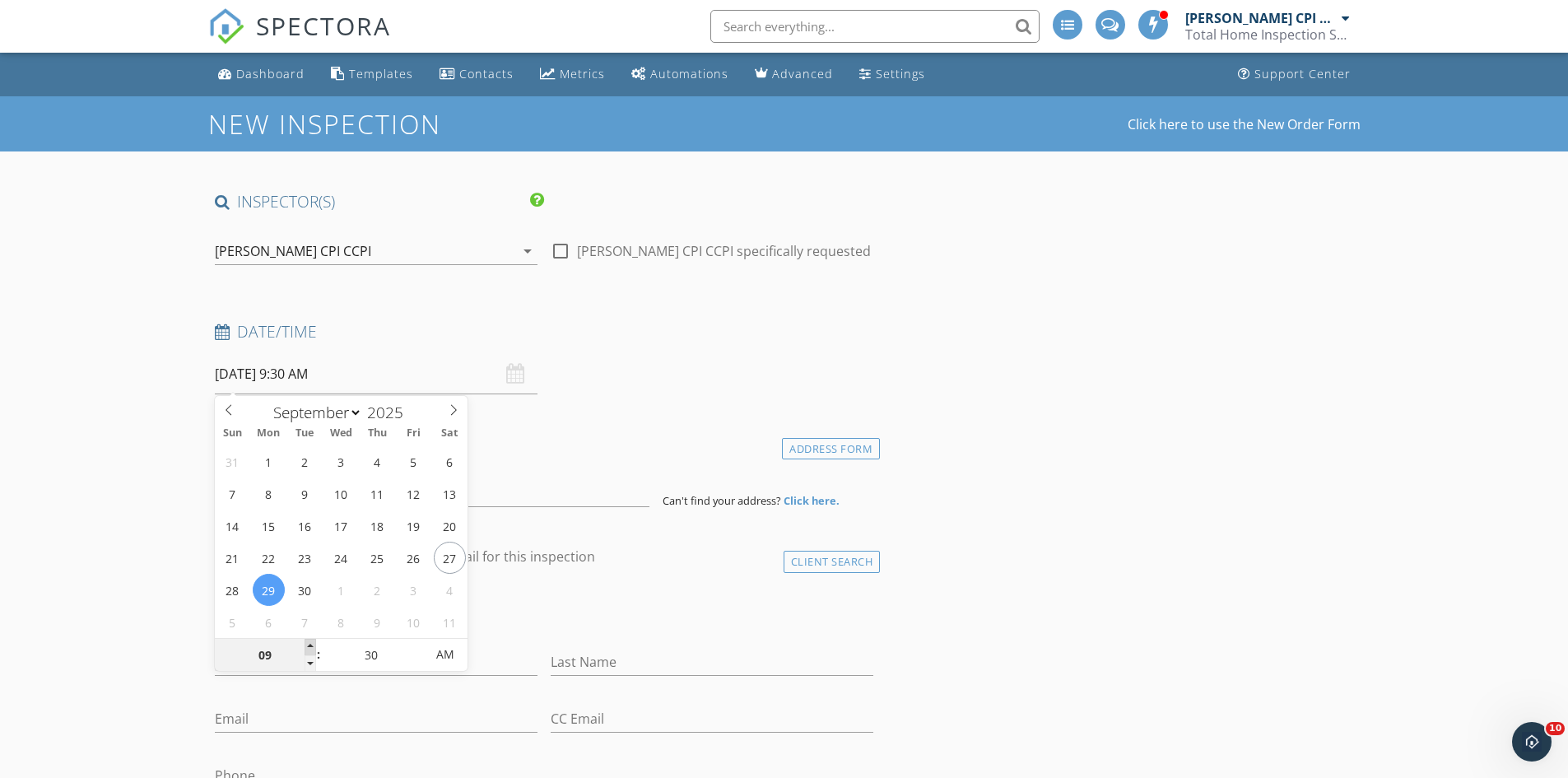
type input "[DATE] 10:30 AM"
click at [312, 644] on span at bounding box center [310, 647] width 12 height 16
type input "11"
type input "[DATE] 11:30 AM"
click at [312, 644] on span at bounding box center [310, 647] width 12 height 16
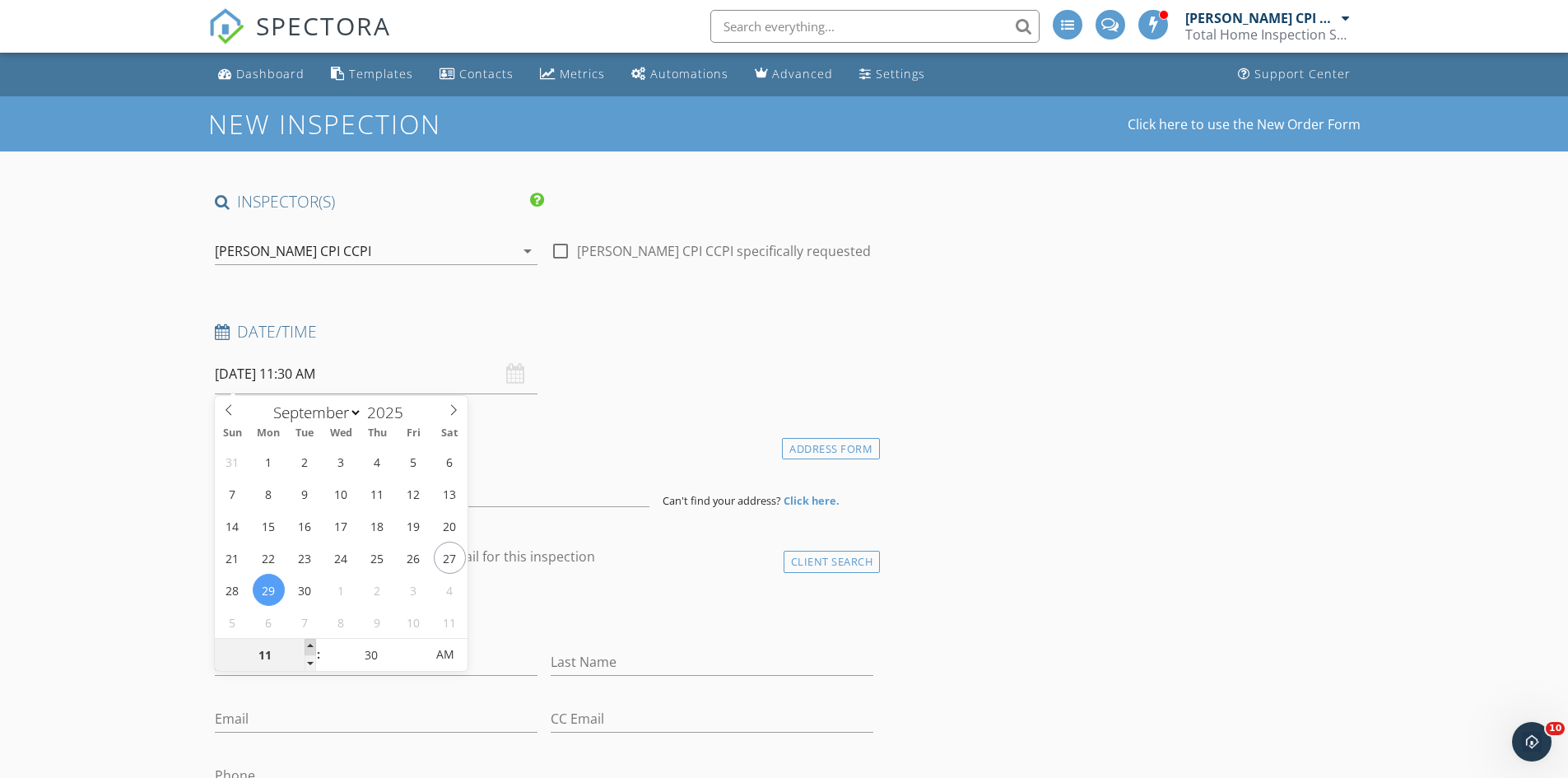
type input "12"
type input "[DATE] 12:30 PM"
click at [312, 644] on span at bounding box center [310, 647] width 12 height 16
type input "01"
type input "[DATE] 1:30 PM"
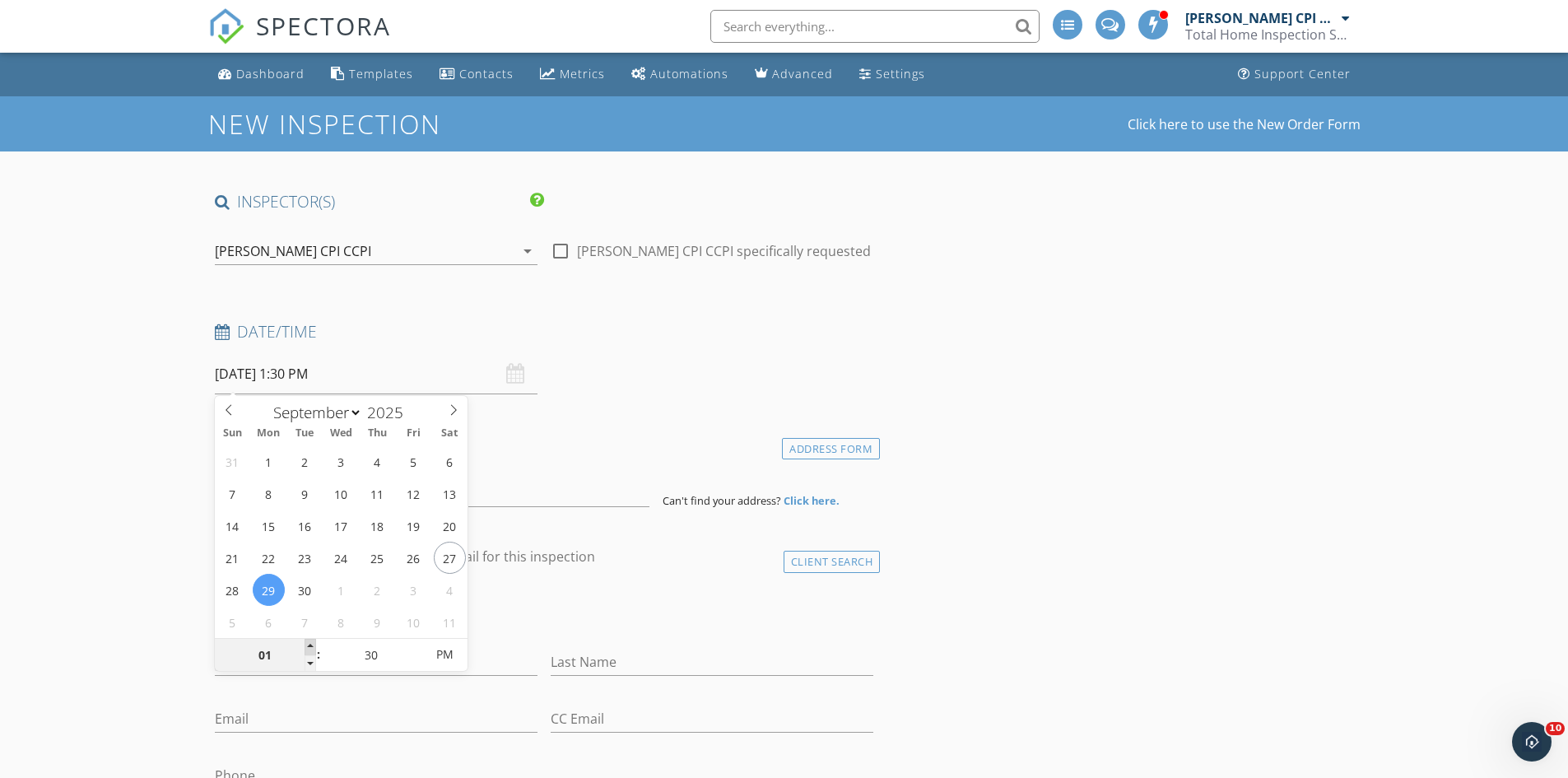
click at [312, 644] on span at bounding box center [310, 647] width 12 height 16
type input "02"
type input "[DATE] 2:30 PM"
click at [312, 644] on span at bounding box center [310, 647] width 12 height 16
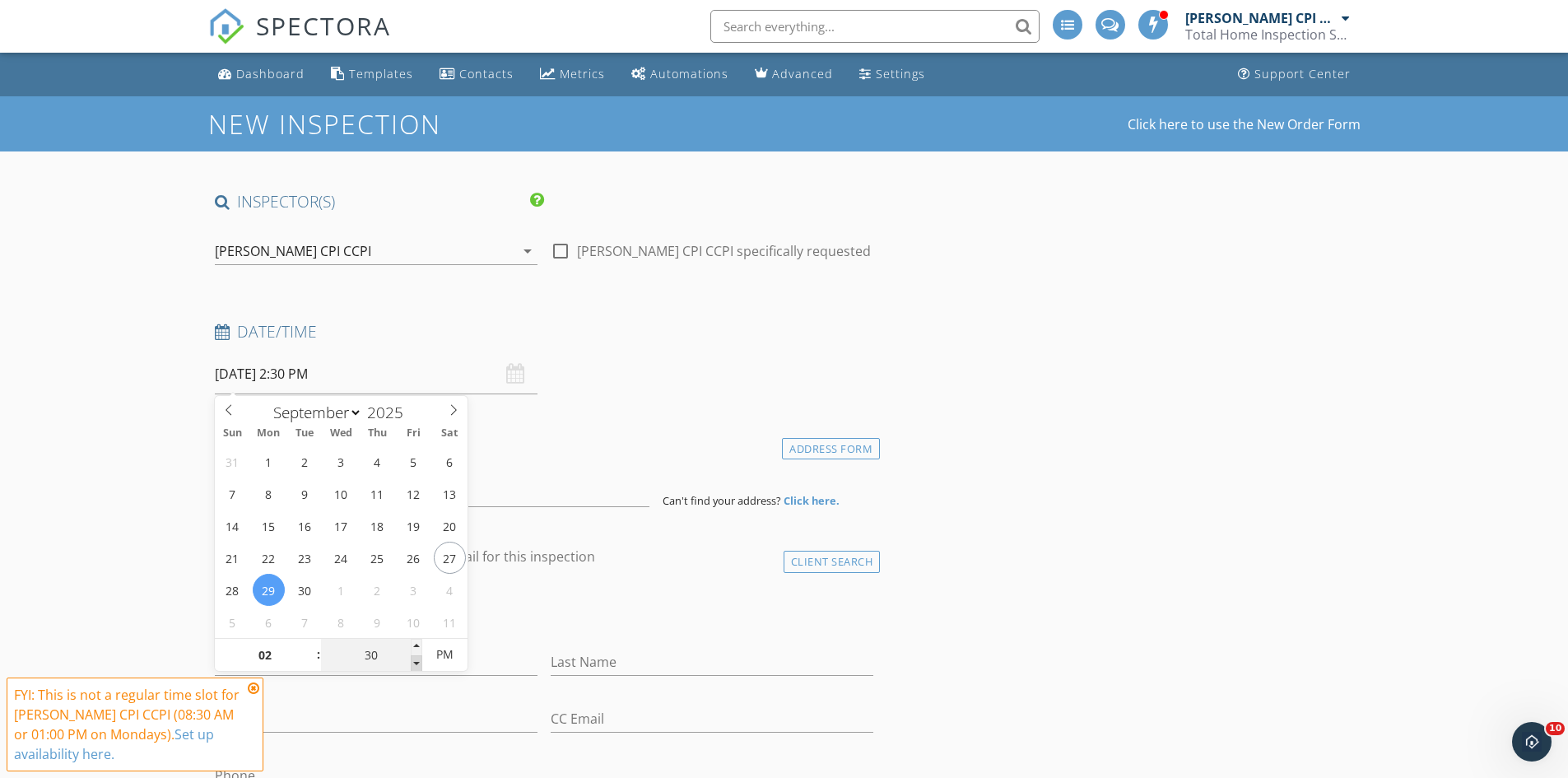
type input "25"
type input "09/29/2025 2:25 PM"
click at [417, 665] on span at bounding box center [416, 664] width 12 height 16
type input "20"
type input "09/29/2025 2:20 PM"
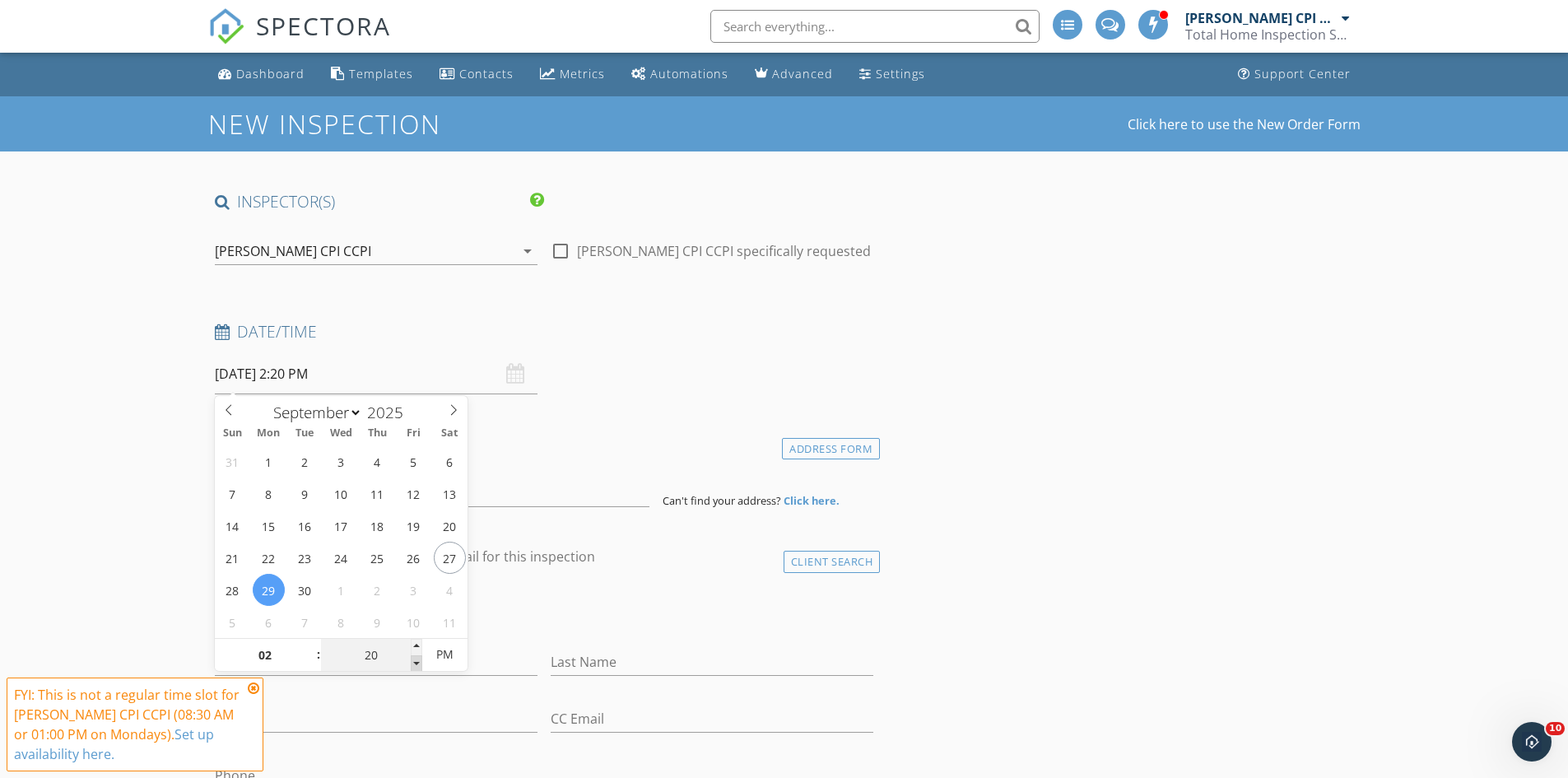
click at [417, 665] on span at bounding box center [416, 664] width 12 height 16
type input "15"
type input "09/29/2025 2:15 PM"
click at [417, 665] on span at bounding box center [416, 664] width 12 height 16
type input "10"
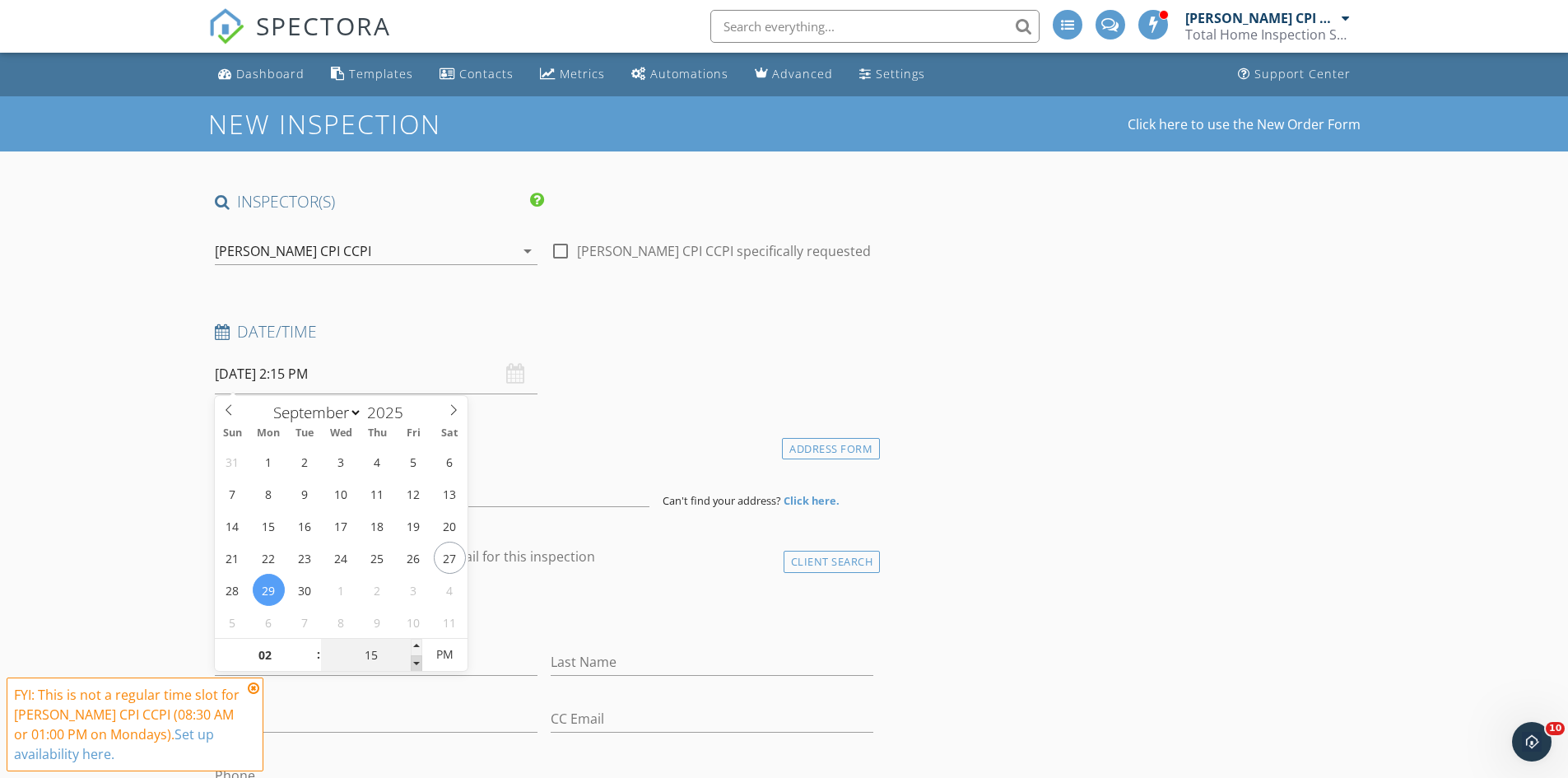
type input "09/29/2025 2:10 PM"
click at [417, 665] on span at bounding box center [416, 664] width 12 height 16
type input "05"
type input "09/29/2025 2:05 PM"
click at [417, 665] on span at bounding box center [416, 664] width 12 height 16
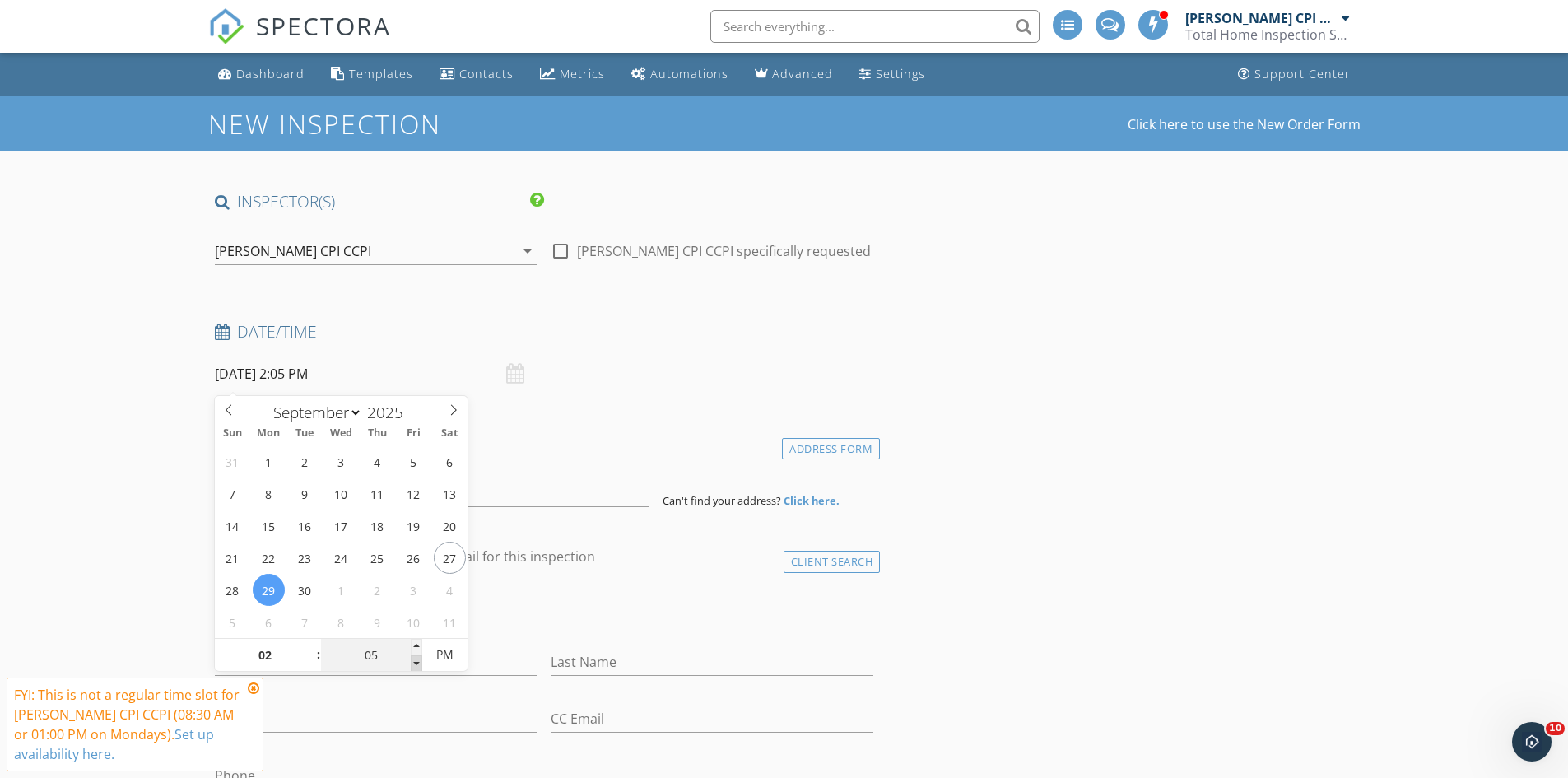
type input "00"
type input "09/29/2025 2:00 PM"
click at [417, 665] on span at bounding box center [416, 664] width 12 height 16
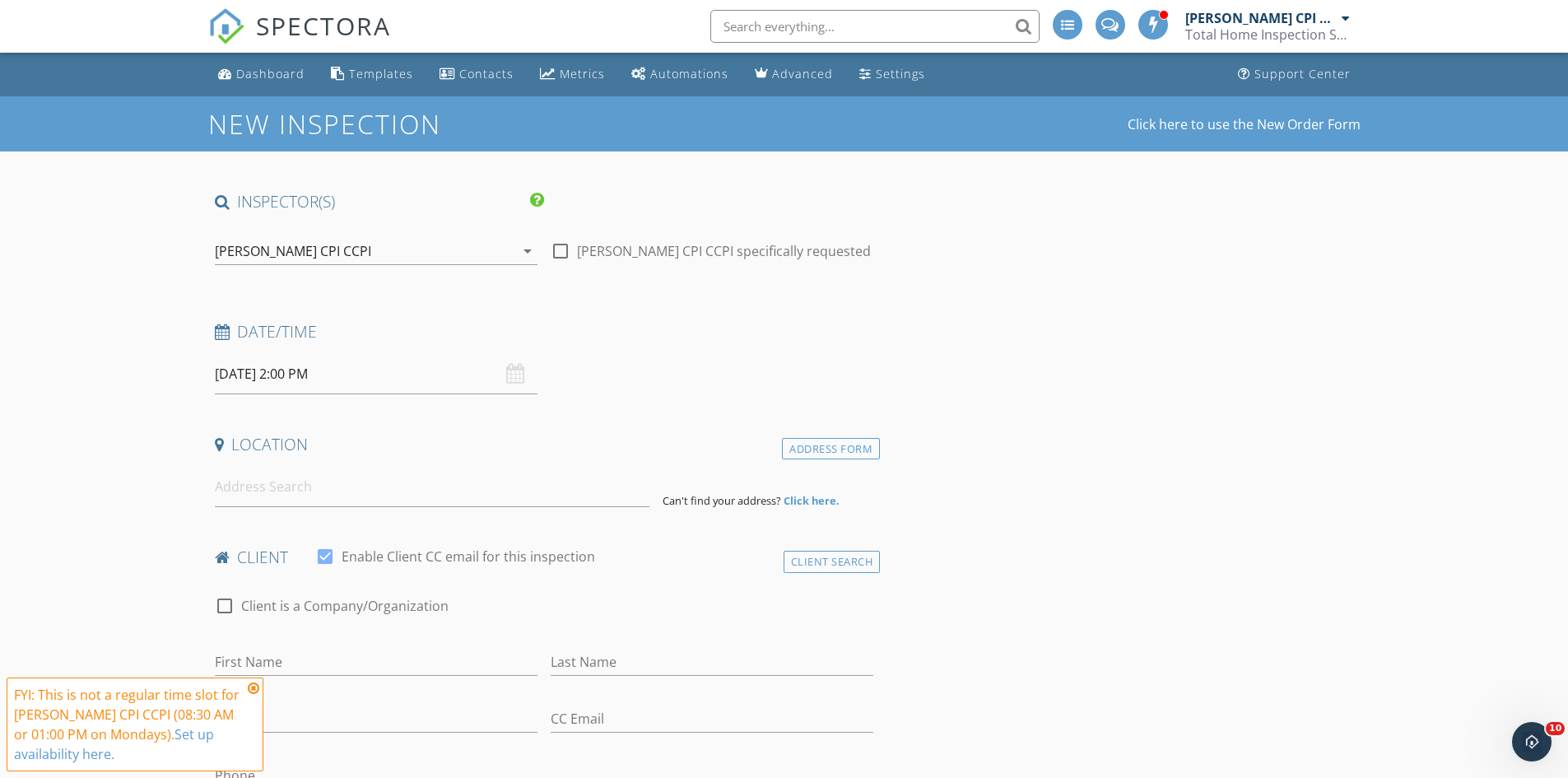
click at [242, 485] on input at bounding box center [432, 487] width 435 height 40
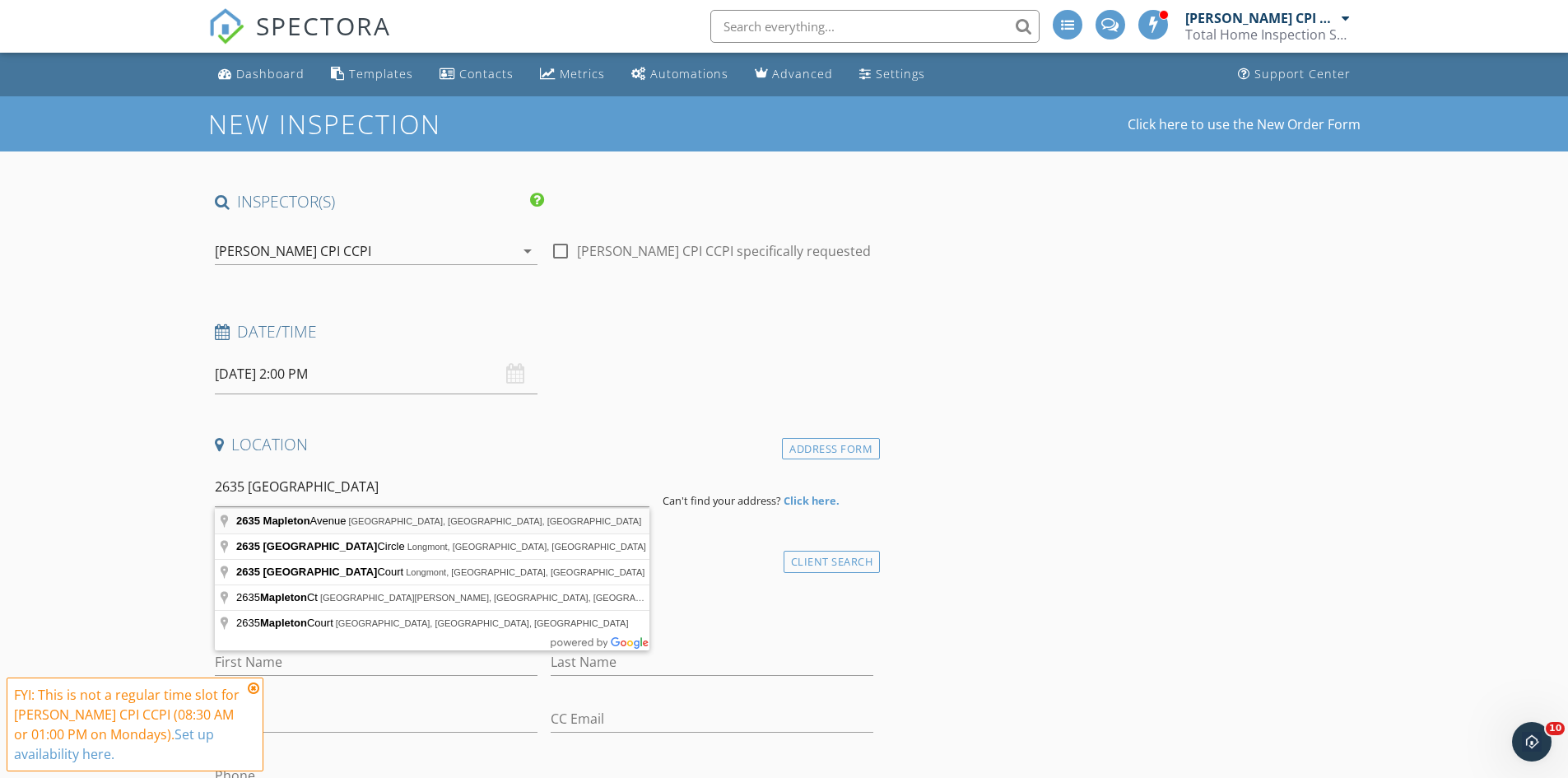
type input "2635 Mapleton Avenue, Boulder, CO, USA"
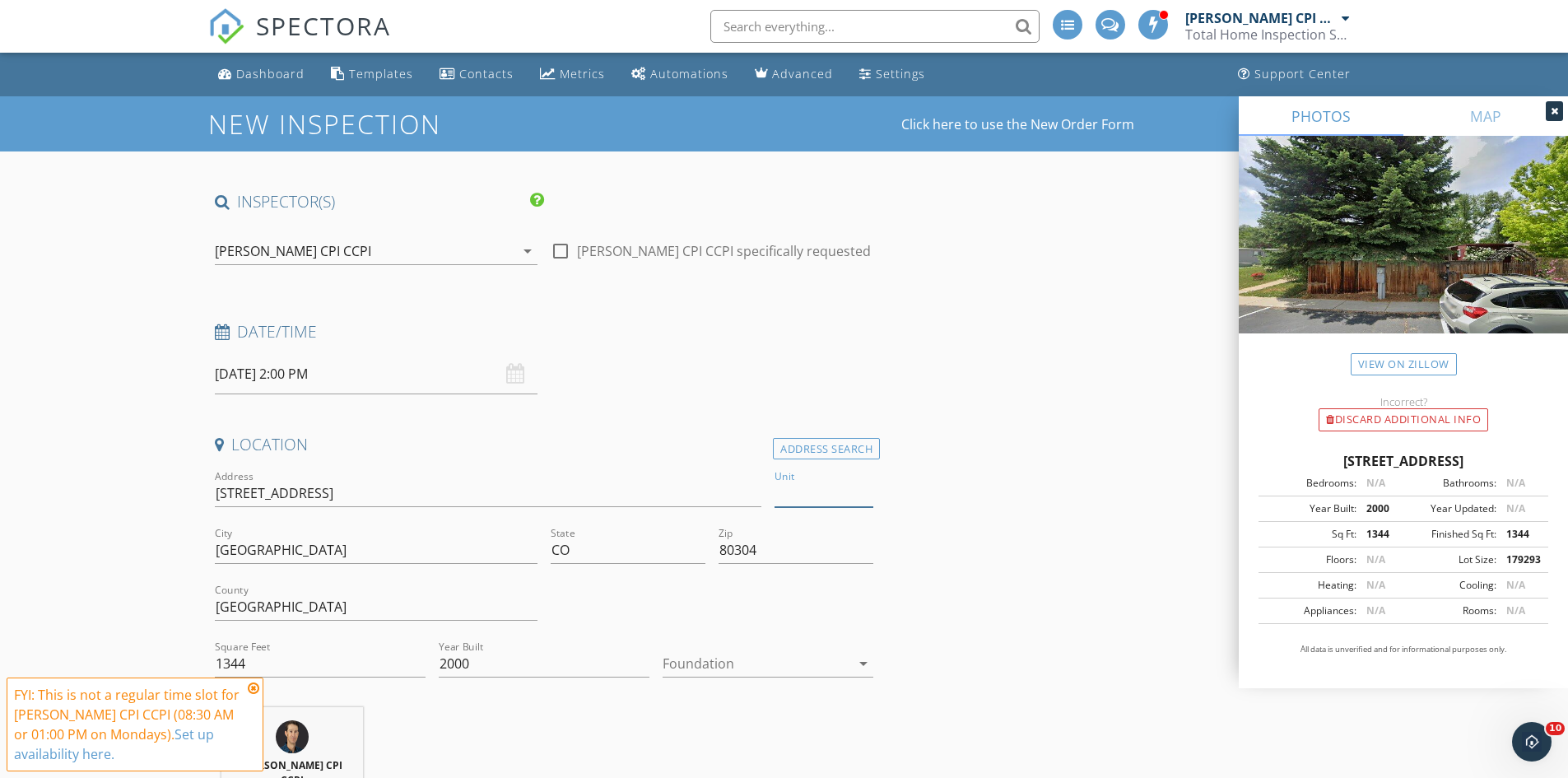
click at [821, 487] on input "Unit" at bounding box center [824, 494] width 99 height 27
type input "7"
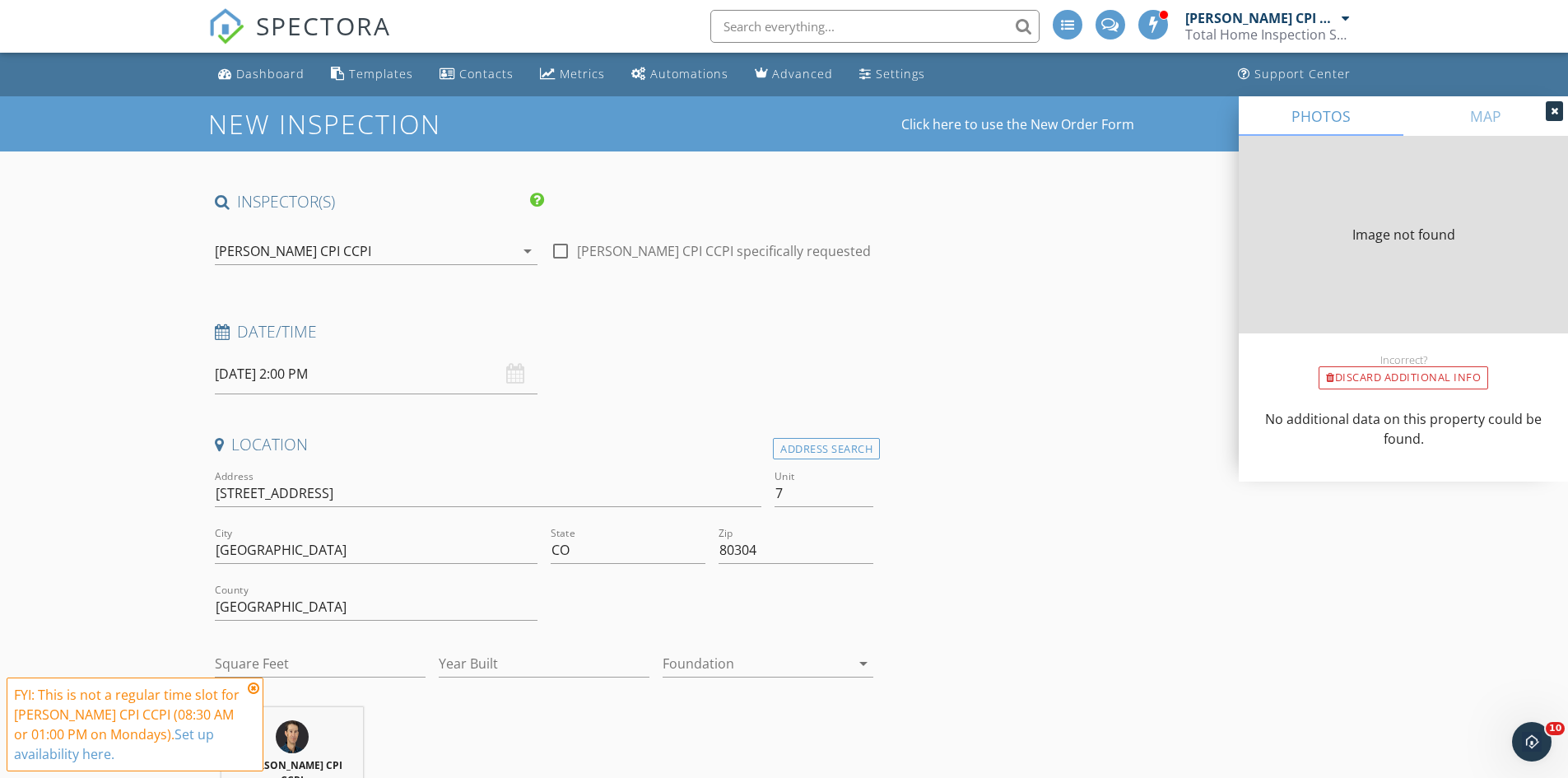
type input "1344"
type input "2000"
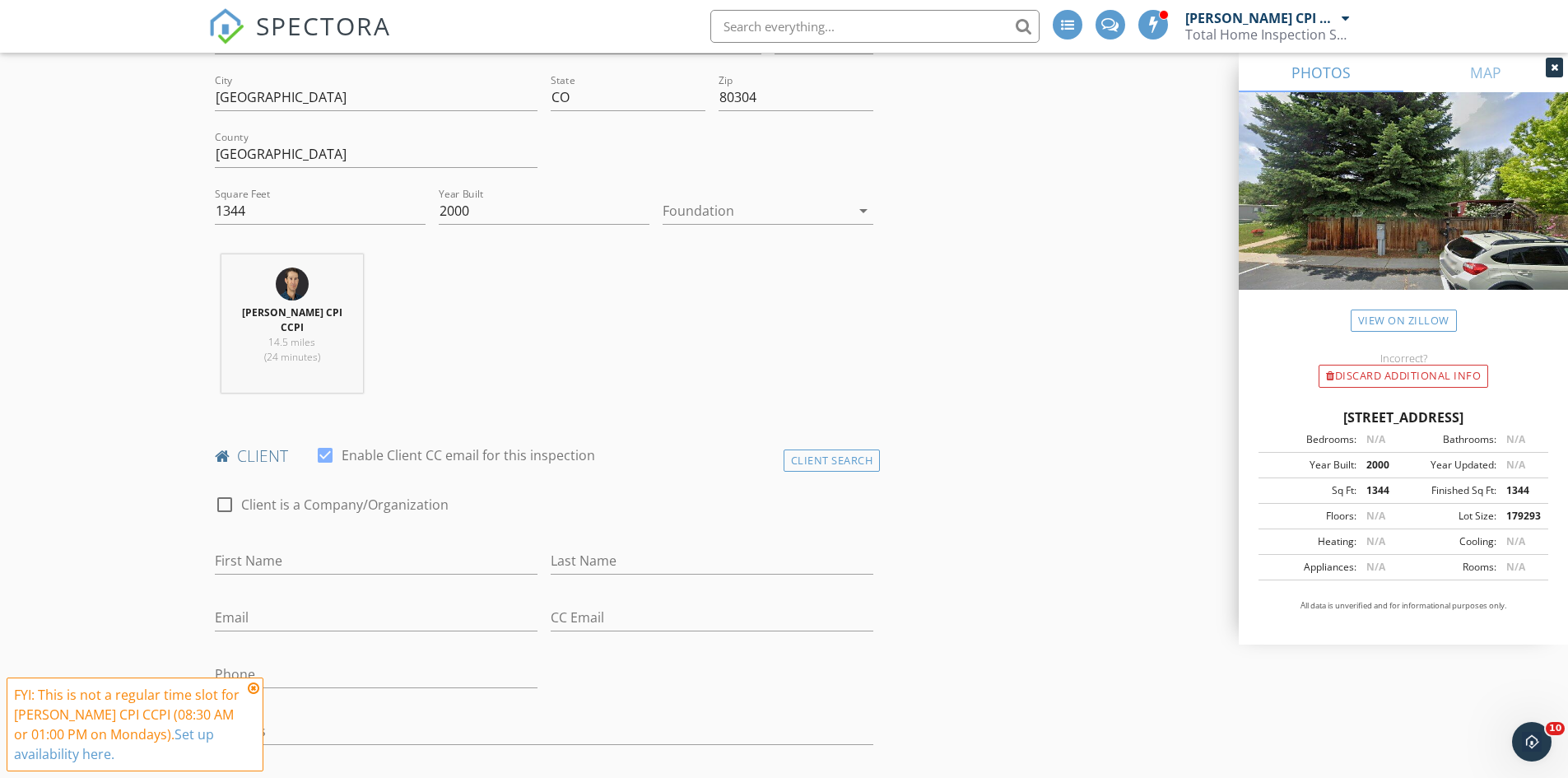
scroll to position [494, 0]
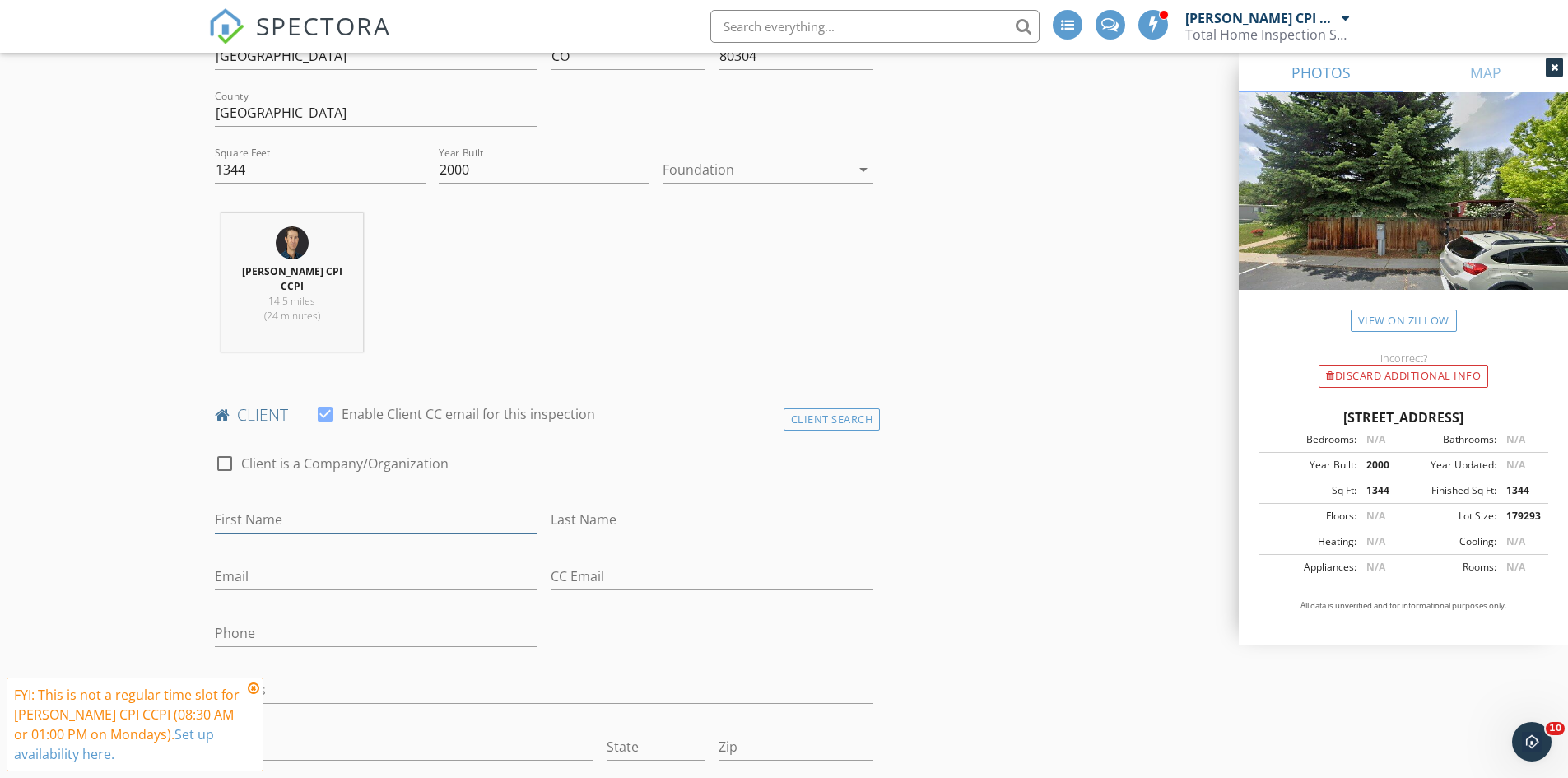
click at [234, 506] on input "First Name" at bounding box center [376, 520] width 323 height 27
type input "Anthony"
type input "Dawe"
click at [235, 571] on input "Email" at bounding box center [376, 577] width 323 height 27
type input "daweanthony14@gmail.com"
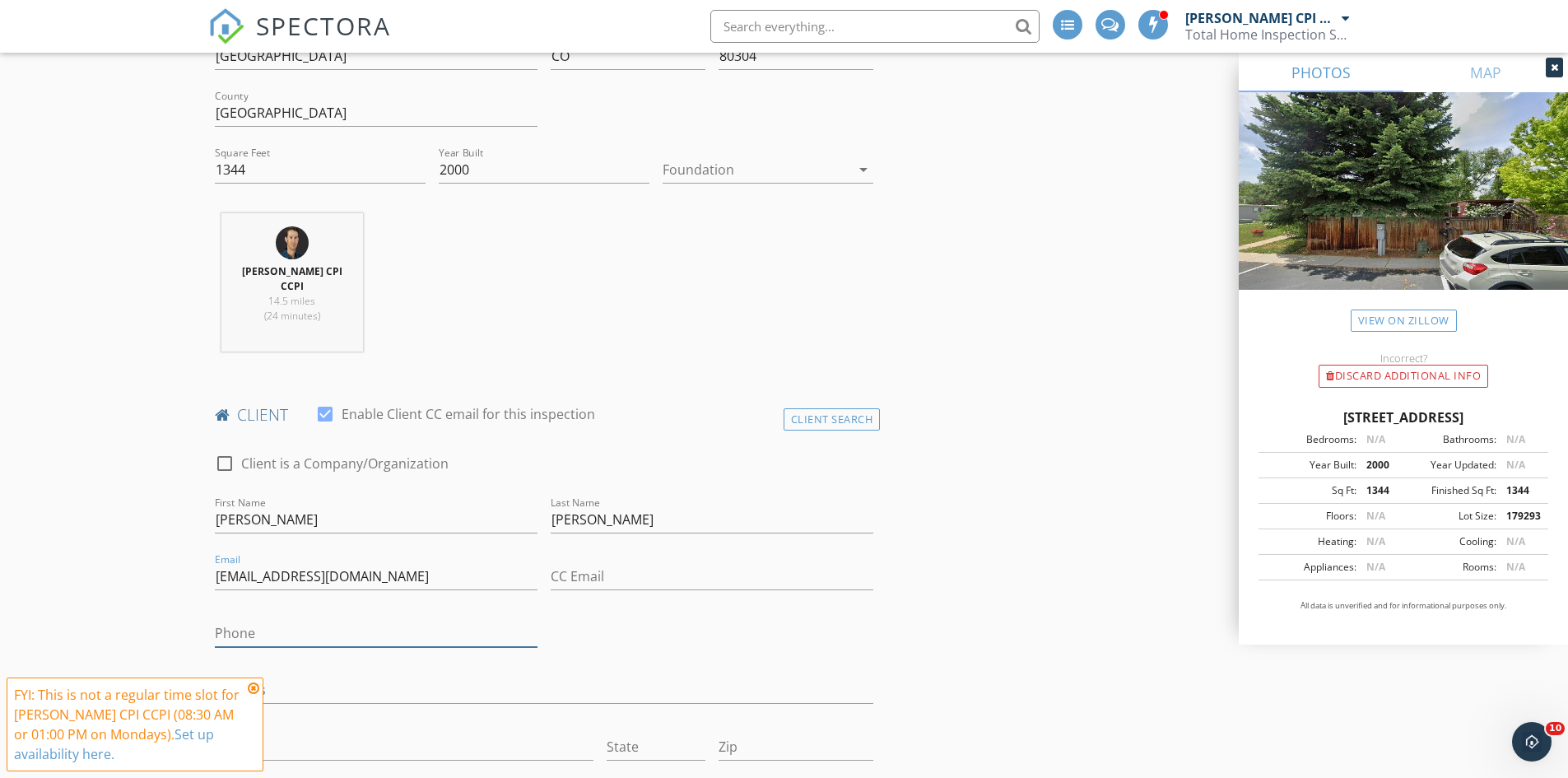
click at [248, 620] on input "Phone" at bounding box center [376, 633] width 323 height 27
type input "720-688-1107"
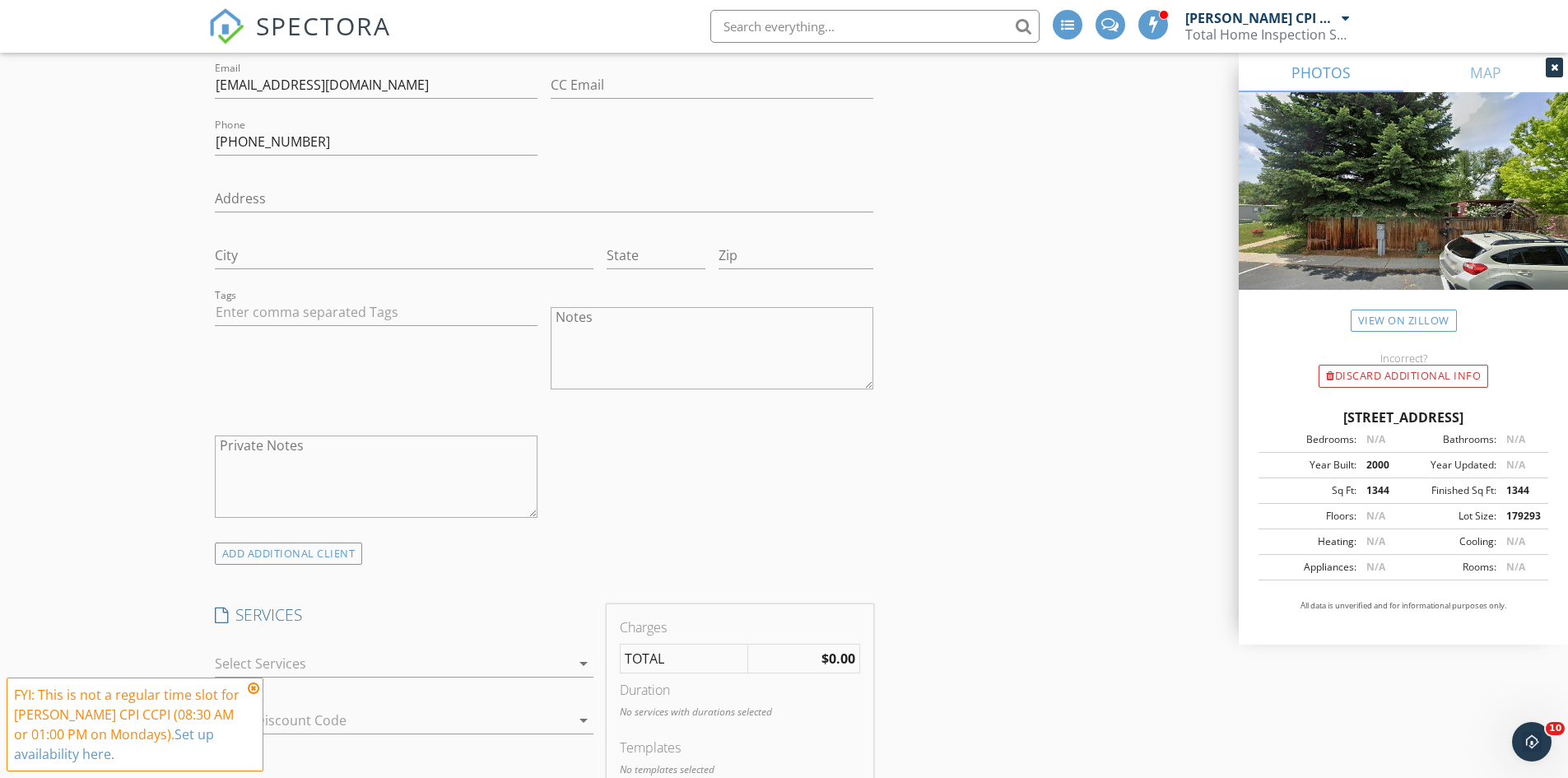
scroll to position [989, 0]
click at [569, 650] on div at bounding box center [392, 661] width 356 height 27
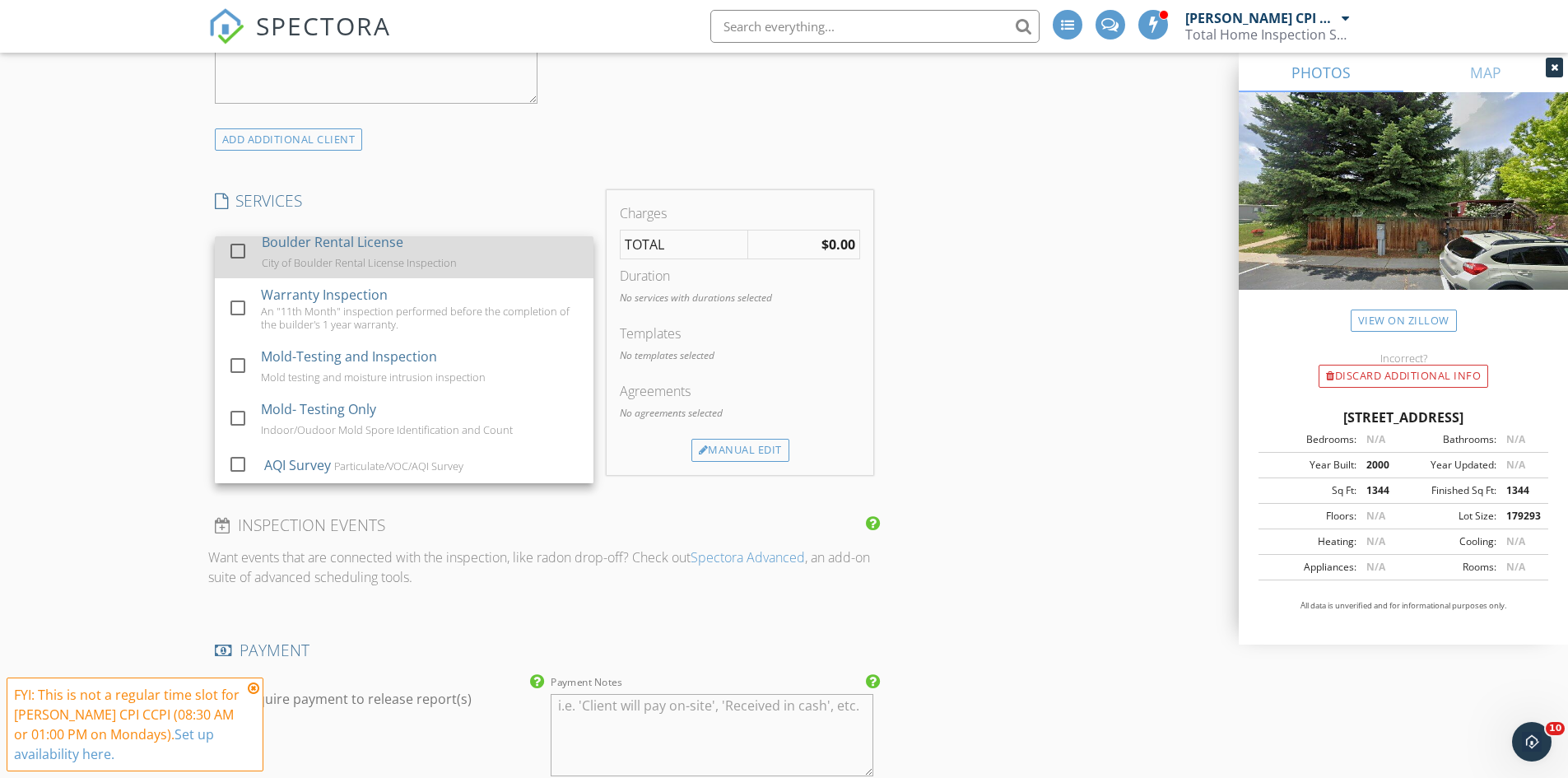
scroll to position [165, 0]
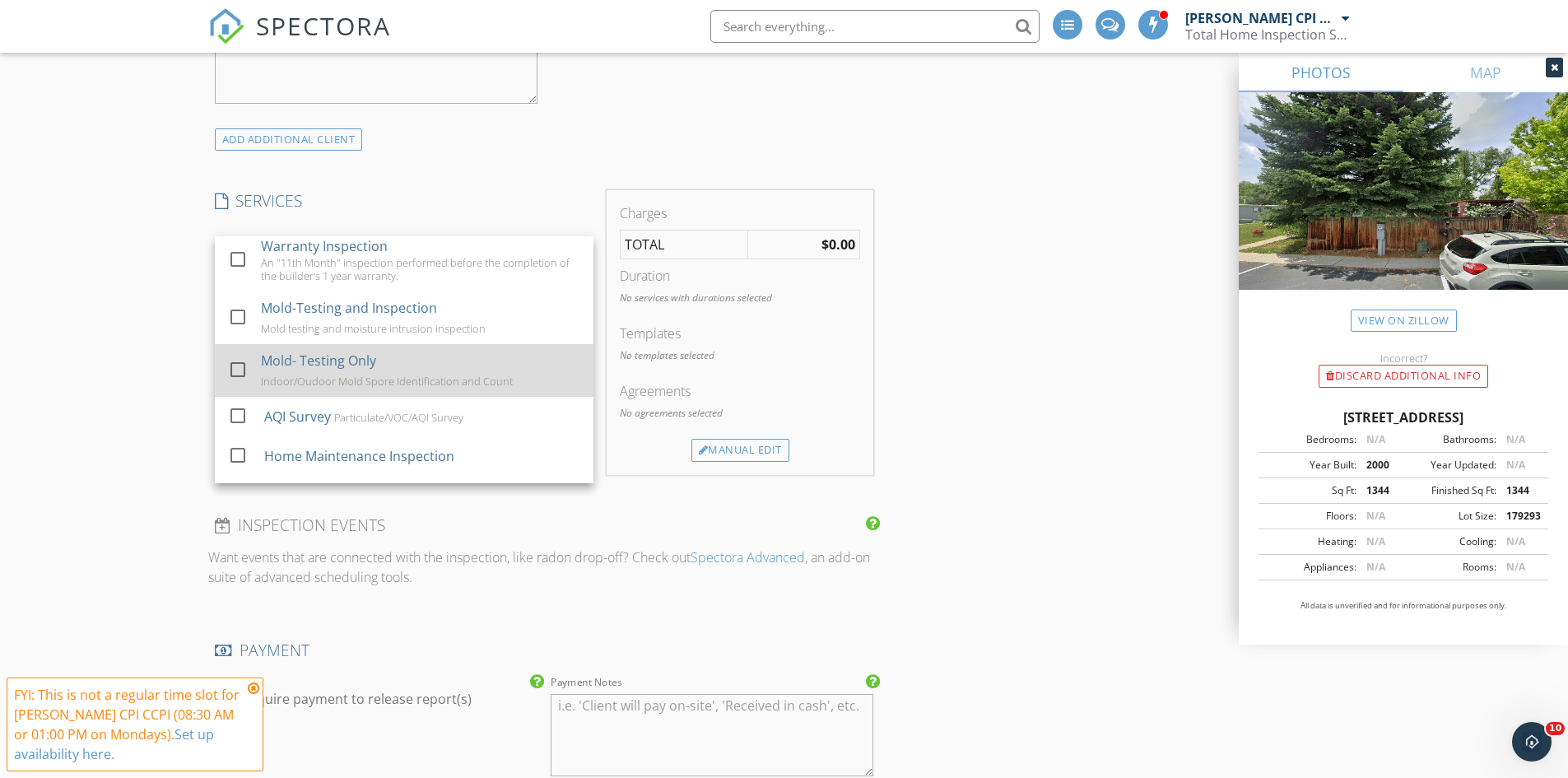
click at [239, 356] on div at bounding box center [238, 370] width 28 height 28
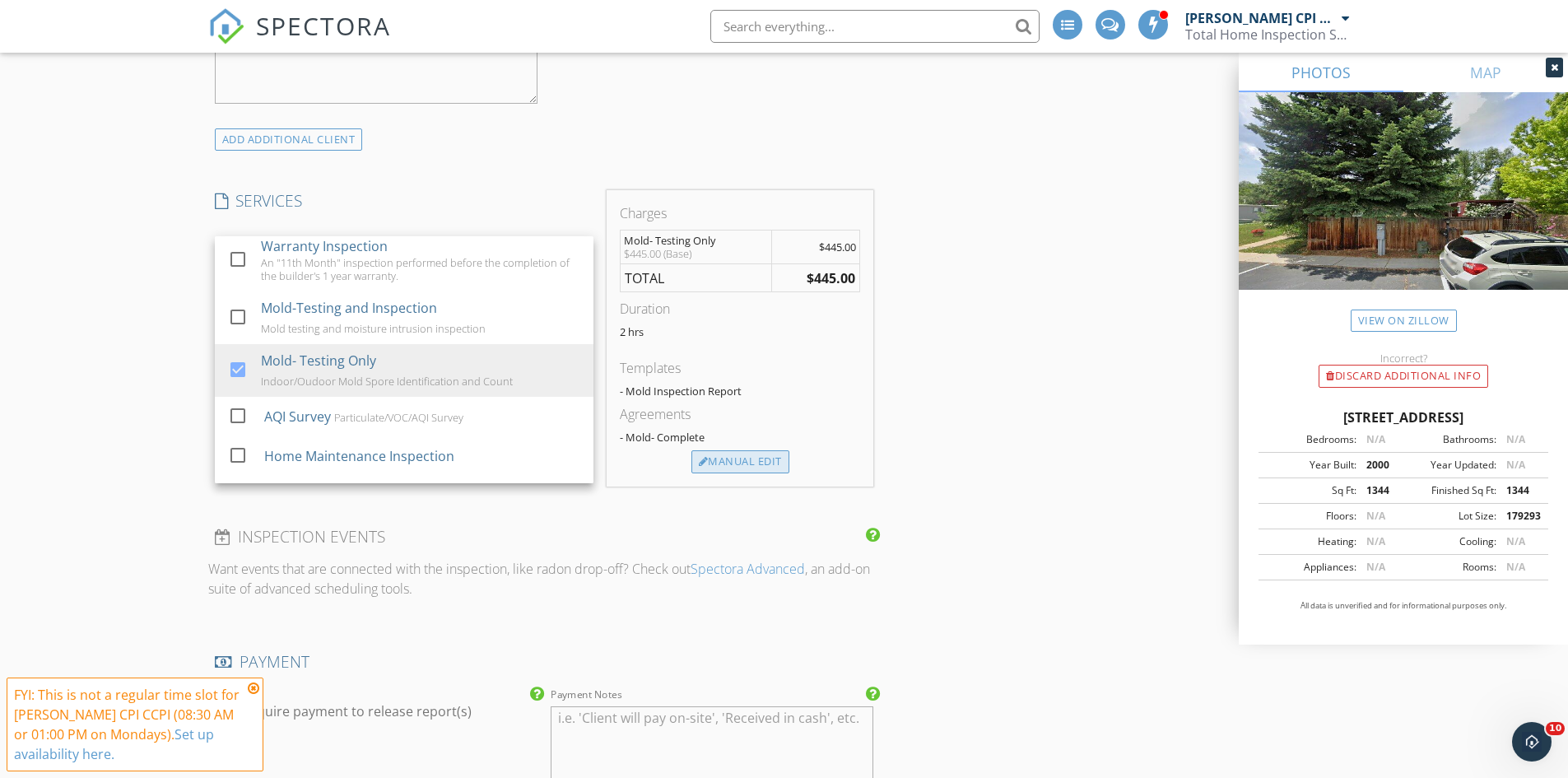
click at [746, 450] on div "Manual Edit" at bounding box center [740, 461] width 98 height 23
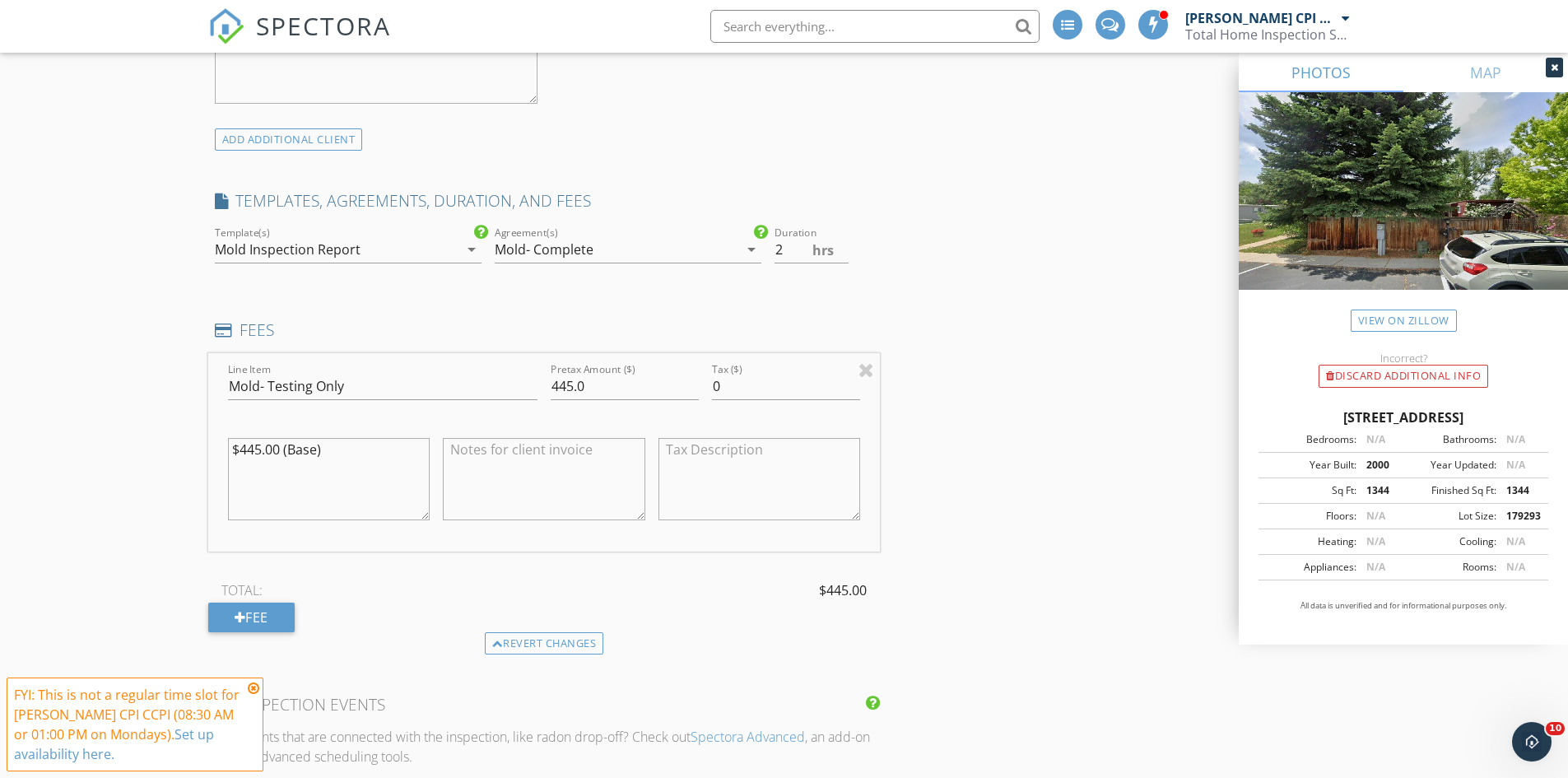
drag, startPoint x: 258, startPoint y: 435, endPoint x: 212, endPoint y: 434, distance: 46.0
click at [212, 434] on div "Line Item Mold- Testing Only Pretax Amount ($) 445.0 Tax ($) 0 $445.00 (Base)" at bounding box center [544, 452] width 672 height 199
drag, startPoint x: 261, startPoint y: 436, endPoint x: 236, endPoint y: 437, distance: 25.0
click at [236, 438] on textarea "$445.00 (Base)" at bounding box center [328, 480] width 202 height 82
type textarea "$370.00 (Base)"
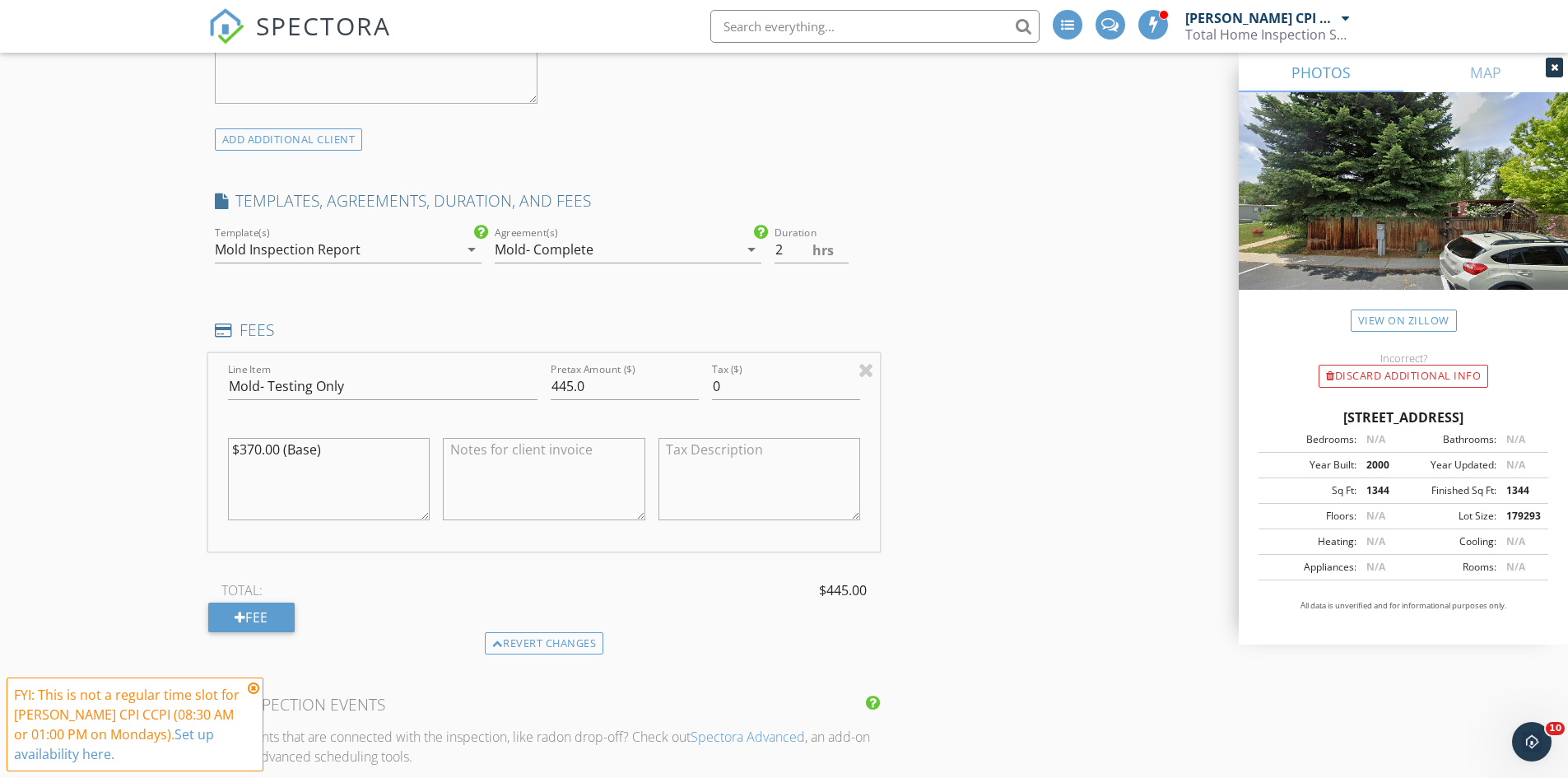
click at [160, 571] on div "New Inspection Click here to use the New Order Form INSPECTOR(S) check_box Stev…" at bounding box center [784, 543] width 1568 height 3692
drag, startPoint x: 572, startPoint y: 373, endPoint x: 520, endPoint y: 367, distance: 52.3
click at [520, 367] on div "Line Item Mold- Testing Only Pretax Amount ($) 445.0 Tax ($) 0 $370.00 (Base)" at bounding box center [544, 452] width 672 height 199
type input "370.0"
click at [144, 451] on div "New Inspection Click here to use the New Order Form INSPECTOR(S) check_box Stev…" at bounding box center [784, 543] width 1568 height 3692
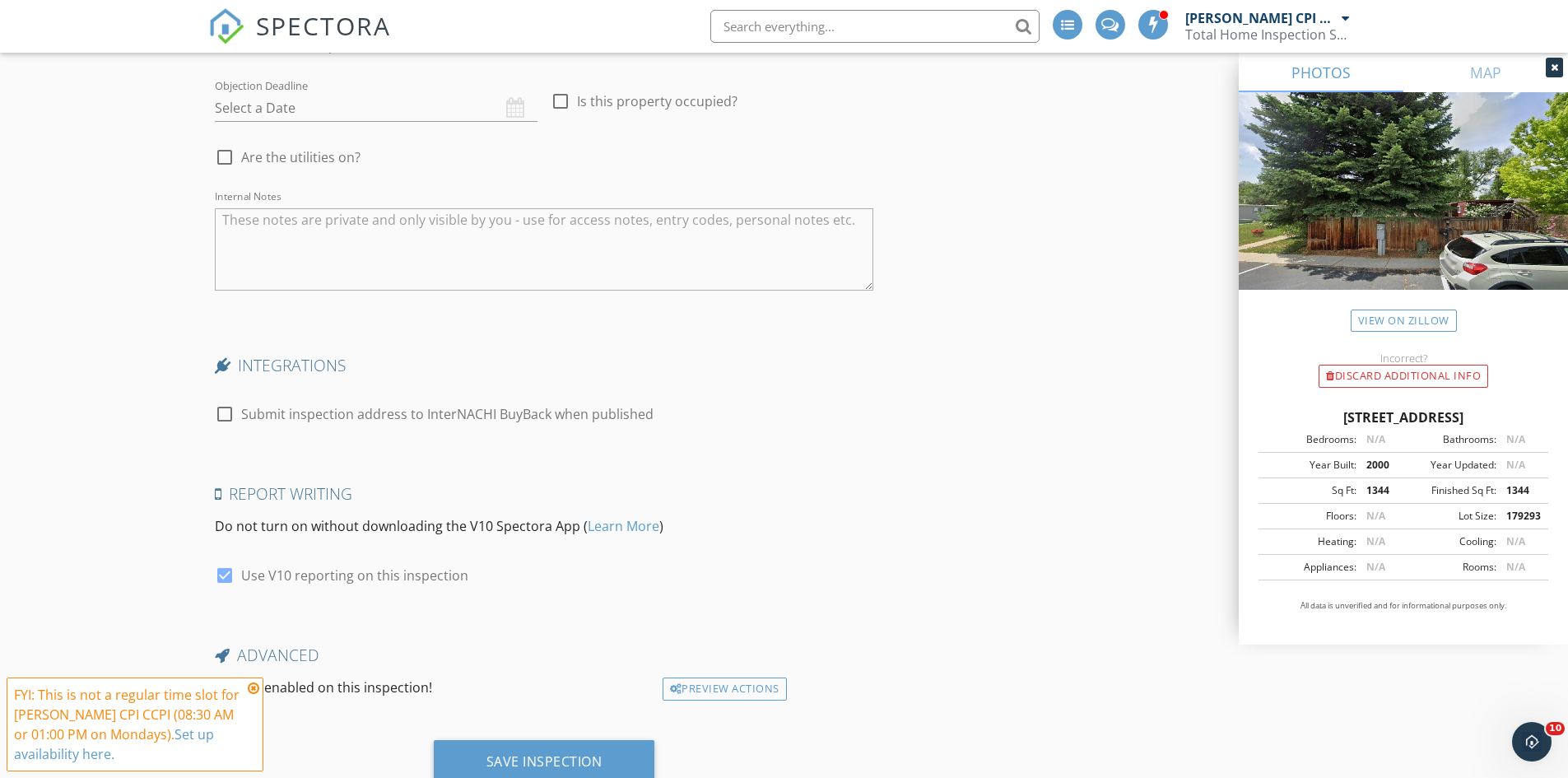
scroll to position [2635, 0]
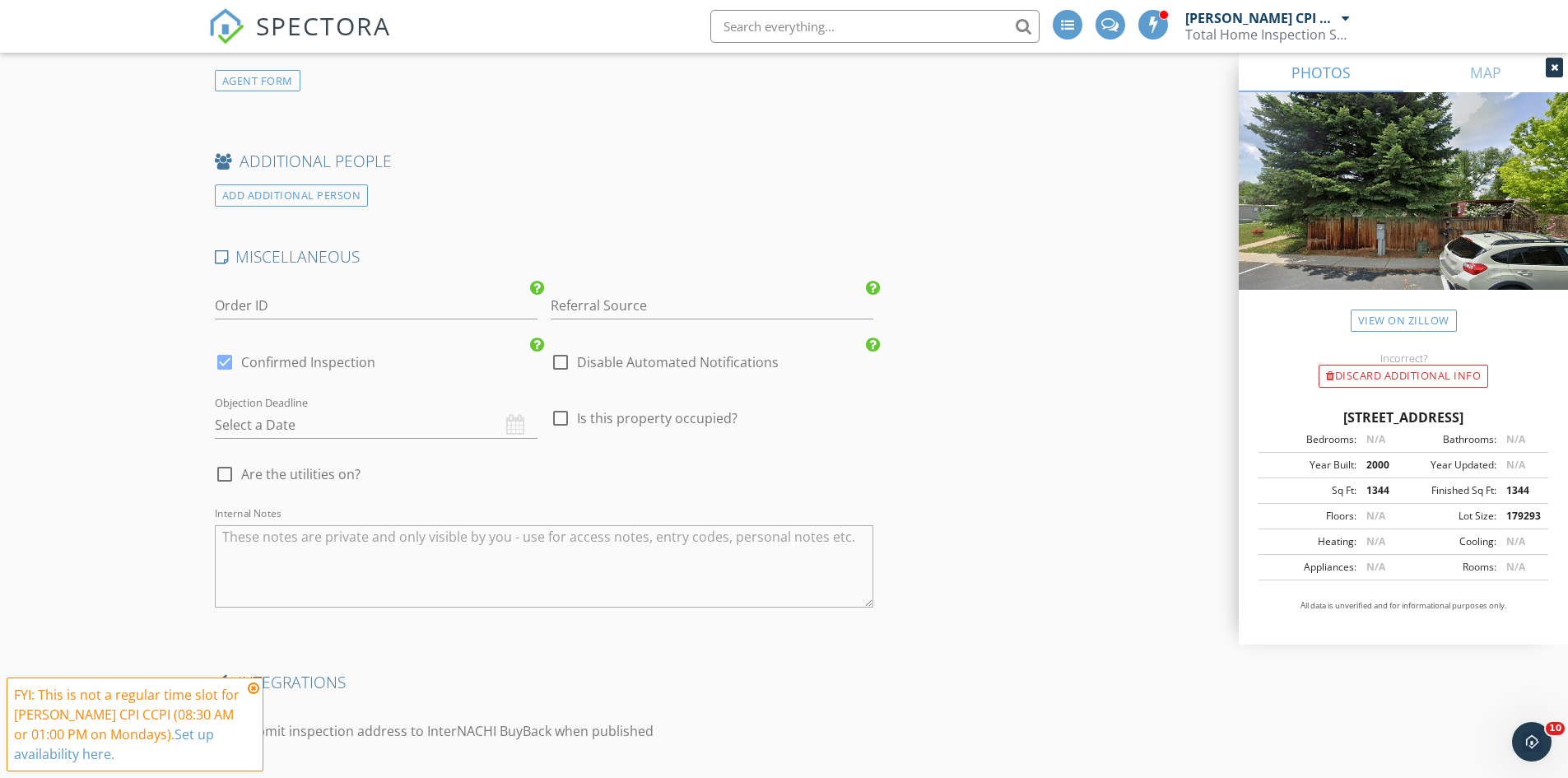
click at [560, 405] on div at bounding box center [560, 418] width 28 height 28
checkbox input "true"
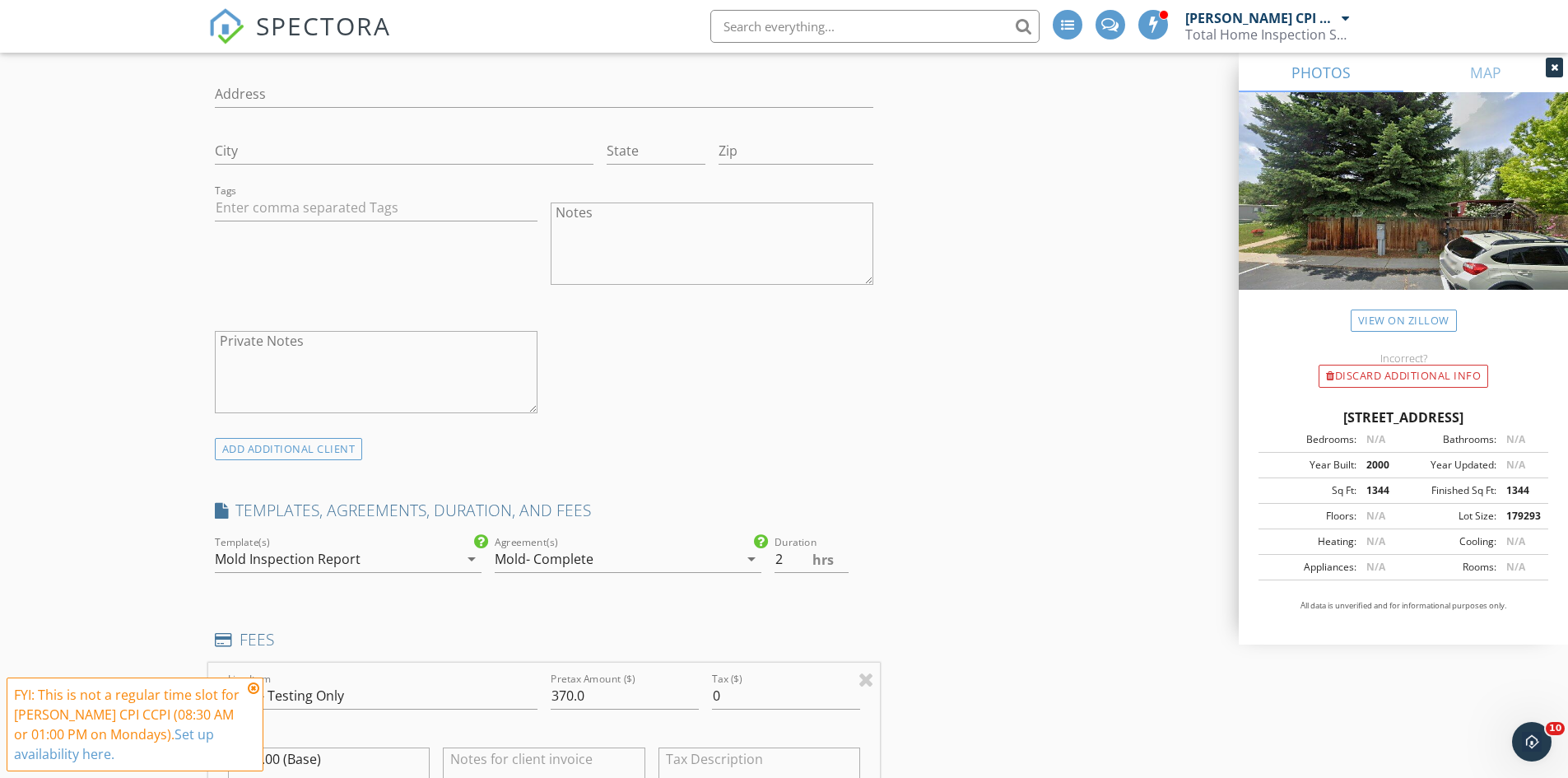
scroll to position [1071, 0]
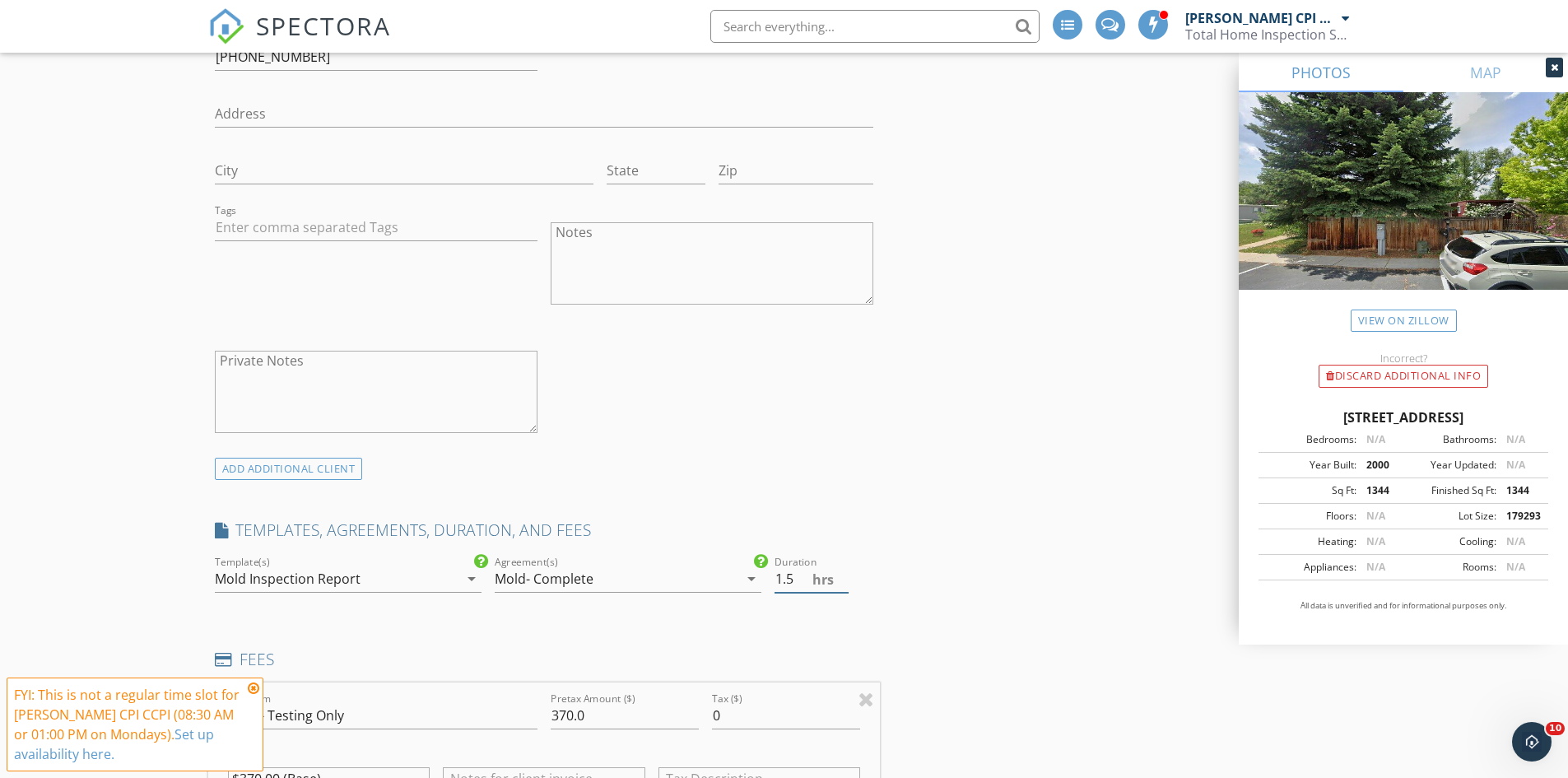
click at [842, 569] on input "1.5" at bounding box center [811, 579] width 74 height 27
type input "1"
click at [843, 571] on input "1" at bounding box center [811, 579] width 74 height 27
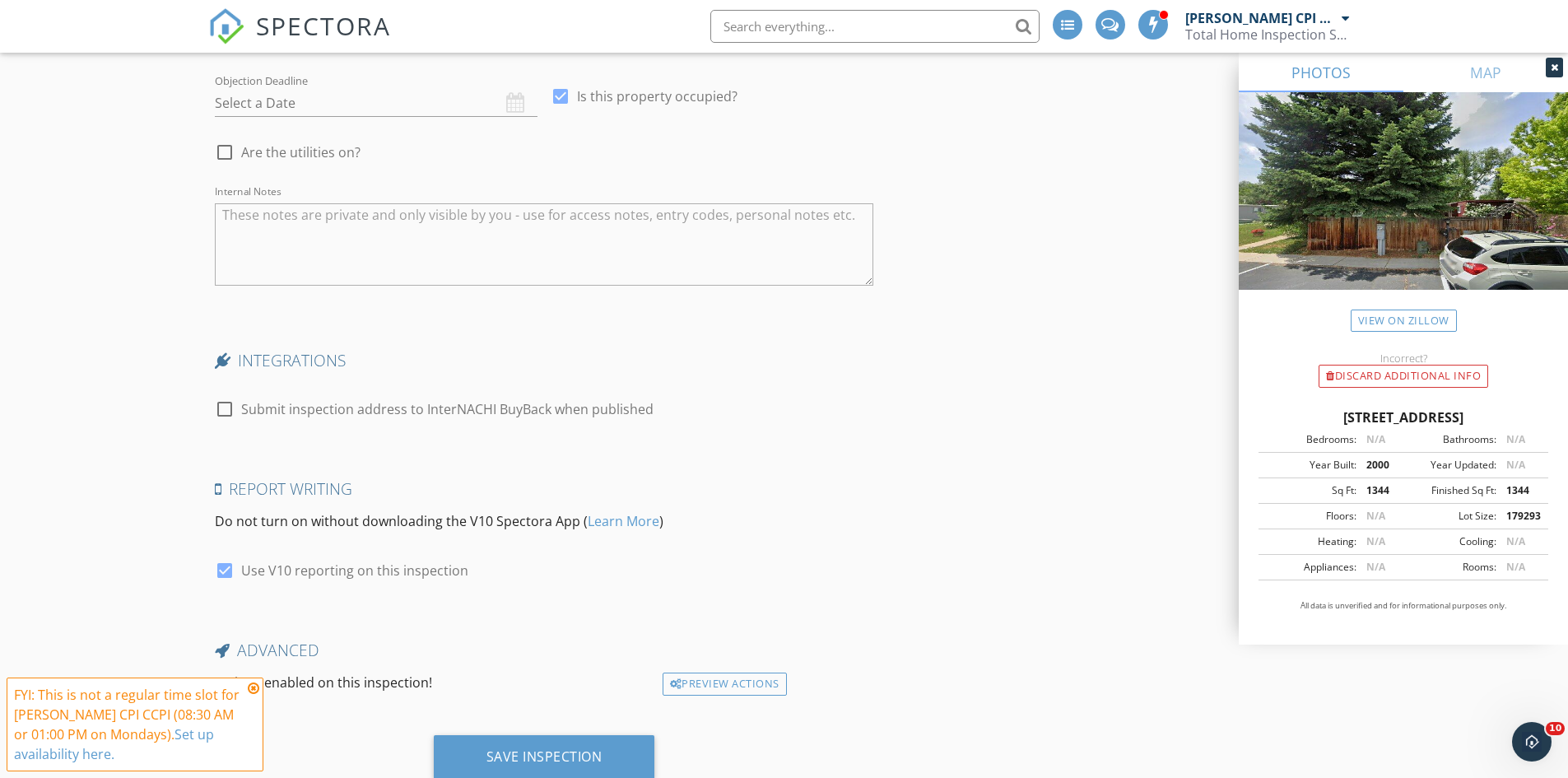
scroll to position [2965, 0]
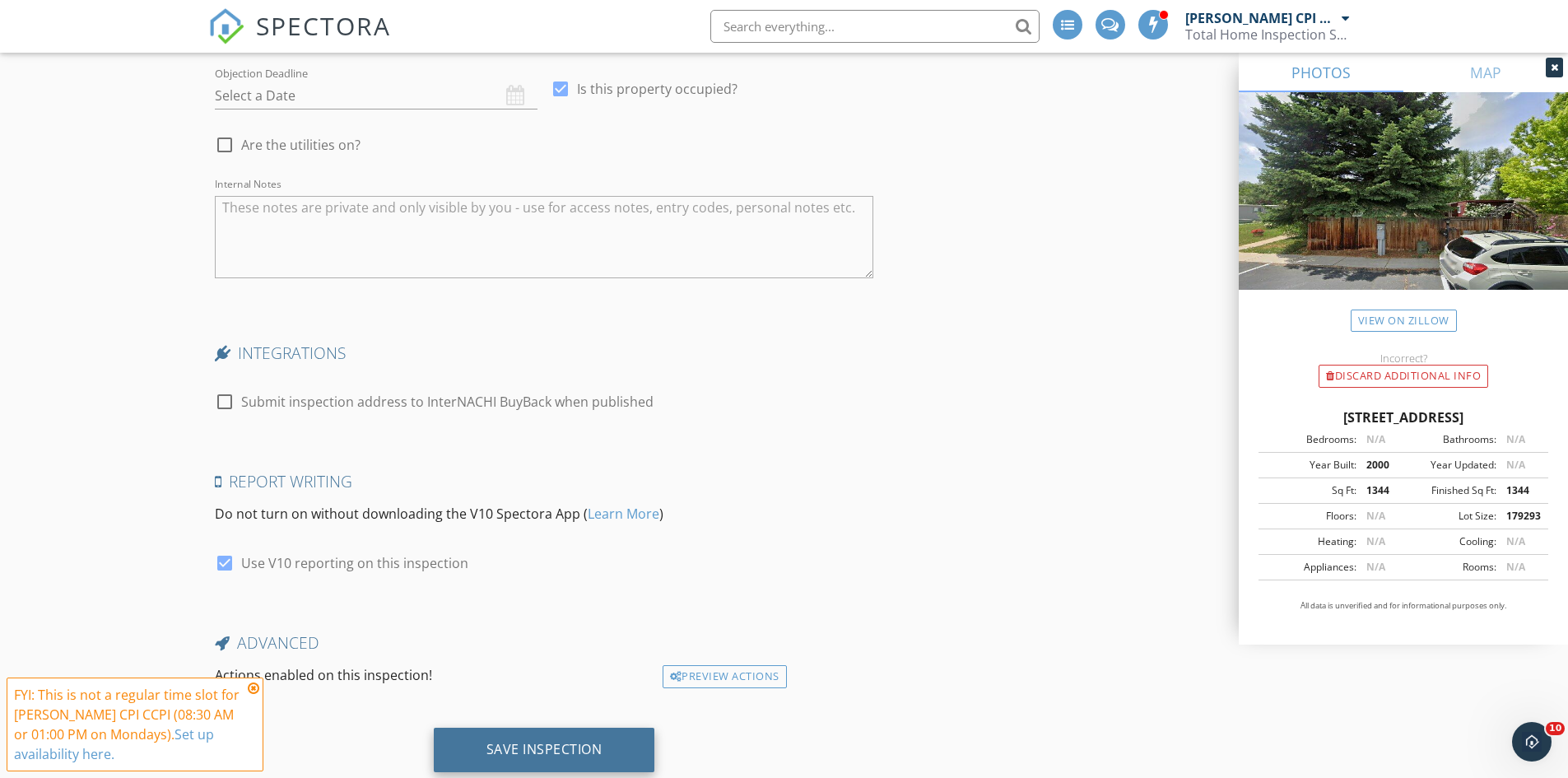
click at [539, 741] on div "Save Inspection" at bounding box center [544, 750] width 116 height 16
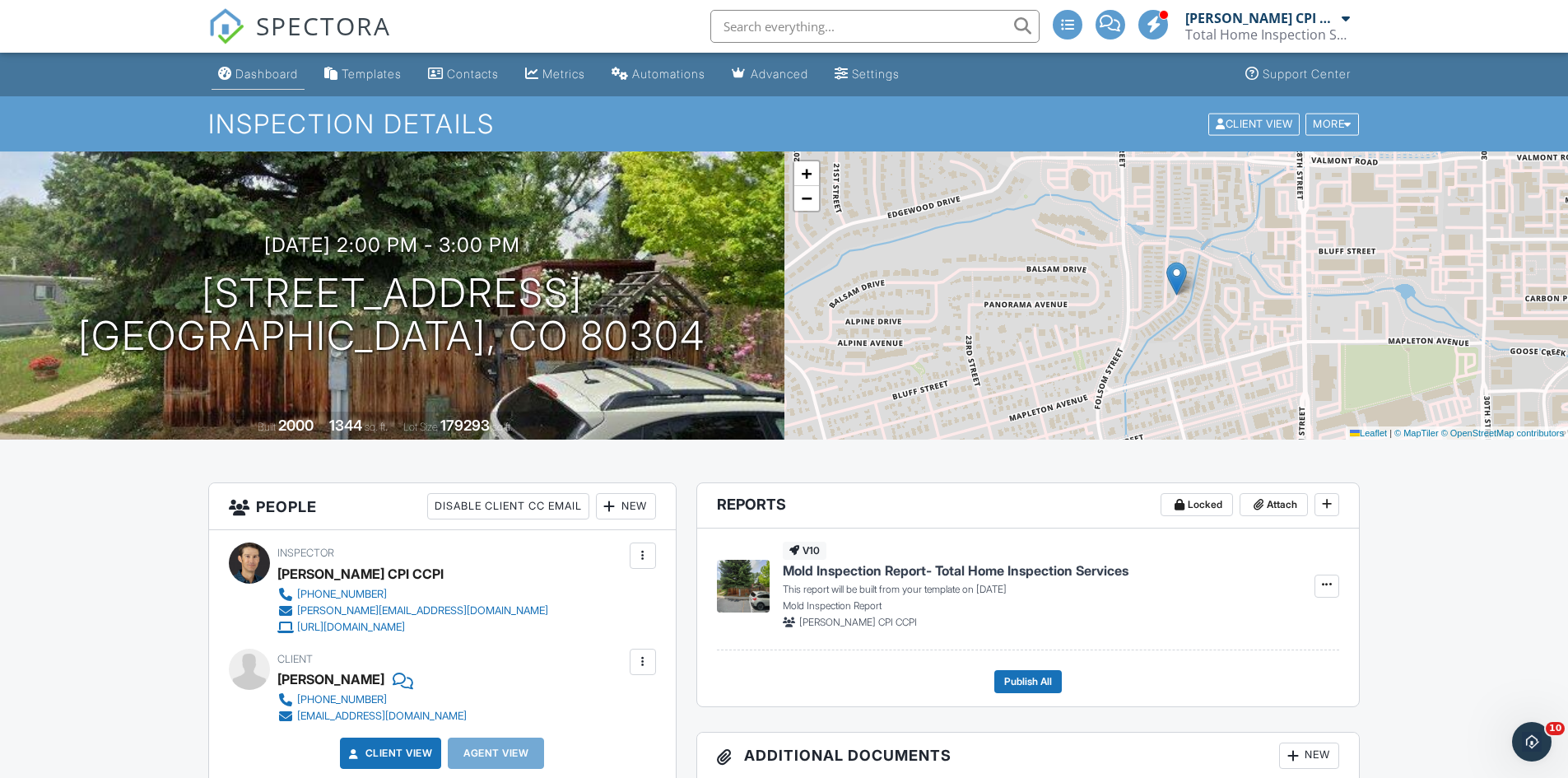
click at [268, 72] on div "Dashboard" at bounding box center [266, 73] width 62 height 14
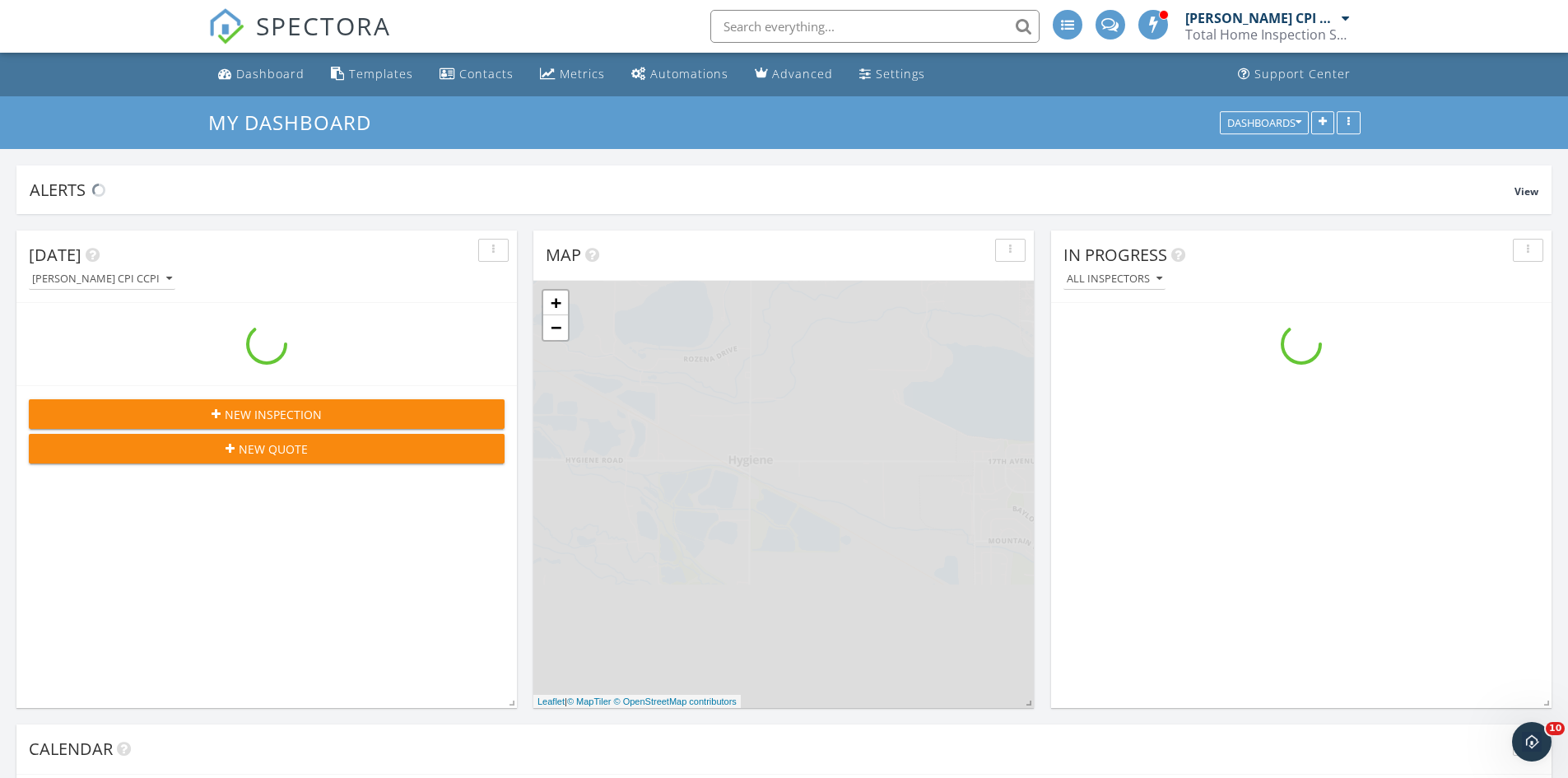
scroll to position [1606, 1594]
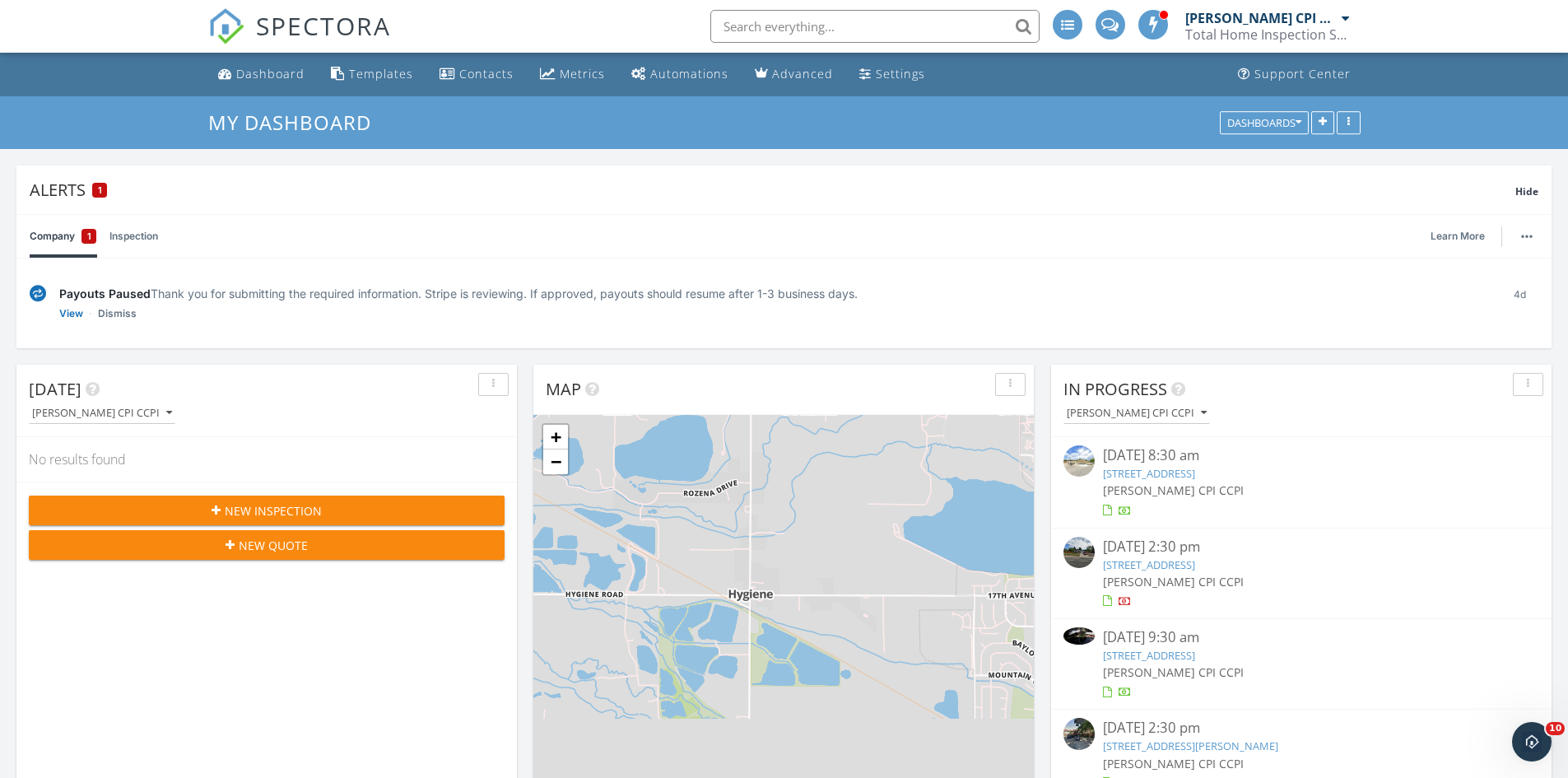
click at [1195, 567] on link "3514 Mountain View Ave, Longmont, CO 80503" at bounding box center [1149, 565] width 92 height 15
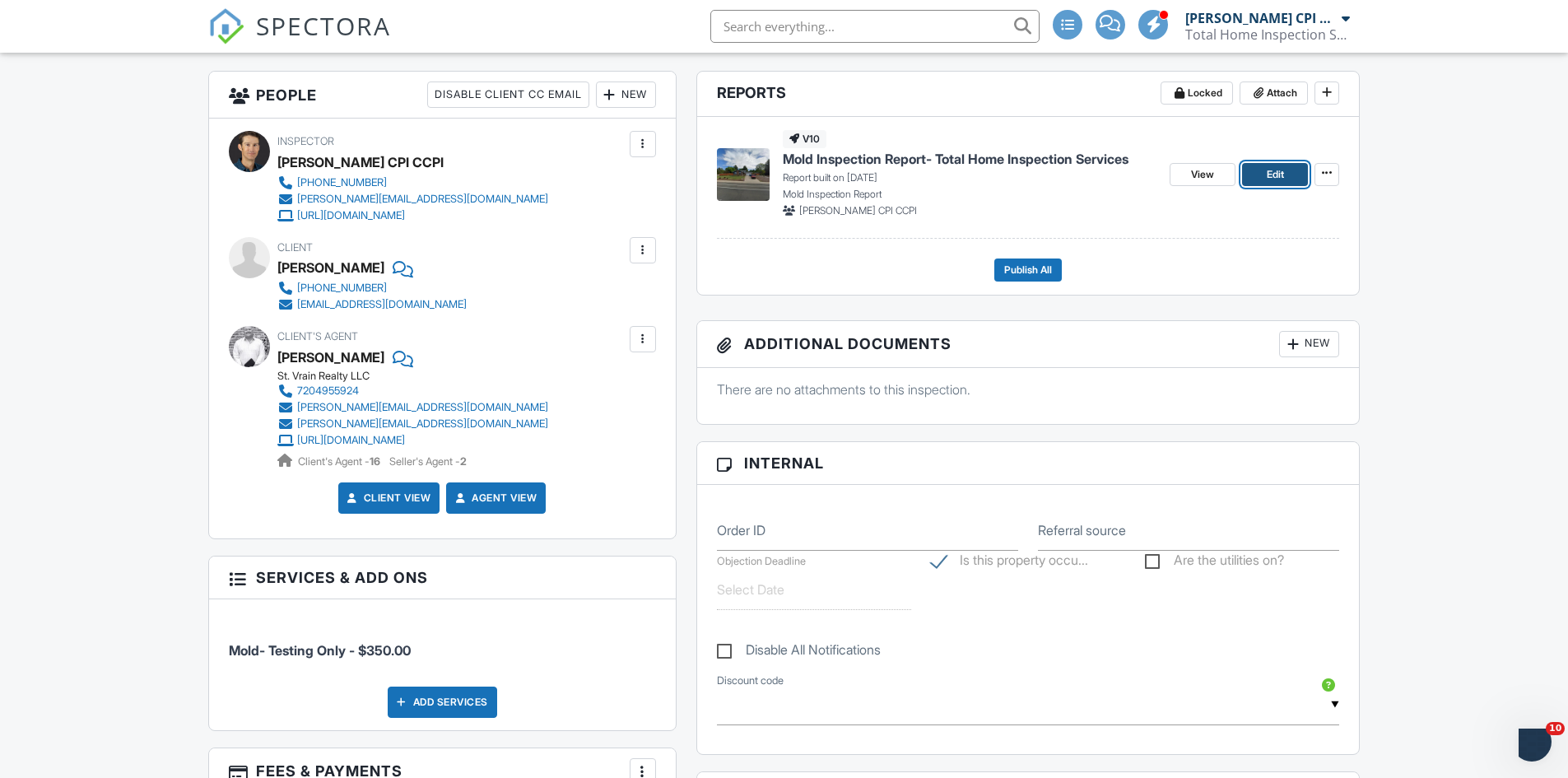
click at [1267, 176] on span "Edit" at bounding box center [1275, 175] width 17 height 16
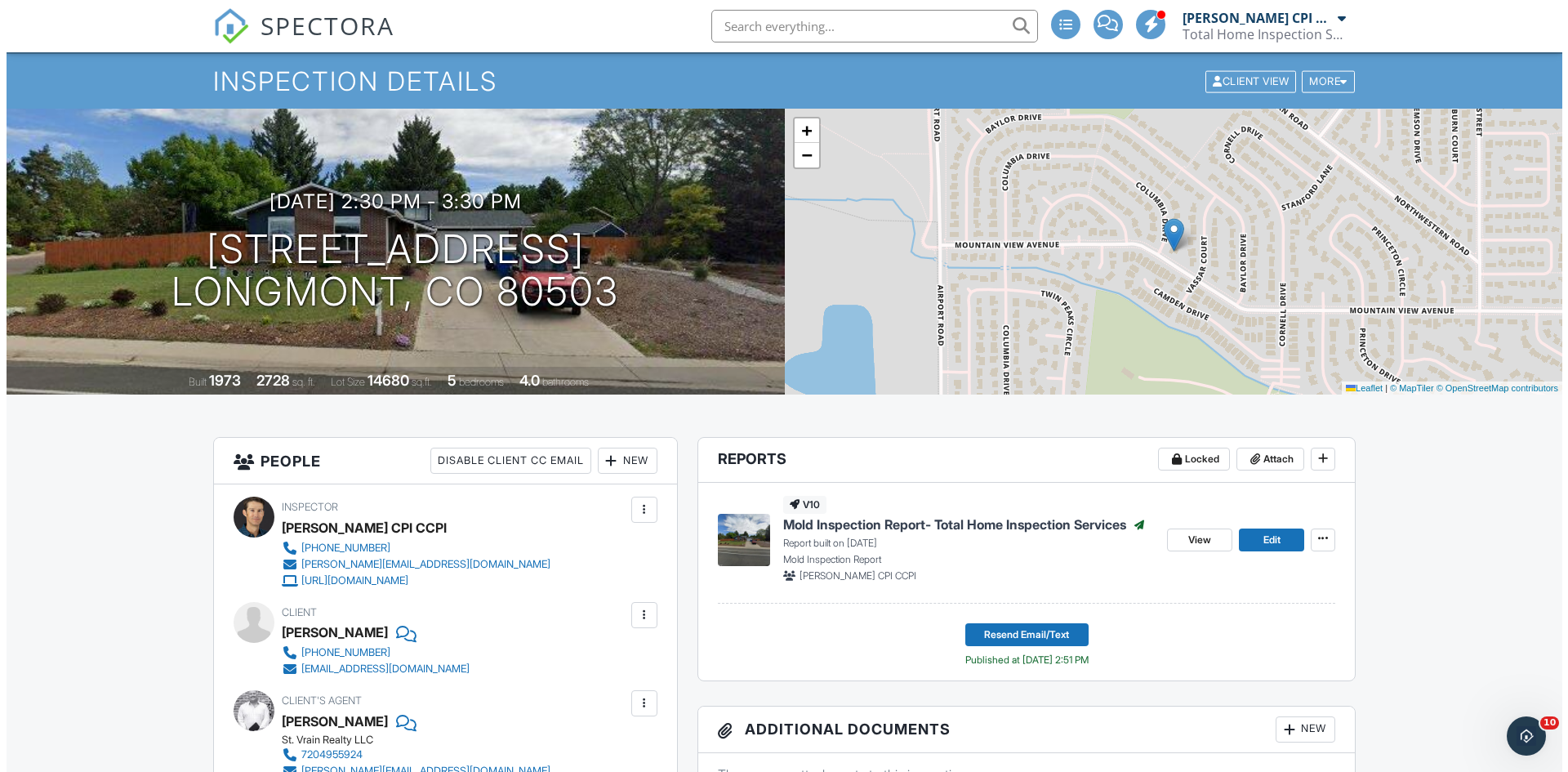
scroll to position [490, 0]
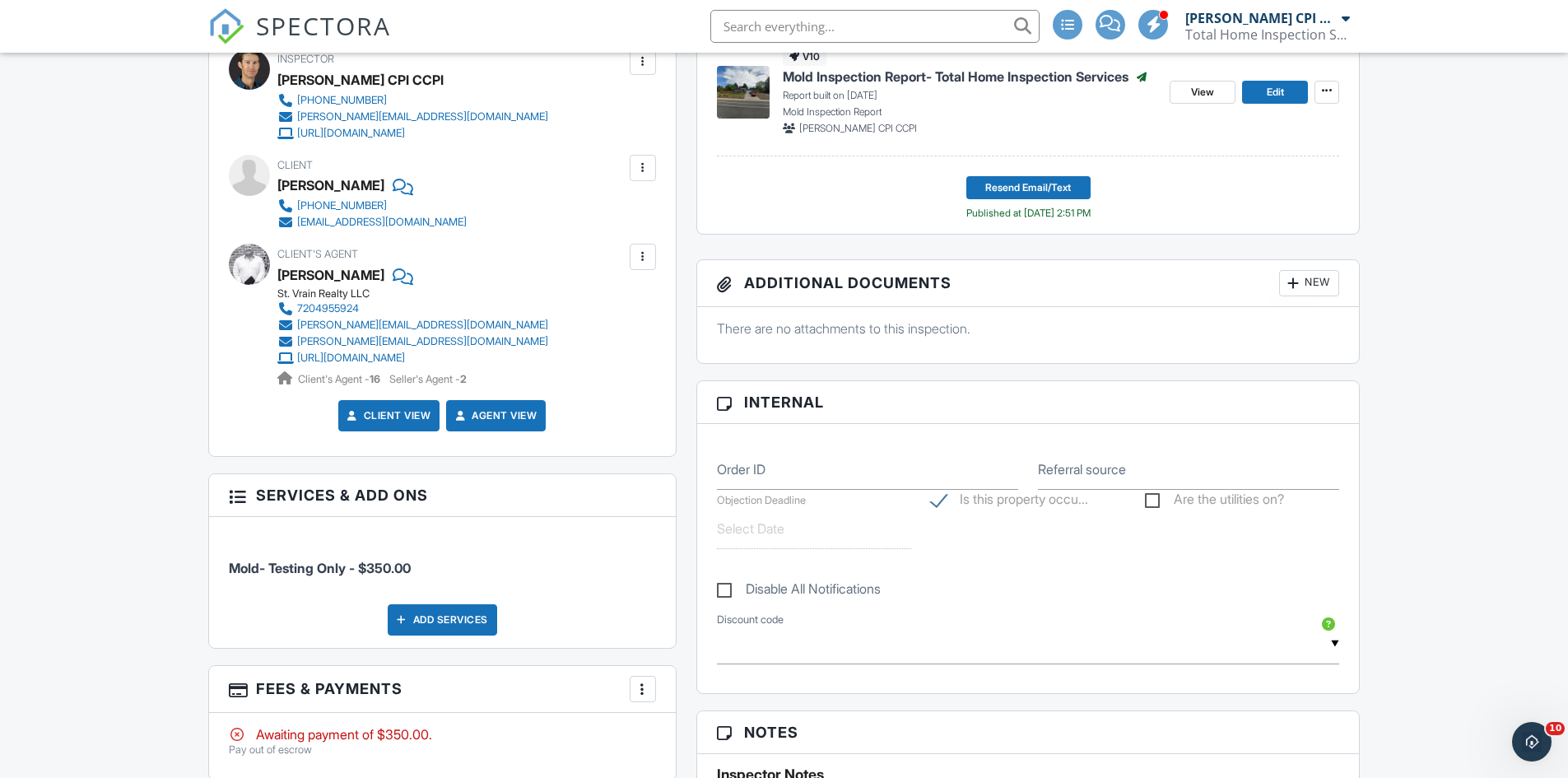
click at [1291, 283] on div at bounding box center [1293, 284] width 16 height 16
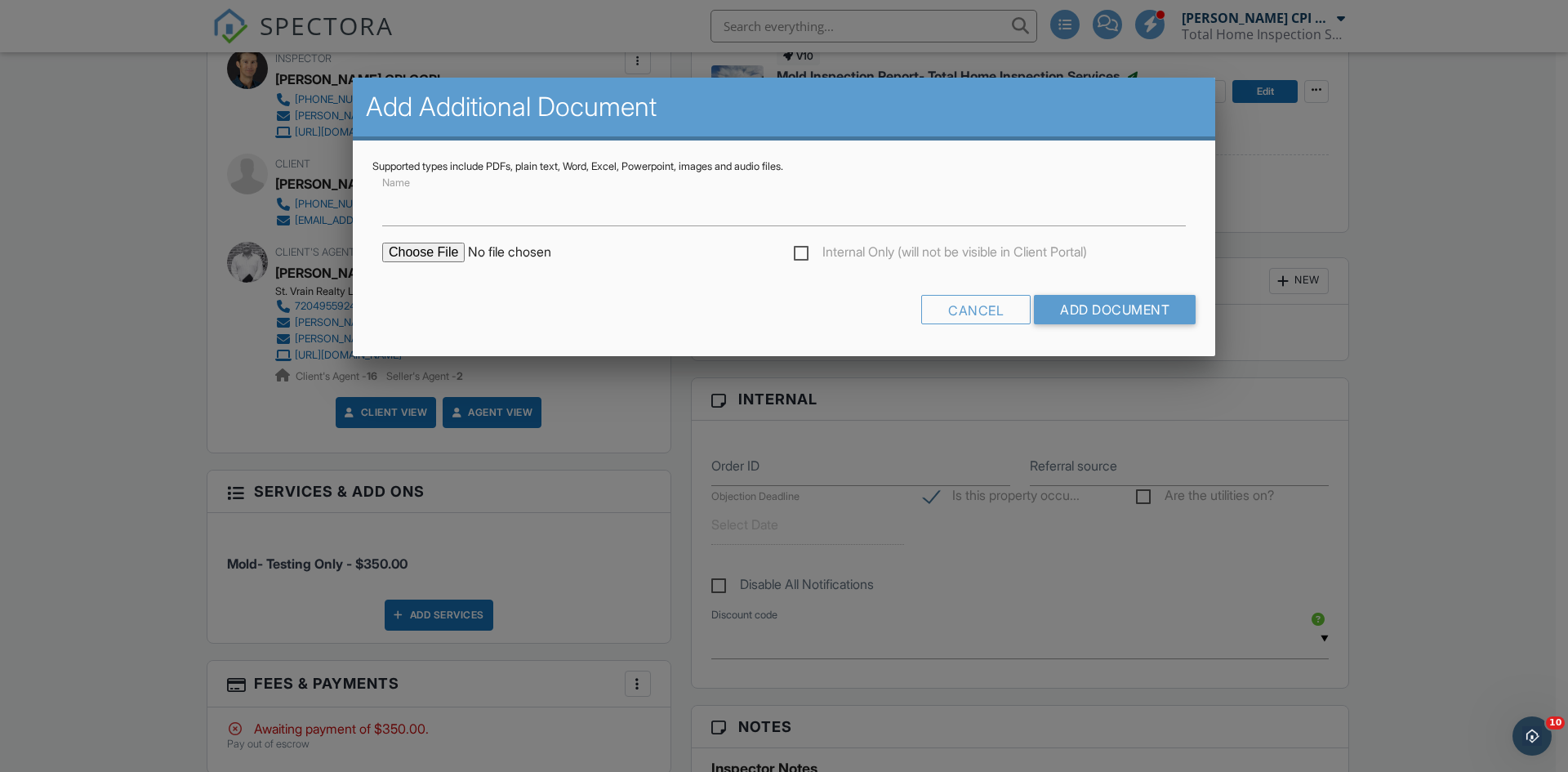
click at [440, 253] on input "file" at bounding box center [521, 252] width 278 height 20
type input "C:\fakepath\Project-4242123_3514 Copeland.pdf"
click at [435, 214] on input "Name" at bounding box center [784, 206] width 804 height 40
type input "Mold Lab Report Details"
click at [1136, 305] on input "Add Document" at bounding box center [1115, 310] width 162 height 29
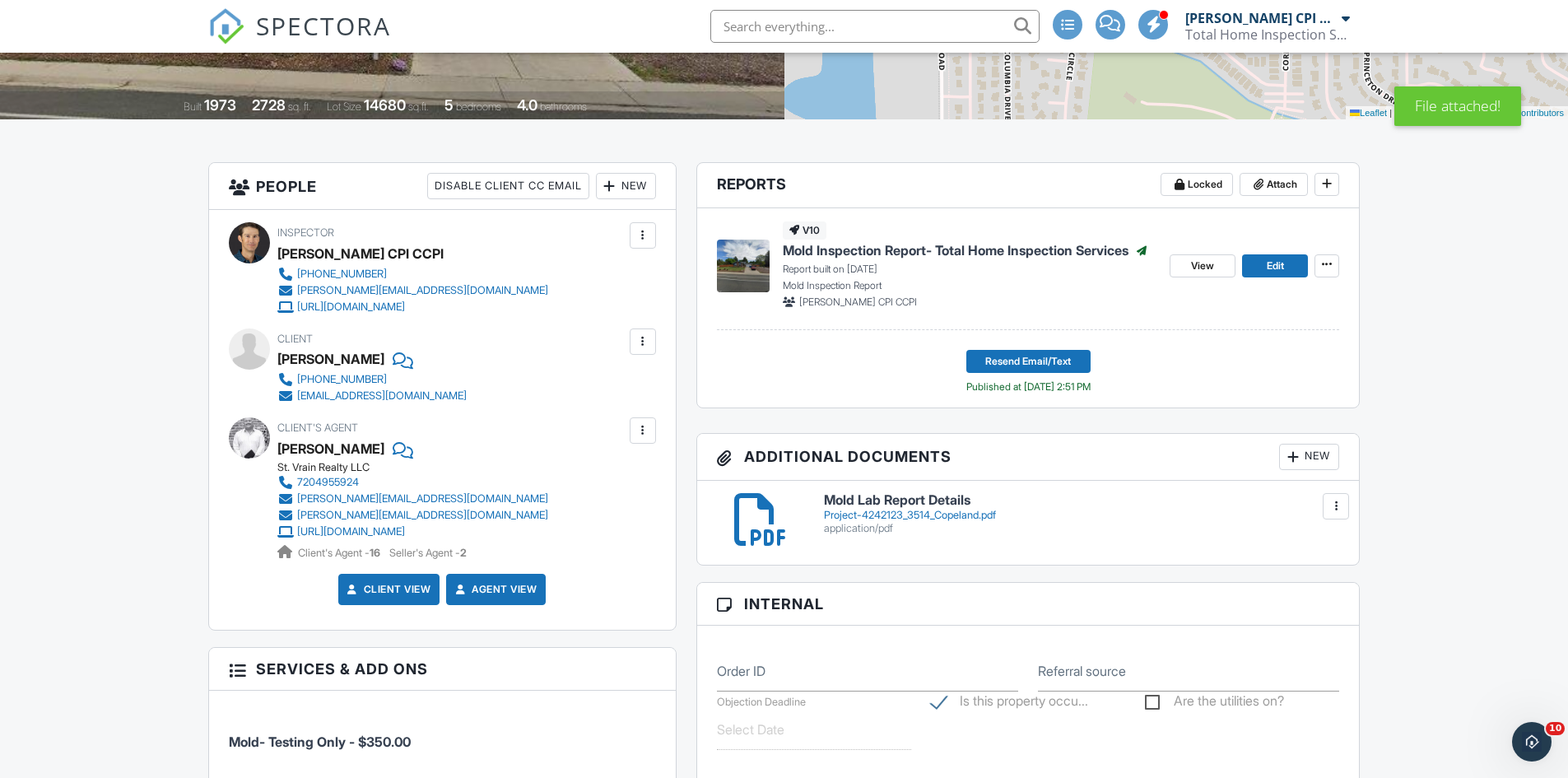
scroll to position [247, 0]
